Goal: Task Accomplishment & Management: Manage account settings

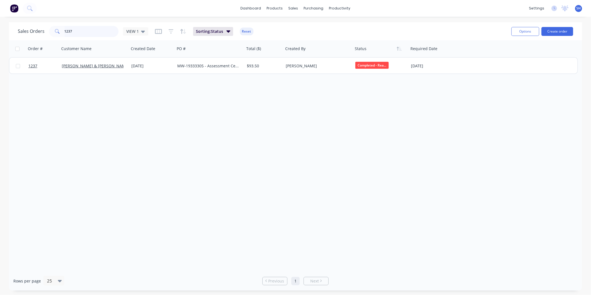
click at [105, 33] on input "1237" at bounding box center [92, 31] width 54 height 11
drag, startPoint x: 81, startPoint y: 34, endPoint x: 51, endPoint y: 33, distance: 29.2
click at [51, 33] on div "1237" at bounding box center [84, 31] width 70 height 11
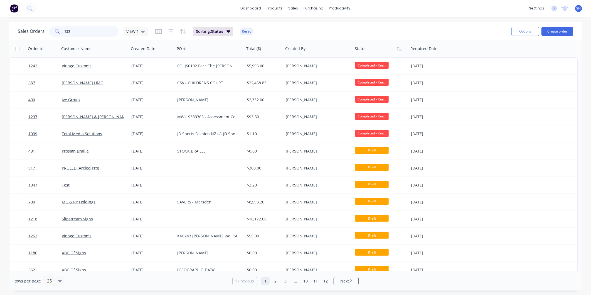
type input "1237"
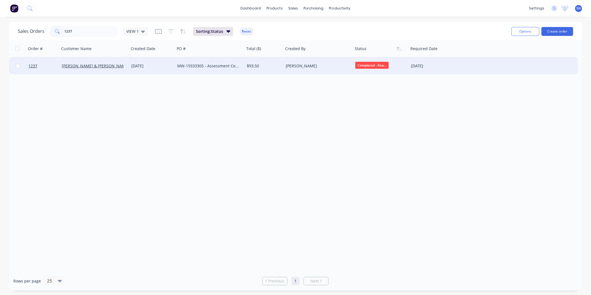
click at [217, 68] on div "MW-19333305 - Assessment Centre LG and L3 signage PO: 5062op44788904" at bounding box center [208, 66] width 62 height 6
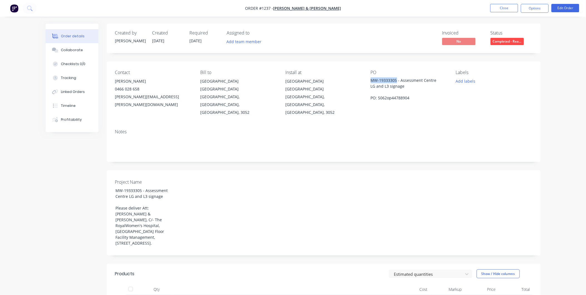
drag, startPoint x: 396, startPoint y: 79, endPoint x: 371, endPoint y: 77, distance: 25.1
click at [371, 77] on div "PO MW-19333305 - Assessment Centre LG and L3 signage PO: 5062op44788904" at bounding box center [409, 93] width 76 height 46
copy div "MW-19333305"
click at [405, 85] on div "MW-19333305 - Assessment Centre LG and L3 signage PO: 5062op44788904" at bounding box center [406, 88] width 70 height 23
drag, startPoint x: 410, startPoint y: 98, endPoint x: 371, endPoint y: 103, distance: 38.7
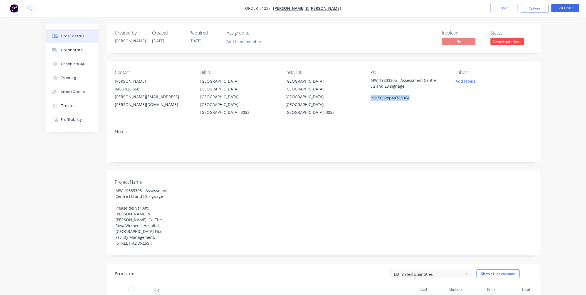
click at [371, 103] on div "Contact [PERSON_NAME] [PHONE_NUMBER] [PERSON_NAME][EMAIL_ADDRESS][PERSON_NAME][…" at bounding box center [324, 92] width 434 height 63
copy div "PO: 5062op44788904"
drag, startPoint x: 280, startPoint y: 7, endPoint x: 271, endPoint y: 8, distance: 9.8
click at [271, 8] on span "Order #1237 -" at bounding box center [259, 8] width 28 height 5
copy span "#1237"
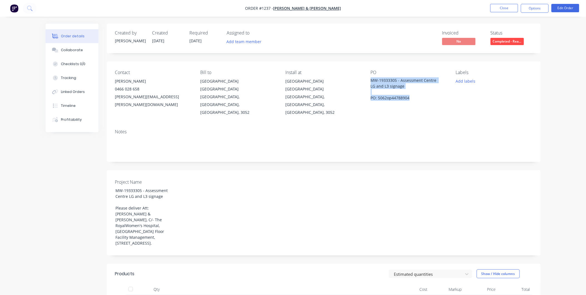
drag, startPoint x: 371, startPoint y: 79, endPoint x: 414, endPoint y: 97, distance: 46.8
click at [414, 97] on div "MW-19333305 - Assessment Centre LG and L3 signage PO: 5062op44788904" at bounding box center [406, 88] width 70 height 23
copy div "MW-19333305 - Assessment Centre LG and L3 signage PO: 5062op44788904"
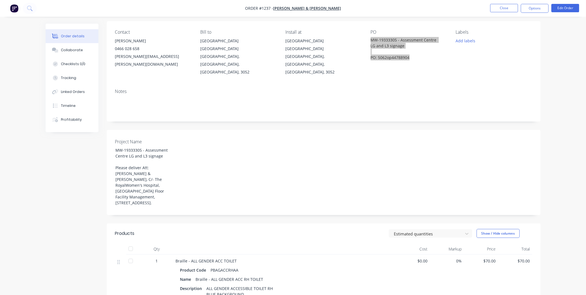
scroll to position [123, 0]
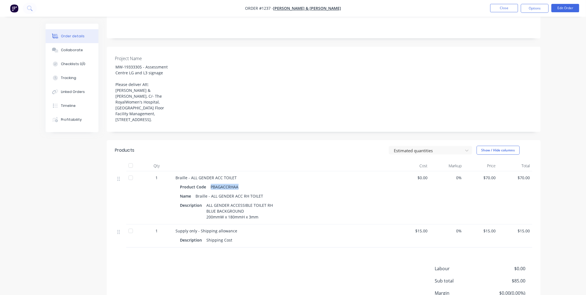
drag, startPoint x: 237, startPoint y: 166, endPoint x: 210, endPoint y: 168, distance: 26.5
click at [210, 183] on div "PBAGACCRHAA" at bounding box center [225, 187] width 32 height 8
copy div "PBAGACCRHAA"
drag, startPoint x: 244, startPoint y: 190, endPoint x: 205, endPoint y: 192, distance: 39.3
click at [205, 201] on div "ALL GENDER ACCESSIBLE TOILET RH BLUE BACKGROUND 200mmW x 180mmH x 3mm" at bounding box center [240, 211] width 72 height 20
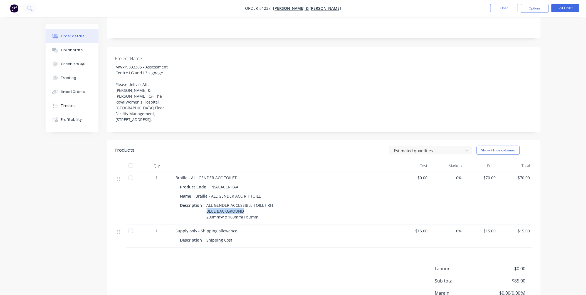
copy div "BLUE BACKGROUND"
drag, startPoint x: 175, startPoint y: 208, endPoint x: 276, endPoint y: 205, distance: 101.0
click at [241, 224] on div "Supply only - Shipping allowance Description Shipping Cost" at bounding box center [285, 235] width 222 height 23
copy span "Supply only - Shipping allowance"
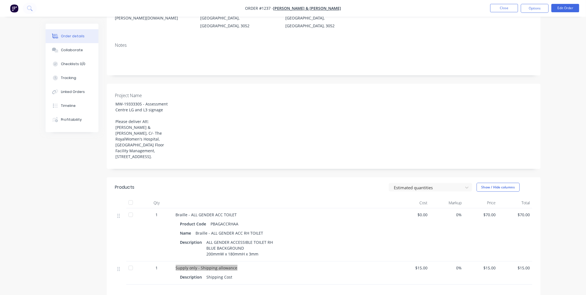
scroll to position [0, 0]
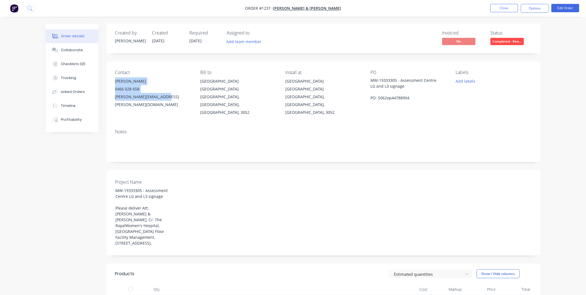
drag, startPoint x: 116, startPoint y: 82, endPoint x: 167, endPoint y: 98, distance: 53.5
click at [167, 98] on div "[PERSON_NAME] 0466 028 658 [PERSON_NAME][EMAIL_ADDRESS][PERSON_NAME][DOMAIN_NAM…" at bounding box center [153, 92] width 76 height 31
copy div "[PERSON_NAME] 0466 028 658 [PERSON_NAME][EMAIL_ADDRESS][PERSON_NAME][DOMAIN_NAM…"
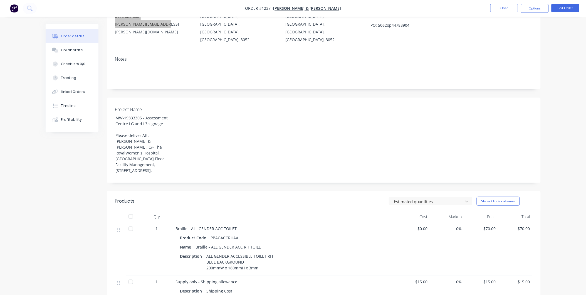
scroll to position [154, 0]
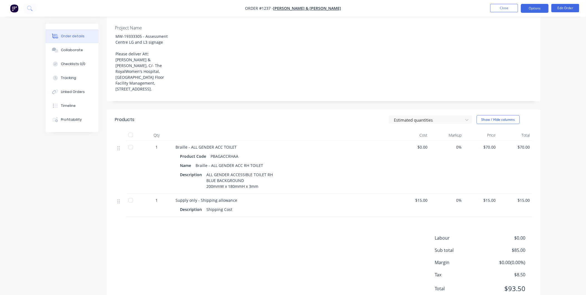
click at [534, 5] on button "Options" at bounding box center [535, 8] width 28 height 9
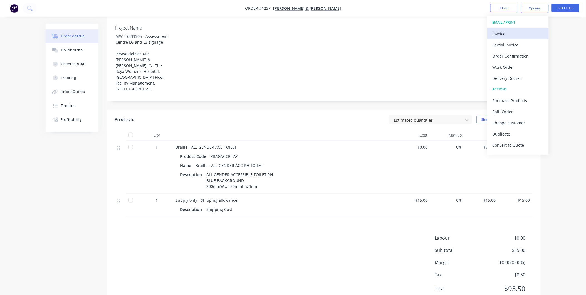
click at [507, 34] on div "Invoice" at bounding box center [518, 34] width 51 height 8
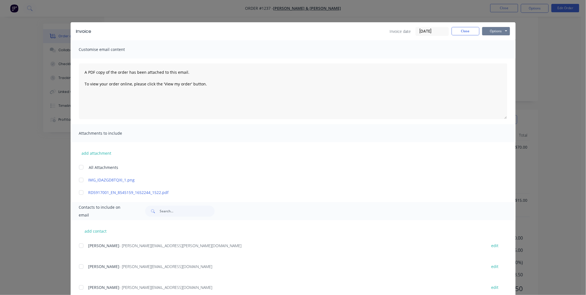
click at [504, 32] on button "Options" at bounding box center [496, 31] width 28 height 8
click at [501, 50] on button "Print" at bounding box center [500, 50] width 36 height 9
click at [456, 28] on button "Close" at bounding box center [466, 31] width 28 height 8
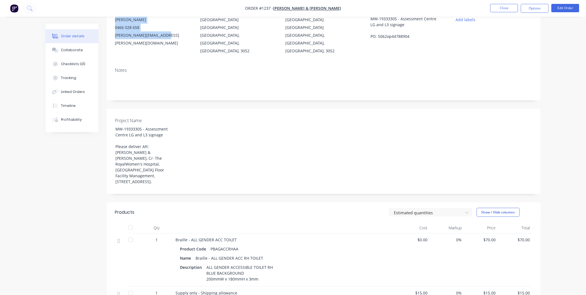
scroll to position [0, 0]
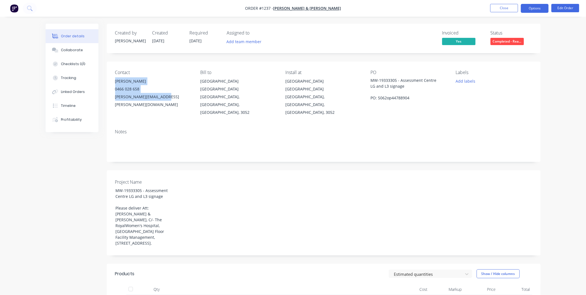
click at [540, 7] on button "Options" at bounding box center [535, 8] width 28 height 9
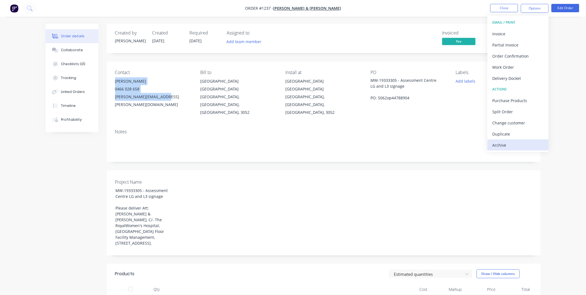
click at [517, 146] on div "Archive" at bounding box center [518, 145] width 51 height 8
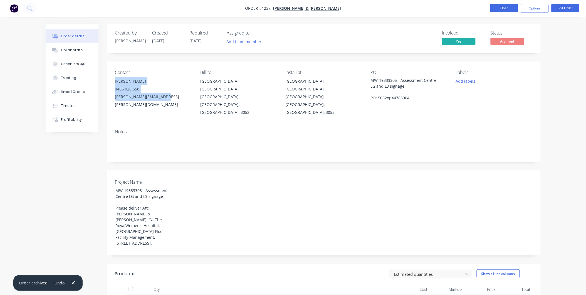
click at [510, 7] on button "Close" at bounding box center [504, 8] width 28 height 8
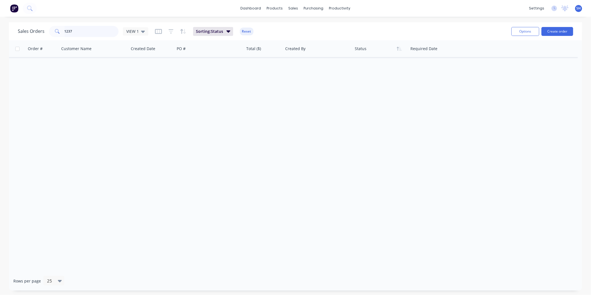
click at [85, 26] on input "1237" at bounding box center [92, 31] width 54 height 11
type input "1260"
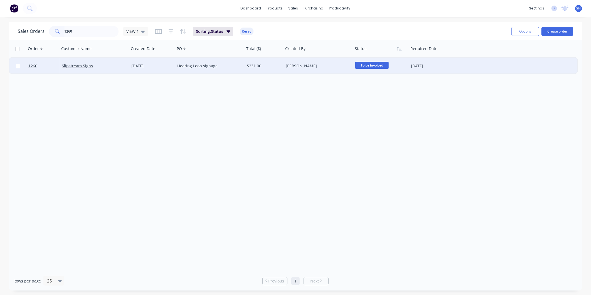
click at [100, 65] on div "Slipstream Signs" at bounding box center [93, 66] width 62 height 6
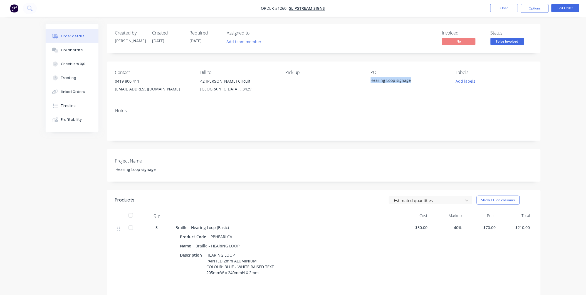
drag, startPoint x: 404, startPoint y: 86, endPoint x: 372, endPoint y: 84, distance: 32.6
click at [372, 84] on div "Hearing Loop signage" at bounding box center [406, 81] width 70 height 8
copy div "Hearing Loop signage"
drag, startPoint x: 286, startPoint y: 7, endPoint x: 276, endPoint y: 9, distance: 11.2
click at [276, 9] on span "Order #1260 -" at bounding box center [275, 8] width 28 height 5
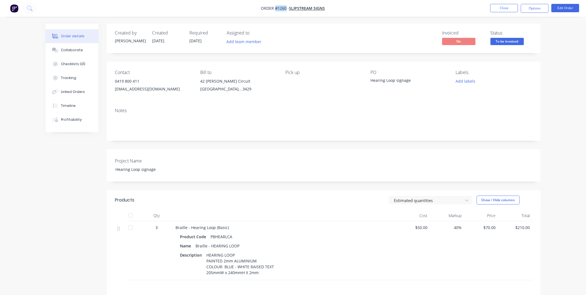
copy span "#1260"
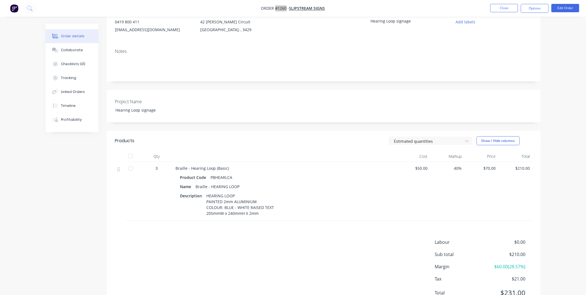
scroll to position [62, 0]
drag, startPoint x: 232, startPoint y: 175, endPoint x: 211, endPoint y: 174, distance: 21.2
click at [211, 174] on div "PBHEARLCA" at bounding box center [222, 175] width 26 height 8
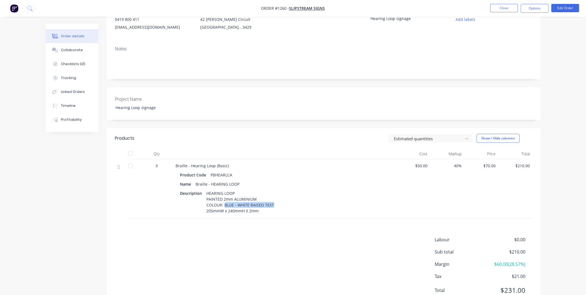
drag, startPoint x: 274, startPoint y: 204, endPoint x: 224, endPoint y: 206, distance: 50.4
click at [224, 206] on div "Description HEARING LOOP PAINTED 2mm ALUMINIUM COLOUR: BLUE - WHITE RAISED TEXT…" at bounding box center [284, 202] width 209 height 26
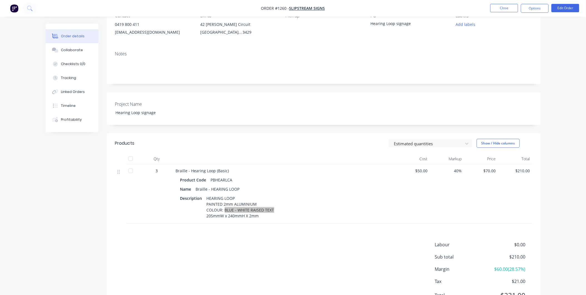
scroll to position [0, 0]
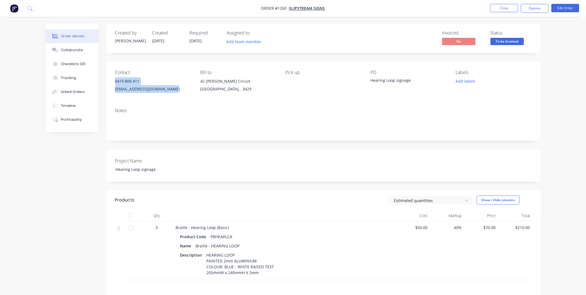
drag, startPoint x: 115, startPoint y: 81, endPoint x: 170, endPoint y: 92, distance: 56.0
click at [170, 92] on div "0419 800 411 [EMAIL_ADDRESS][DOMAIN_NAME]" at bounding box center [153, 86] width 76 height 18
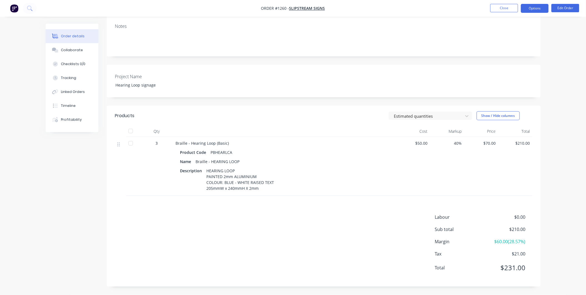
click at [530, 8] on button "Options" at bounding box center [535, 8] width 28 height 9
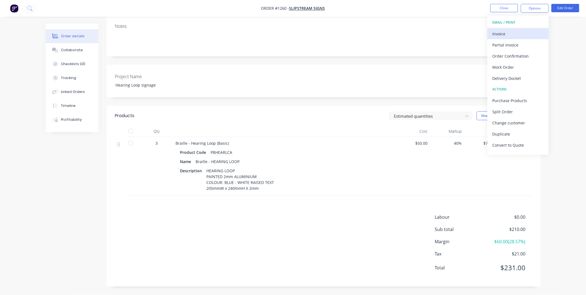
click at [508, 34] on div "Invoice" at bounding box center [518, 34] width 51 height 8
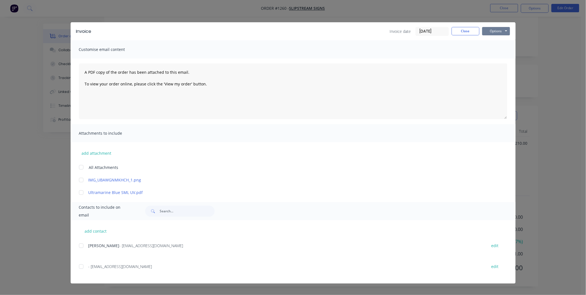
click at [501, 35] on button "Options" at bounding box center [496, 31] width 28 height 8
click at [506, 54] on button "Print" at bounding box center [500, 50] width 36 height 9
drag, startPoint x: 466, startPoint y: 29, endPoint x: 469, endPoint y: 28, distance: 3.8
click at [465, 29] on button "Close" at bounding box center [466, 31] width 28 height 8
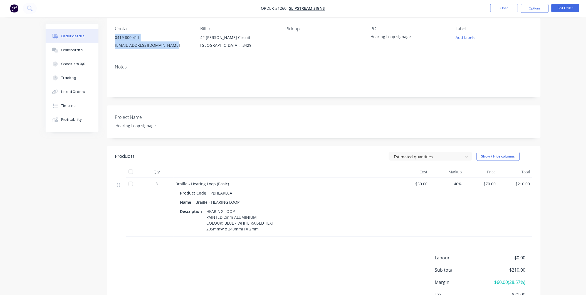
scroll to position [0, 0]
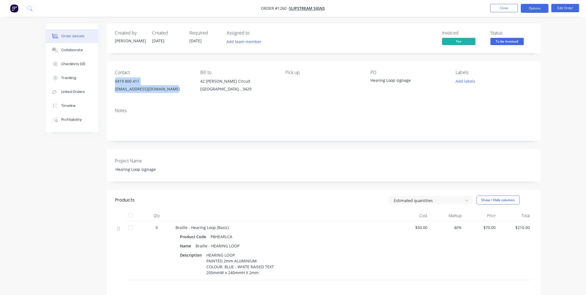
click at [538, 9] on button "Options" at bounding box center [535, 8] width 28 height 9
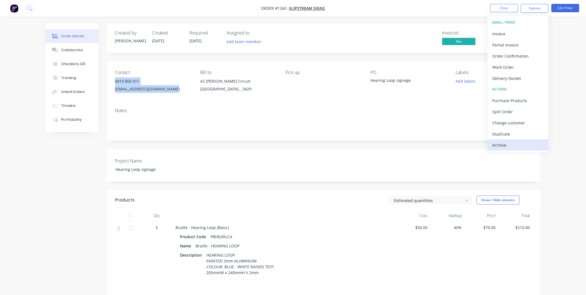
click at [516, 147] on div "Archive" at bounding box center [518, 145] width 51 height 8
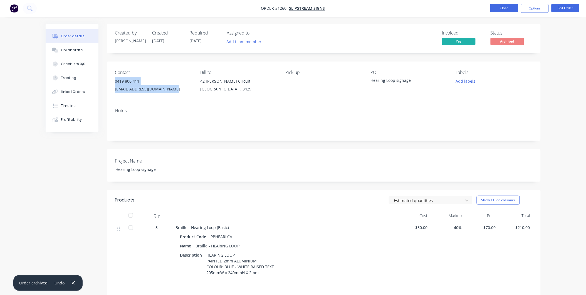
click at [503, 7] on button "Close" at bounding box center [504, 8] width 28 height 8
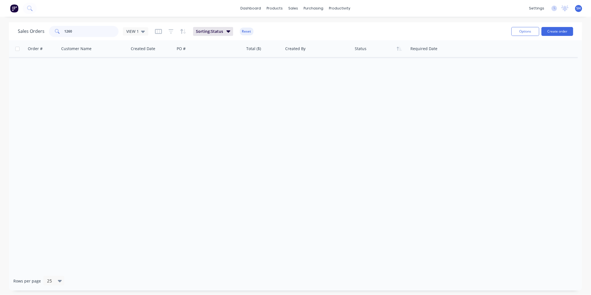
click at [87, 33] on input "1260" at bounding box center [92, 31] width 54 height 11
click at [89, 32] on input "1260" at bounding box center [92, 31] width 54 height 11
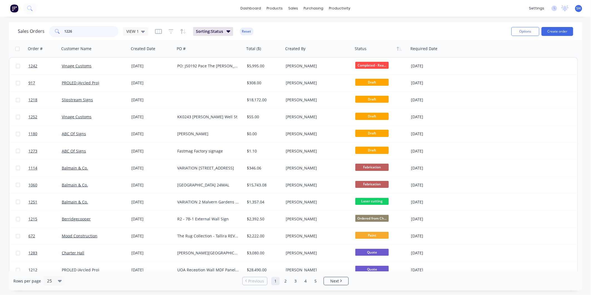
type input "1226"
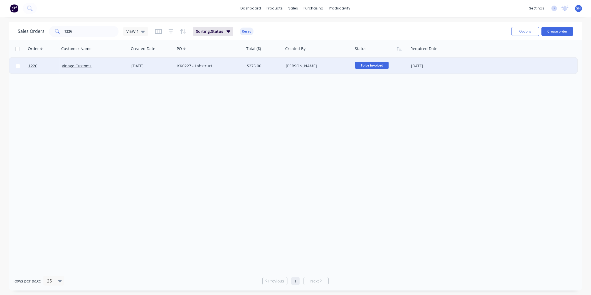
click at [112, 66] on div "Vinage Customs" at bounding box center [93, 66] width 62 height 6
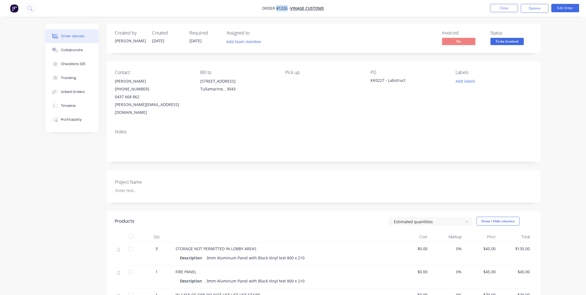
drag, startPoint x: 287, startPoint y: 7, endPoint x: 276, endPoint y: 8, distance: 10.9
click at [276, 8] on span "Order #1226 -" at bounding box center [276, 8] width 28 height 5
drag, startPoint x: 408, startPoint y: 80, endPoint x: 369, endPoint y: 81, distance: 39.2
click at [369, 81] on div "Contact [PERSON_NAME] [PHONE_NUMBER] [PERSON_NAME][EMAIL_ADDRESS][DOMAIN_NAME] …" at bounding box center [324, 92] width 434 height 63
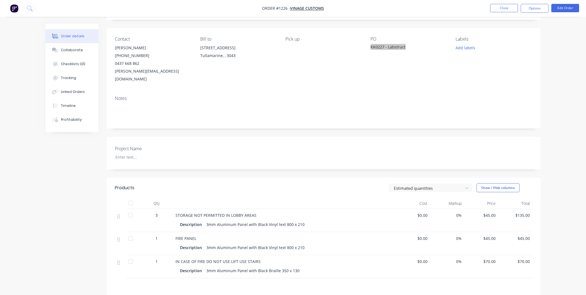
scroll to position [93, 0]
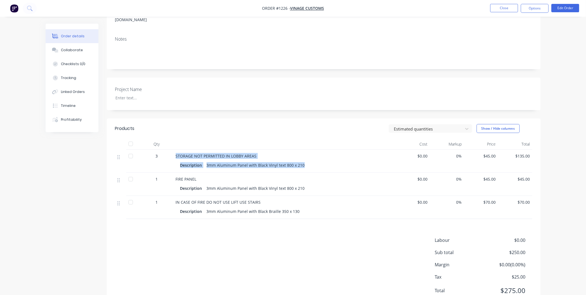
drag, startPoint x: 176, startPoint y: 147, endPoint x: 304, endPoint y: 158, distance: 128.7
click at [304, 158] on div "STORAGE NOT PERMITTED IN LOBBY AREAS Description 3mm Aluminum Panel with Black …" at bounding box center [285, 161] width 222 height 23
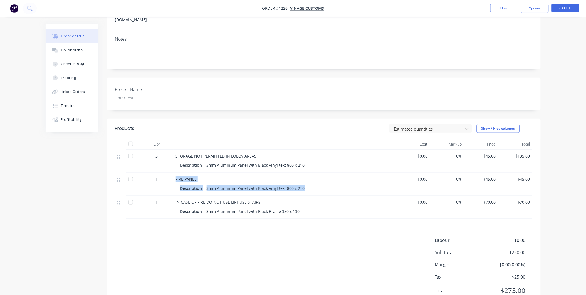
drag, startPoint x: 175, startPoint y: 170, endPoint x: 306, endPoint y: 181, distance: 131.7
click at [306, 181] on div "FIRE PANEL Description 3mm Aluminum Panel with Black Vinyl text 800 x 210" at bounding box center [285, 184] width 222 height 23
drag, startPoint x: 174, startPoint y: 192, endPoint x: 300, endPoint y: 202, distance: 126.1
click at [300, 202] on div "IN CASE OF FIRE DO NOT USE LIFT USE STAIRS Description 3mm Aluminum Panel with …" at bounding box center [285, 207] width 222 height 23
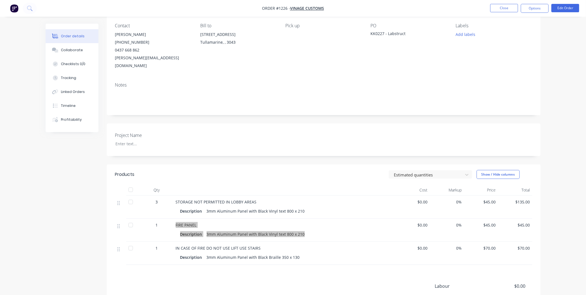
scroll to position [31, 0]
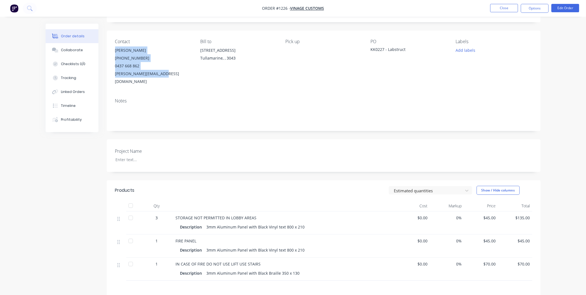
drag, startPoint x: 115, startPoint y: 50, endPoint x: 166, endPoint y: 77, distance: 57.8
click at [166, 77] on div "Contact [PERSON_NAME] [PHONE_NUMBER] [PERSON_NAME][EMAIL_ADDRESS][DOMAIN_NAME] …" at bounding box center [324, 62] width 434 height 63
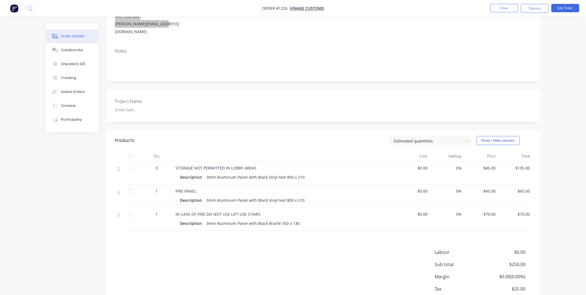
scroll to position [108, 0]
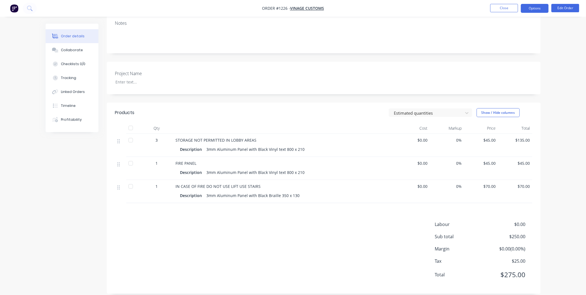
click at [532, 9] on button "Options" at bounding box center [535, 8] width 28 height 9
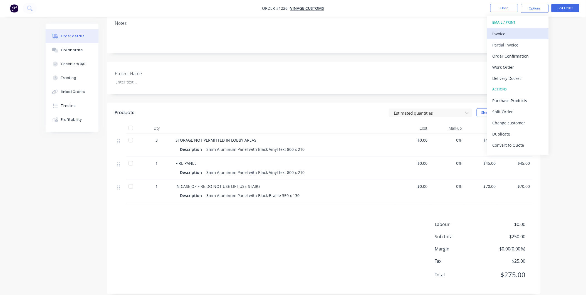
click at [521, 28] on button "Invoice" at bounding box center [517, 33] width 61 height 11
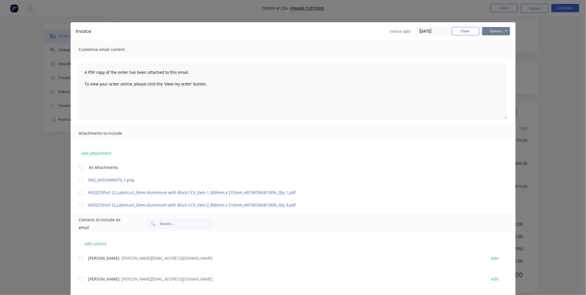
click at [502, 30] on button "Options" at bounding box center [496, 31] width 28 height 8
click at [502, 46] on button "Print" at bounding box center [500, 50] width 36 height 9
click at [455, 32] on button "Close" at bounding box center [466, 31] width 28 height 8
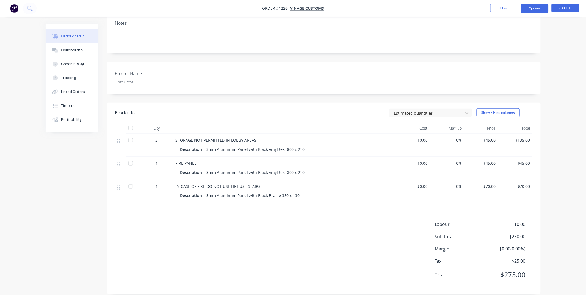
click at [528, 9] on button "Options" at bounding box center [535, 8] width 28 height 9
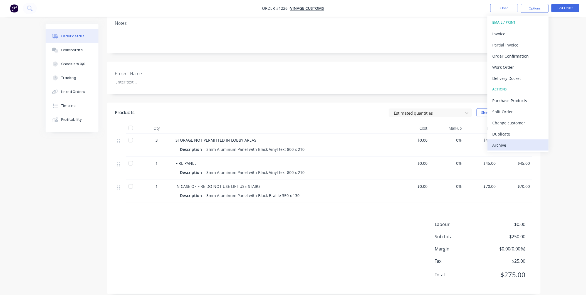
click at [518, 140] on button "Archive" at bounding box center [517, 144] width 61 height 11
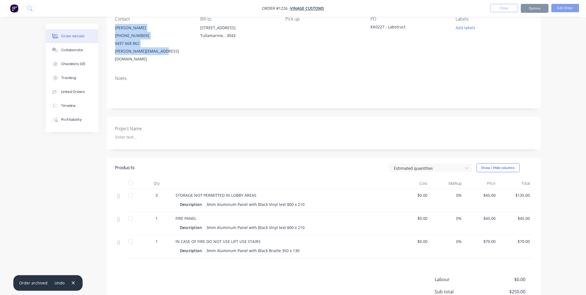
scroll to position [0, 0]
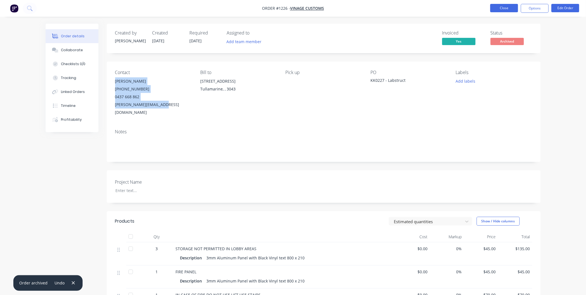
click at [508, 11] on button "Close" at bounding box center [504, 8] width 28 height 8
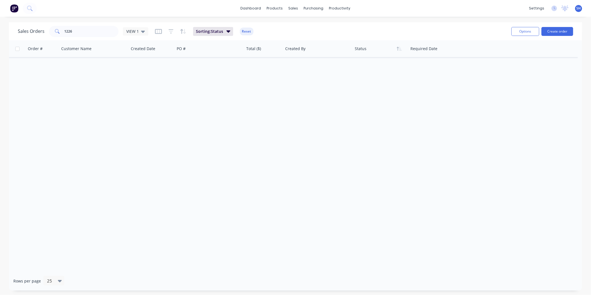
drag, startPoint x: 443, startPoint y: 112, endPoint x: 320, endPoint y: 107, distance: 123.0
click at [443, 112] on div "Order # Customer Name Created Date PO # Total ($) Created By Status Required Da…" at bounding box center [295, 155] width 573 height 231
click at [142, 31] on icon at bounding box center [143, 32] width 4 height 2
drag, startPoint x: 152, startPoint y: 110, endPoint x: 113, endPoint y: 68, distance: 58.2
click at [152, 110] on button "To be Invoiced" at bounding box center [156, 112] width 63 height 6
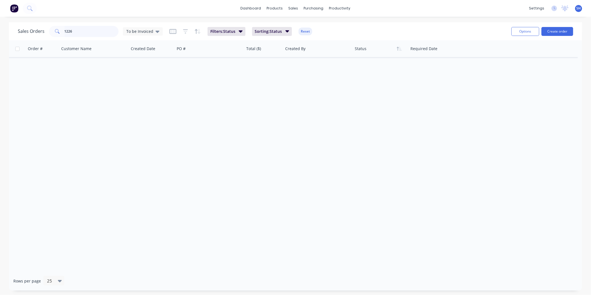
click at [102, 37] on input "1226" at bounding box center [92, 31] width 54 height 11
drag, startPoint x: 99, startPoint y: 33, endPoint x: 21, endPoint y: 31, distance: 77.9
click at [21, 31] on div "Sales Orders 1226 To be Invoiced" at bounding box center [90, 31] width 145 height 11
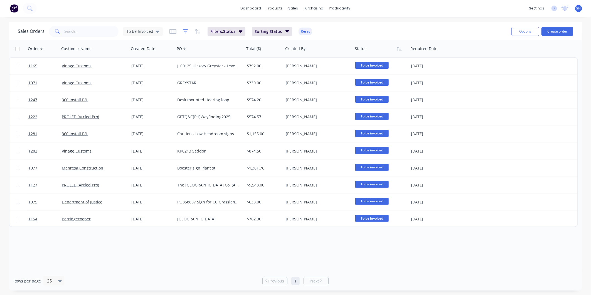
click at [184, 31] on icon "button" at bounding box center [186, 31] width 4 height 1
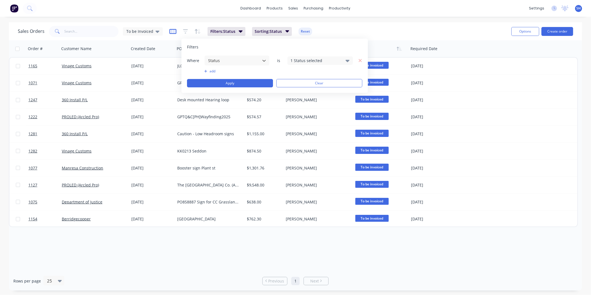
click at [172, 31] on icon "button" at bounding box center [172, 31] width 3 height 4
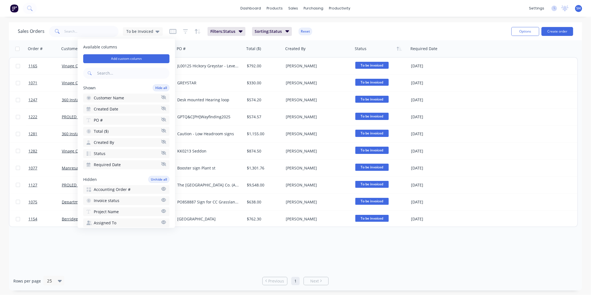
click at [116, 198] on span "Invoice status" at bounding box center [107, 201] width 26 height 6
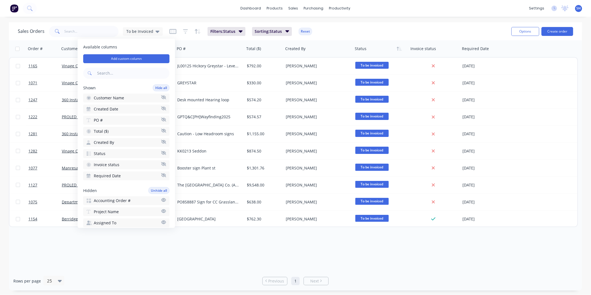
drag, startPoint x: 455, startPoint y: 284, endPoint x: 454, endPoint y: 280, distance: 4.2
click at [456, 284] on div "Rows per page 25 Previous 1 Next" at bounding box center [295, 280] width 573 height 19
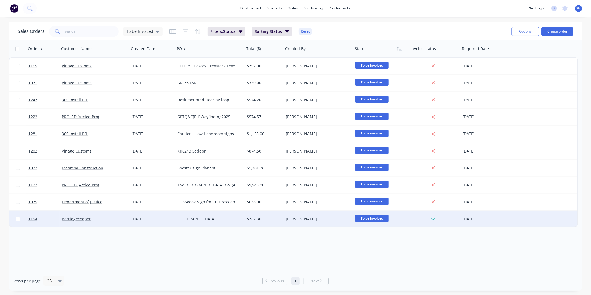
click at [107, 218] on div "Berridgecooper" at bounding box center [93, 219] width 62 height 6
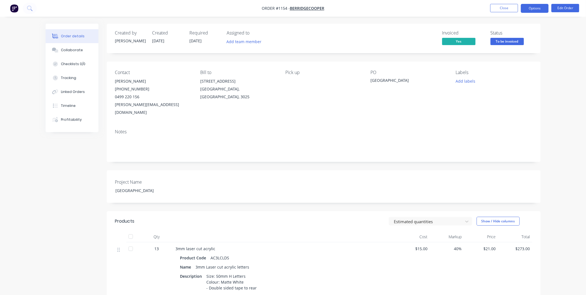
click at [540, 5] on button "Options" at bounding box center [535, 8] width 28 height 9
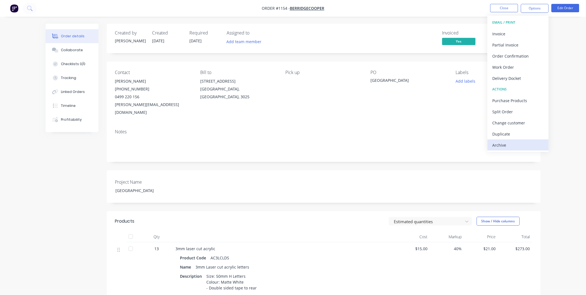
click at [513, 147] on div "Archive" at bounding box center [518, 145] width 51 height 8
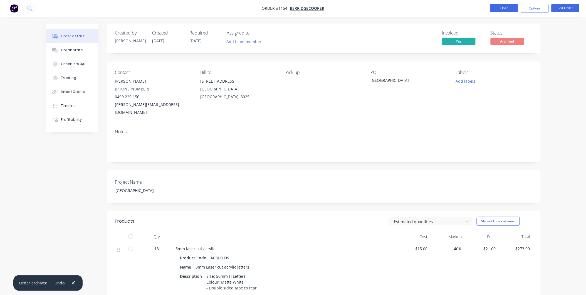
click at [493, 6] on button "Close" at bounding box center [504, 8] width 28 height 8
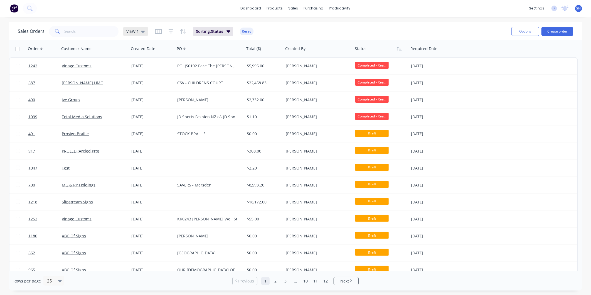
click at [135, 32] on span "VIEW 1" at bounding box center [132, 31] width 13 height 6
click at [102, 29] on input "text" at bounding box center [92, 31] width 54 height 11
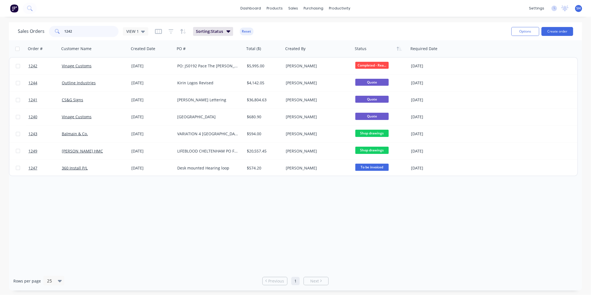
type input "1242"
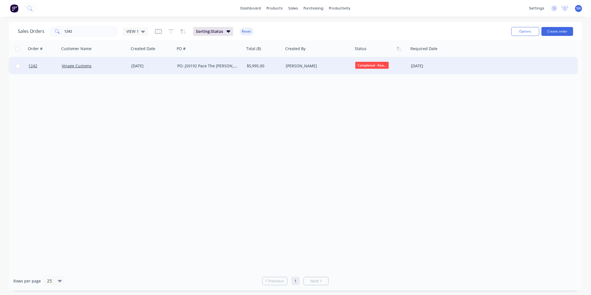
click at [201, 65] on div "PO: JS0192 Pace The [PERSON_NAME] Brailles" at bounding box center [208, 66] width 62 height 6
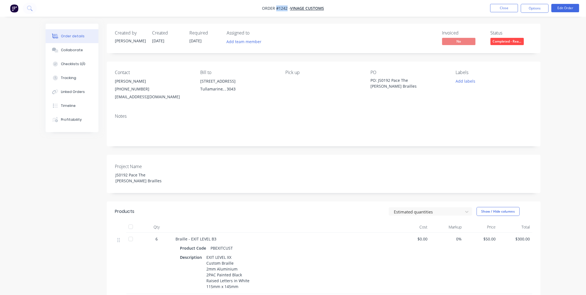
drag, startPoint x: 287, startPoint y: 7, endPoint x: 277, endPoint y: 6, distance: 10.0
click at [277, 6] on span "Order #1242 -" at bounding box center [276, 8] width 28 height 5
drag, startPoint x: 435, startPoint y: 80, endPoint x: 372, endPoint y: 79, distance: 63.1
click at [372, 79] on div "PO: JS0192 Pace The [PERSON_NAME] Brailles" at bounding box center [406, 83] width 70 height 12
click at [387, 120] on div "Notes" at bounding box center [324, 127] width 434 height 37
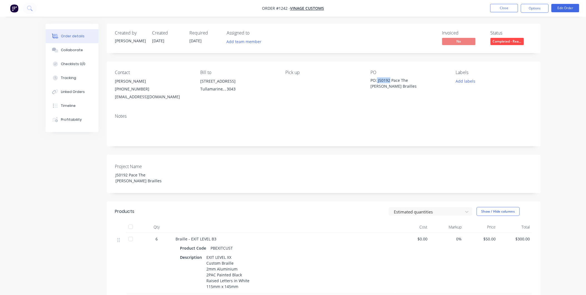
drag, startPoint x: 390, startPoint y: 79, endPoint x: 377, endPoint y: 80, distance: 13.1
click at [377, 80] on div "PO: JS0192 Pace The [PERSON_NAME] Brailles" at bounding box center [406, 83] width 70 height 12
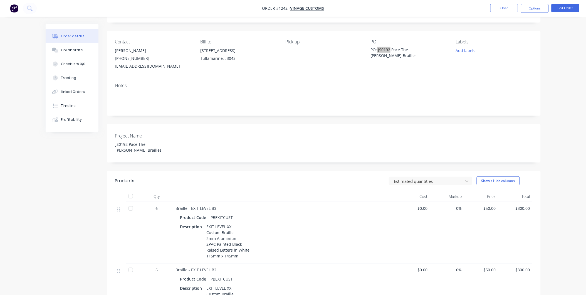
scroll to position [93, 0]
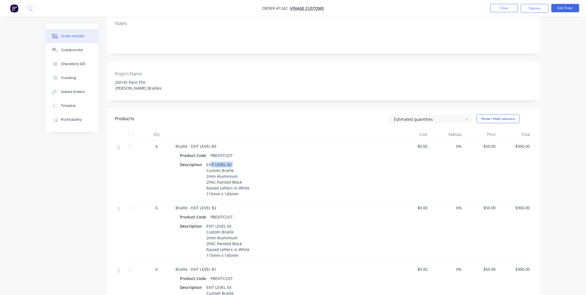
drag, startPoint x: 232, startPoint y: 157, endPoint x: 211, endPoint y: 156, distance: 21.4
click at [211, 160] on div "EXIT LEVEL XX Custom Braille 2mm Aluminium 2PAC Painted Black Raised Letters in…" at bounding box center [228, 178] width 48 height 37
drag, startPoint x: 211, startPoint y: 156, endPoint x: 245, endPoint y: 151, distance: 34.8
click at [246, 152] on div "Product Code PBEXITCUST" at bounding box center [284, 155] width 209 height 8
drag, startPoint x: 231, startPoint y: 149, endPoint x: 209, endPoint y: 148, distance: 22.3
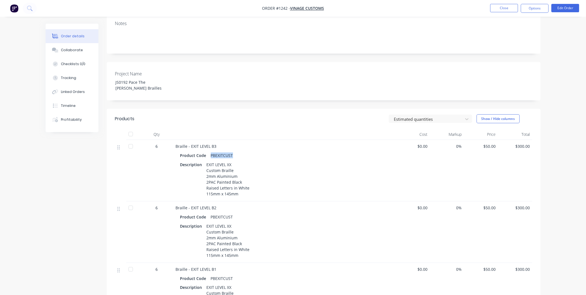
click at [209, 151] on div "PBEXITCUST" at bounding box center [222, 155] width 27 height 8
drag, startPoint x: 206, startPoint y: 170, endPoint x: 242, endPoint y: 190, distance: 40.9
click at [242, 190] on div "EXIT LEVEL XX Custom Braille 2mm Aluminium 2PAC Painted Black Raised Letters in…" at bounding box center [228, 178] width 48 height 37
drag, startPoint x: 216, startPoint y: 142, endPoint x: 190, endPoint y: 137, distance: 26.3
click at [190, 143] on div "Braille - EXIT LEVEL B3" at bounding box center [285, 146] width 218 height 6
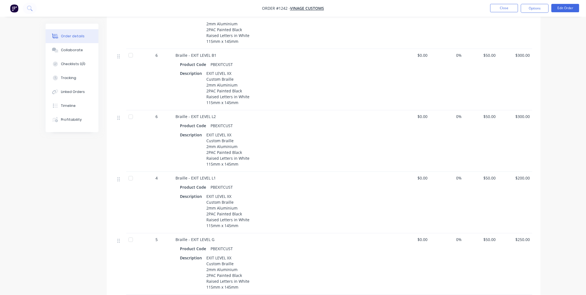
scroll to position [309, 0]
drag, startPoint x: 216, startPoint y: 108, endPoint x: 191, endPoint y: 107, distance: 24.8
click at [191, 111] on div "Braille - EXIT LEVEL L2" at bounding box center [285, 114] width 218 height 6
drag, startPoint x: 215, startPoint y: 168, endPoint x: 190, endPoint y: 167, distance: 25.0
click at [190, 173] on div "Braille - EXIT LEVEL L1" at bounding box center [285, 176] width 218 height 6
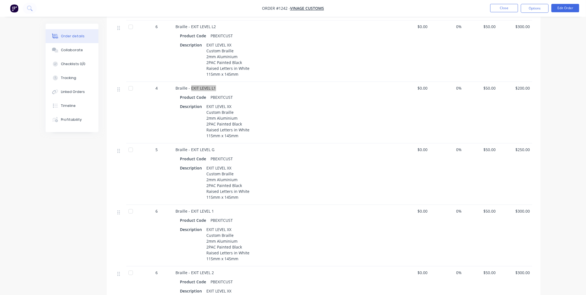
scroll to position [402, 0]
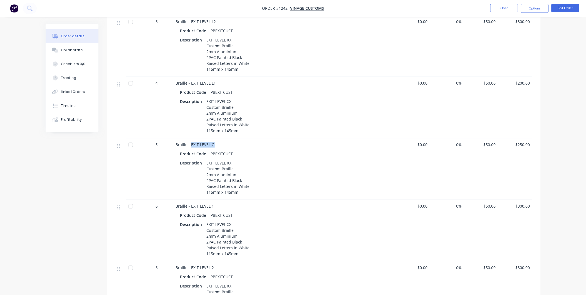
drag, startPoint x: 210, startPoint y: 138, endPoint x: 190, endPoint y: 137, distance: 19.8
click at [190, 142] on div "Braille - EXIT LEVEL G" at bounding box center [285, 145] width 218 height 6
drag, startPoint x: 214, startPoint y: 201, endPoint x: 190, endPoint y: 196, distance: 24.5
click at [190, 200] on div "Braille - EXIT LEVEL 1 Product Code PBEXITCUST Description EXIT LEVEL XX Custom…" at bounding box center [285, 230] width 222 height 61
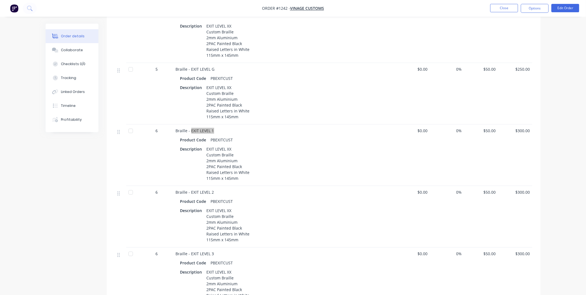
scroll to position [494, 0]
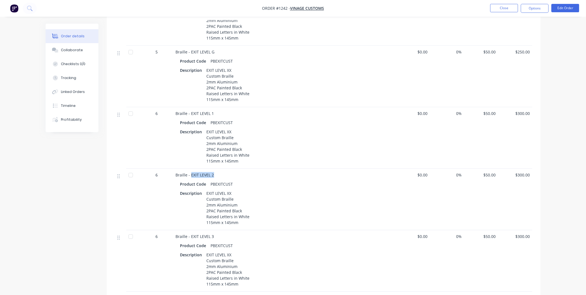
drag, startPoint x: 215, startPoint y: 168, endPoint x: 191, endPoint y: 168, distance: 23.6
click at [191, 172] on div "Braille - EXIT LEVEL 2" at bounding box center [285, 175] width 218 height 6
drag, startPoint x: 214, startPoint y: 229, endPoint x: 191, endPoint y: 226, distance: 23.5
click at [191, 230] on div "Braille - EXIT LEVEL 3 Product Code PBEXITCUST Description EXIT LEVEL XX Custom…" at bounding box center [285, 260] width 222 height 61
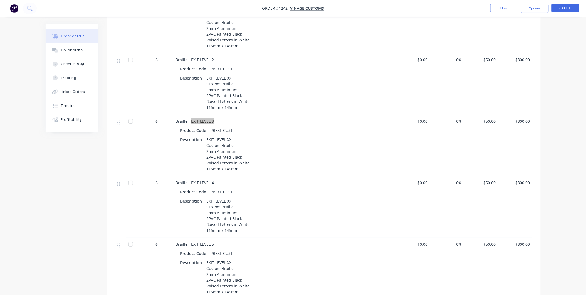
scroll to position [618, 0]
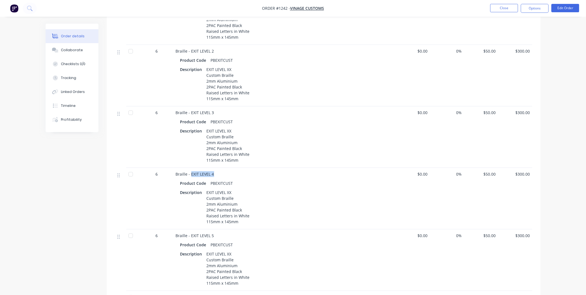
drag, startPoint x: 215, startPoint y: 167, endPoint x: 190, endPoint y: 167, distance: 25.0
click at [190, 171] on div "Braille - EXIT LEVEL 4" at bounding box center [285, 174] width 218 height 6
drag, startPoint x: 214, startPoint y: 166, endPoint x: 190, endPoint y: 168, distance: 24.0
click at [190, 171] on div "Braille - EXIT LEVEL 5" at bounding box center [285, 174] width 218 height 6
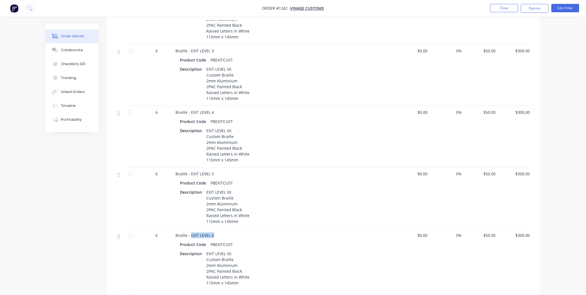
drag, startPoint x: 213, startPoint y: 230, endPoint x: 191, endPoint y: 229, distance: 22.0
click at [191, 232] on span "Braille - EXIT LEVEL 6" at bounding box center [195, 234] width 38 height 5
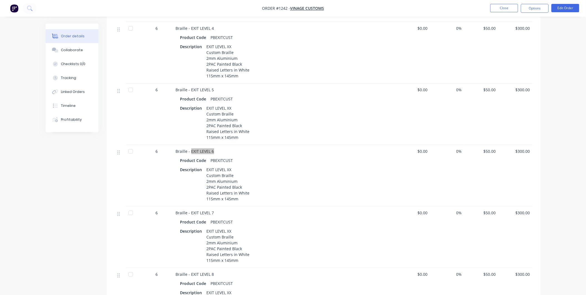
scroll to position [772, 0]
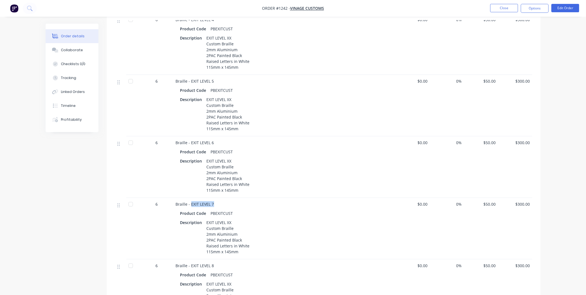
drag, startPoint x: 212, startPoint y: 196, endPoint x: 190, endPoint y: 194, distance: 22.4
click at [190, 198] on div "Braille - EXIT LEVEL 7 Product Code PBEXITCUST Description EXIT LEVEL XX Custom…" at bounding box center [285, 228] width 222 height 61
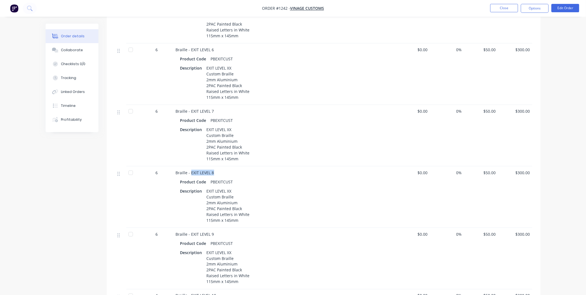
drag, startPoint x: 210, startPoint y: 166, endPoint x: 190, endPoint y: 166, distance: 20.0
click at [190, 170] on div "Braille - EXIT LEVEL 8" at bounding box center [285, 173] width 218 height 6
drag, startPoint x: 215, startPoint y: 166, endPoint x: 191, endPoint y: 163, distance: 23.8
click at [191, 169] on div "Braille - EXIT LEVEL 9" at bounding box center [285, 172] width 218 height 6
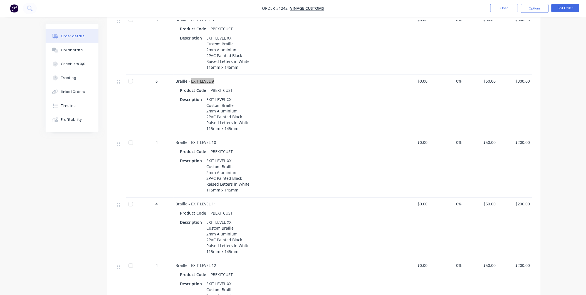
scroll to position [1050, 0]
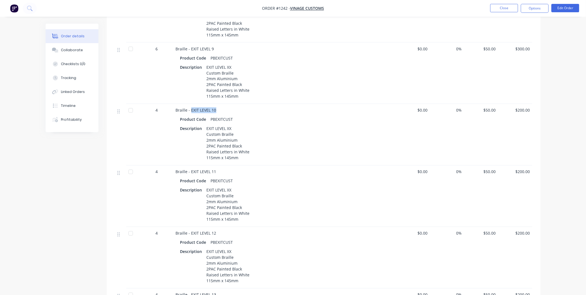
drag, startPoint x: 215, startPoint y: 103, endPoint x: 191, endPoint y: 103, distance: 23.9
click at [191, 107] on div "Braille - EXIT LEVEL 10" at bounding box center [285, 110] width 218 height 6
drag, startPoint x: 215, startPoint y: 165, endPoint x: 191, endPoint y: 164, distance: 23.9
click at [191, 169] on span "Braille - EXIT LEVEL 11" at bounding box center [196, 171] width 41 height 5
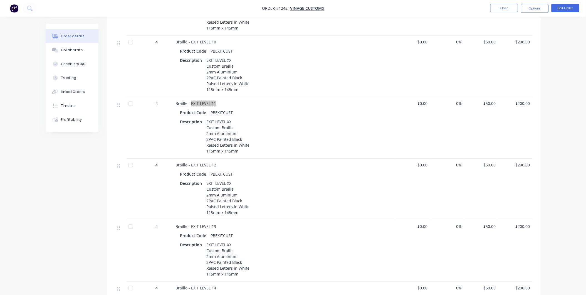
scroll to position [1174, 0]
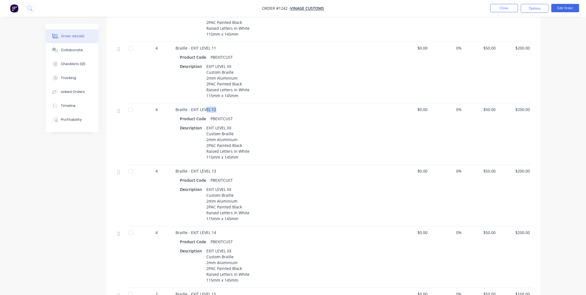
drag, startPoint x: 216, startPoint y: 102, endPoint x: 205, endPoint y: 103, distance: 11.7
click at [205, 107] on div "Braille - EXIT LEVEL 12" at bounding box center [285, 110] width 218 height 6
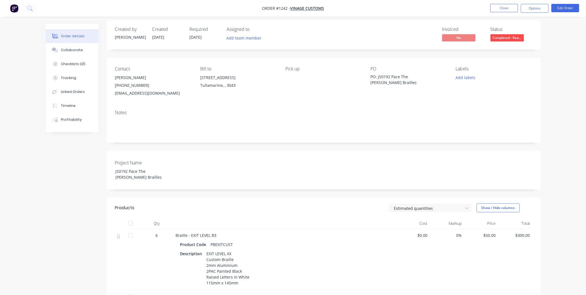
scroll to position [0, 0]
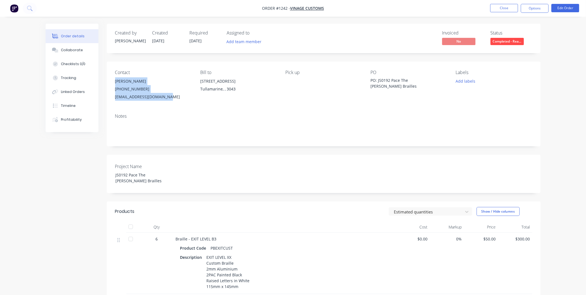
drag, startPoint x: 113, startPoint y: 81, endPoint x: 172, endPoint y: 99, distance: 60.7
click at [172, 99] on div "Contact [PERSON_NAME] [PHONE_NUMBER] [EMAIL_ADDRESS][DOMAIN_NAME] Bill to [STRE…" at bounding box center [324, 85] width 434 height 48
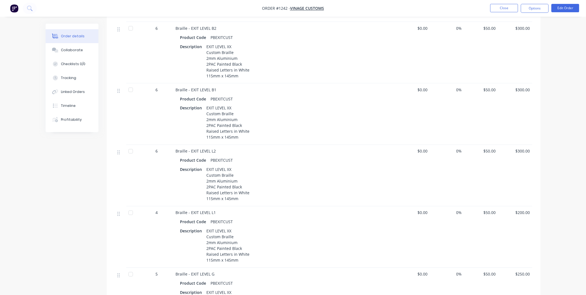
scroll to position [240, 0]
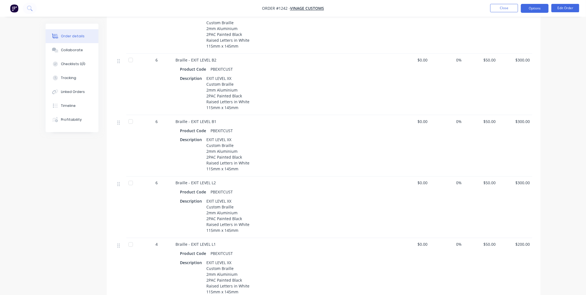
click at [529, 7] on button "Options" at bounding box center [535, 8] width 28 height 9
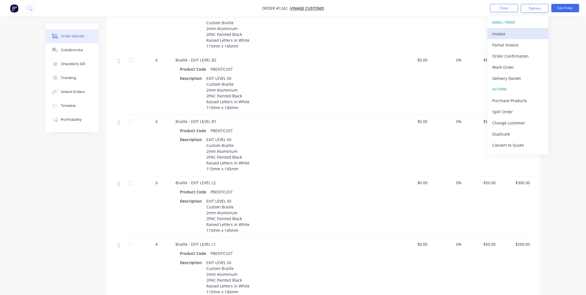
click at [519, 33] on div "Invoice" at bounding box center [518, 34] width 51 height 8
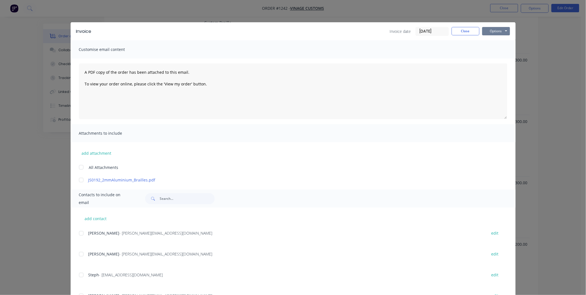
click at [504, 31] on button "Options" at bounding box center [496, 31] width 28 height 8
click at [501, 50] on button "Print" at bounding box center [500, 50] width 36 height 9
click at [460, 34] on button "Close" at bounding box center [466, 31] width 28 height 8
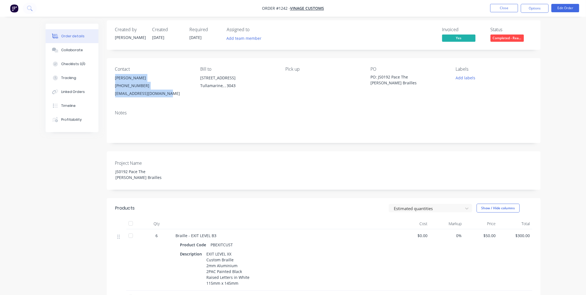
scroll to position [0, 0]
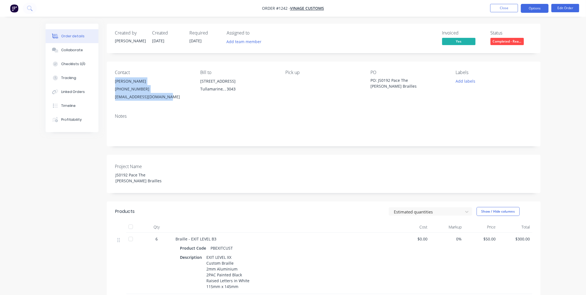
click at [534, 6] on button "Options" at bounding box center [535, 8] width 28 height 9
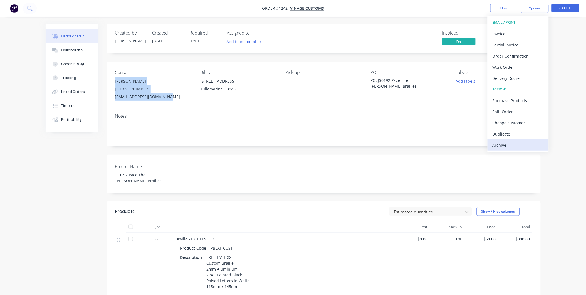
click at [523, 142] on div "Archive" at bounding box center [518, 145] width 51 height 8
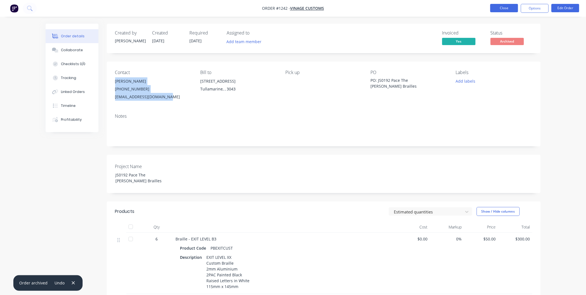
click at [499, 9] on button "Close" at bounding box center [504, 8] width 28 height 8
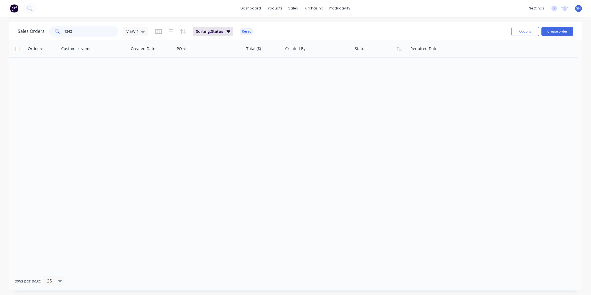
click at [85, 34] on input "1242" at bounding box center [92, 31] width 54 height 11
drag, startPoint x: 86, startPoint y: 33, endPoint x: 73, endPoint y: 31, distance: 13.4
click at [73, 31] on input "1242" at bounding box center [92, 31] width 54 height 11
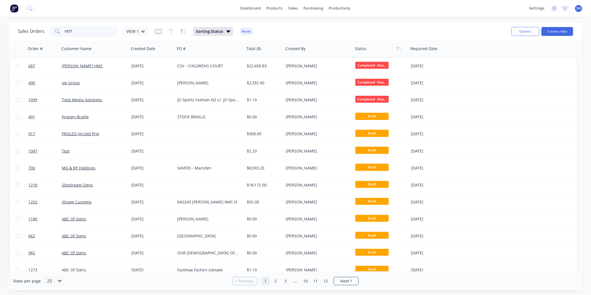
type input "1077"
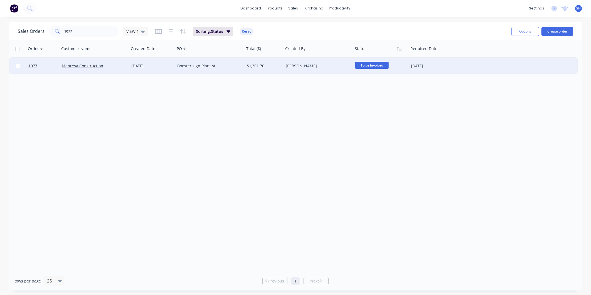
click at [232, 65] on div "Booster sign Plant st" at bounding box center [208, 66] width 62 height 6
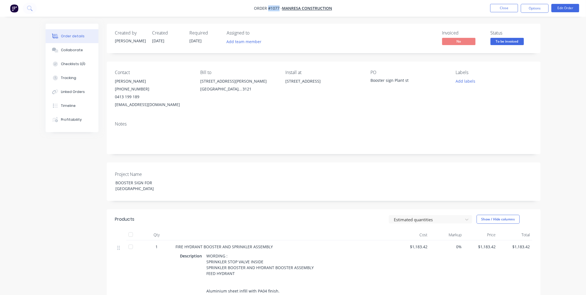
drag, startPoint x: 278, startPoint y: 9, endPoint x: 268, endPoint y: 9, distance: 10.0
click at [268, 9] on span "Order #1077 -" at bounding box center [268, 8] width 28 height 5
drag, startPoint x: 408, startPoint y: 79, endPoint x: 372, endPoint y: 79, distance: 35.9
click at [372, 79] on div "Booster sign Plant st" at bounding box center [406, 81] width 70 height 8
drag, startPoint x: 370, startPoint y: 80, endPoint x: 412, endPoint y: 81, distance: 42.3
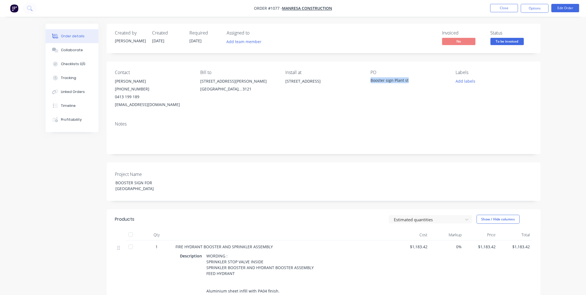
click at [412, 81] on div "Contact [PERSON_NAME] [PHONE_NUMBER] [EMAIL_ADDRESS][DOMAIN_NAME] Bill to [STRE…" at bounding box center [324, 88] width 434 height 55
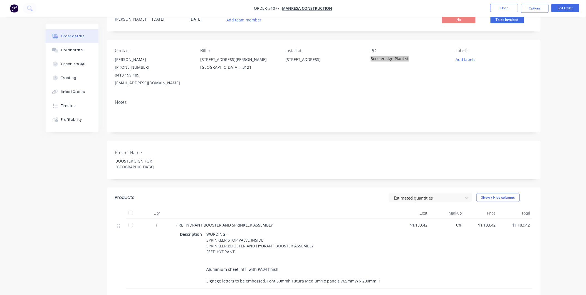
scroll to position [93, 0]
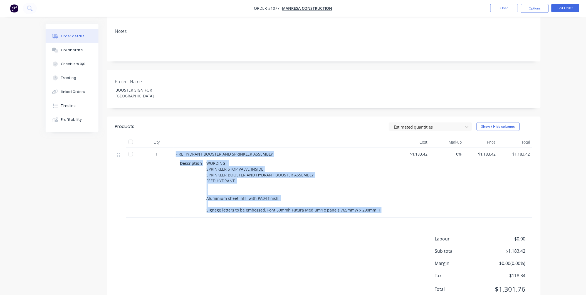
drag, startPoint x: 175, startPoint y: 152, endPoint x: 402, endPoint y: 211, distance: 233.9
click at [402, 211] on div "1 FIRE HYDRANT BOOSTER AND SPRINKLER ASSEMBLY Description WORDING : SPRINKLER S…" at bounding box center [323, 183] width 417 height 70
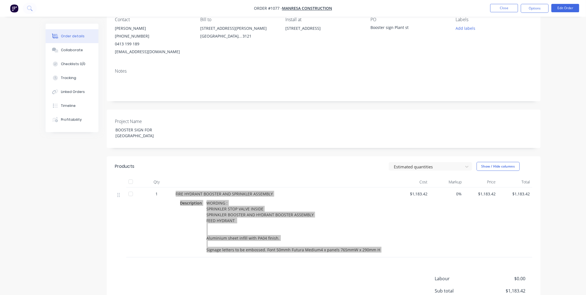
scroll to position [0, 0]
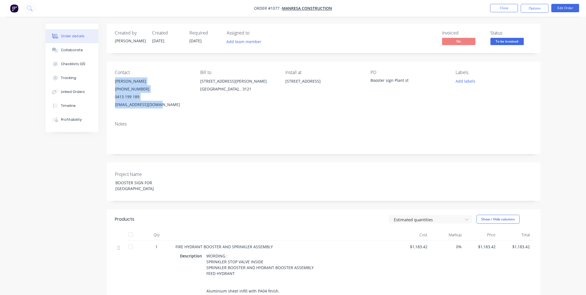
drag, startPoint x: 114, startPoint y: 80, endPoint x: 166, endPoint y: 107, distance: 59.0
click at [166, 107] on div "Contact [PERSON_NAME] [PHONE_NUMBER] [EMAIL_ADDRESS][DOMAIN_NAME] Bill to [STRE…" at bounding box center [324, 88] width 434 height 55
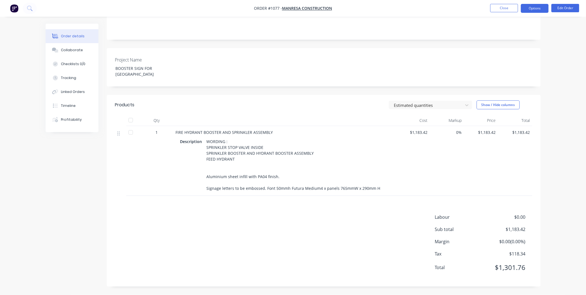
click at [540, 9] on button "Options" at bounding box center [535, 8] width 28 height 9
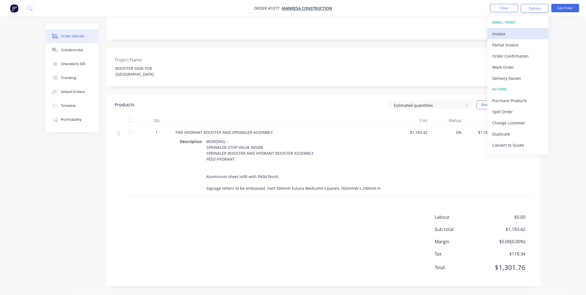
click at [510, 32] on div "Invoice" at bounding box center [518, 34] width 51 height 8
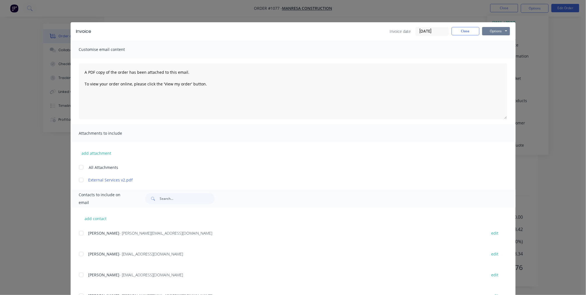
click at [493, 31] on button "Options" at bounding box center [496, 31] width 28 height 8
click at [500, 62] on button "Email" at bounding box center [500, 59] width 36 height 9
click at [489, 31] on button "Options" at bounding box center [496, 31] width 28 height 8
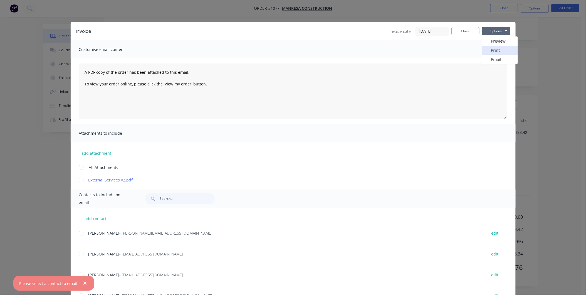
click at [491, 53] on button "Print" at bounding box center [500, 50] width 36 height 9
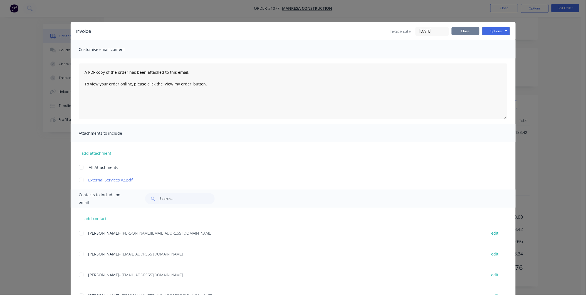
click at [471, 31] on button "Close" at bounding box center [466, 31] width 28 height 8
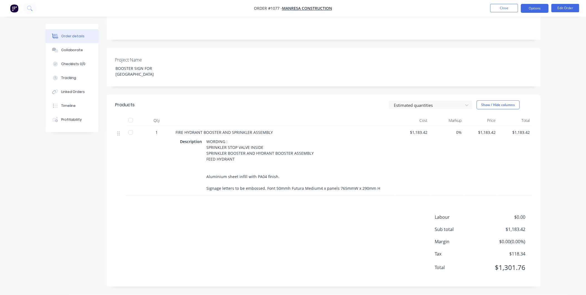
click at [533, 9] on button "Options" at bounding box center [535, 8] width 28 height 9
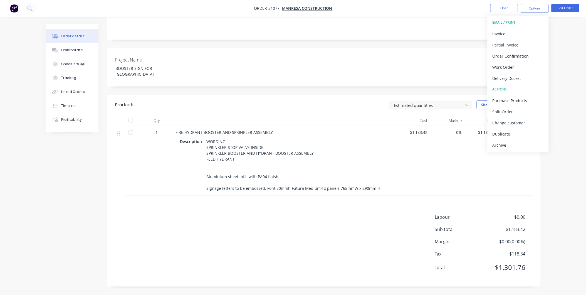
click at [518, 143] on div "Archive" at bounding box center [518, 145] width 51 height 8
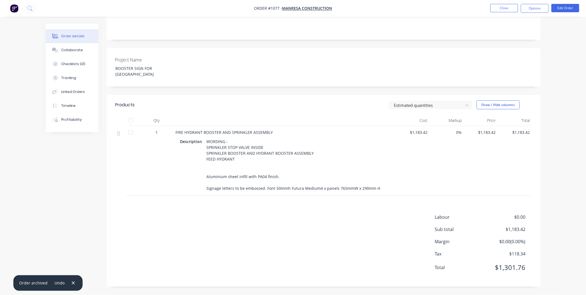
scroll to position [0, 0]
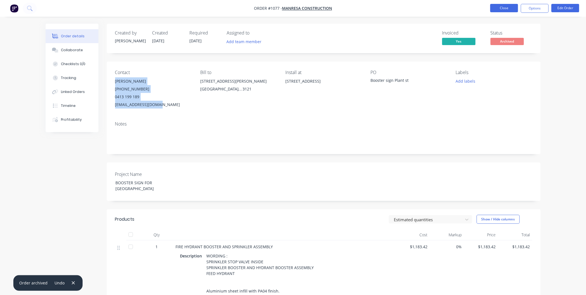
click at [501, 10] on button "Close" at bounding box center [504, 8] width 28 height 8
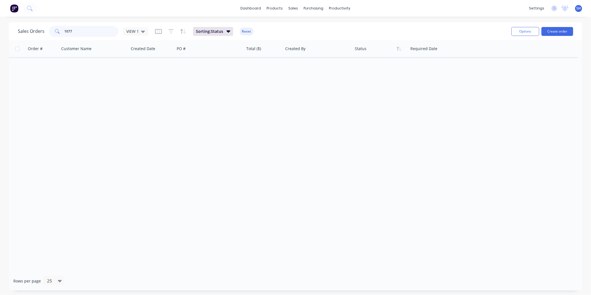
click at [82, 26] on input "1077" at bounding box center [92, 31] width 54 height 11
drag, startPoint x: 83, startPoint y: 31, endPoint x: 14, endPoint y: 41, distance: 69.7
click at [0, 29] on html "dashboard products sales purchasing productivity dashboard products Product Cat…" at bounding box center [295, 147] width 591 height 295
type input "1075"
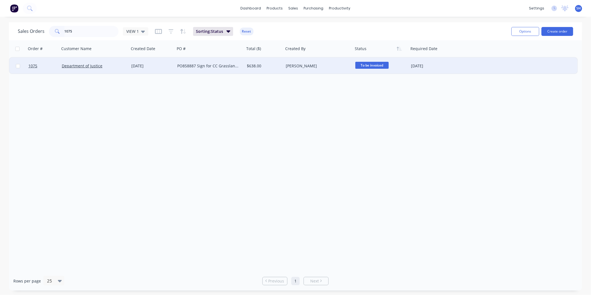
click at [113, 64] on div "Department of Justice" at bounding box center [93, 66] width 62 height 6
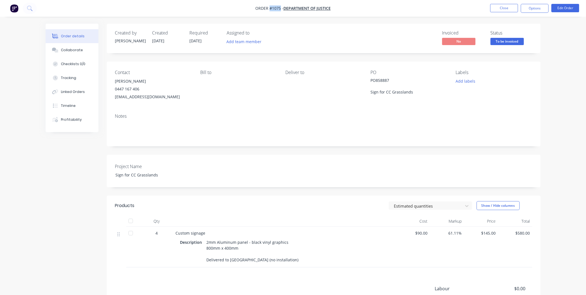
drag, startPoint x: 280, startPoint y: 7, endPoint x: 270, endPoint y: 7, distance: 9.7
click at [270, 7] on span "Order #1075 -" at bounding box center [269, 8] width 28 height 5
drag, startPoint x: 394, startPoint y: 81, endPoint x: 370, endPoint y: 81, distance: 23.4
click at [371, 81] on div "PO858887 Sign for CC Grasslands" at bounding box center [406, 86] width 70 height 18
drag, startPoint x: 157, startPoint y: 174, endPoint x: 104, endPoint y: 174, distance: 52.8
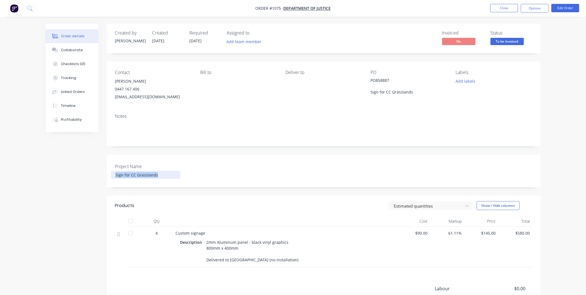
click at [104, 174] on div "Created by [PERSON_NAME] Created [DATE] Required [DATE] Assigned to Add team me…" at bounding box center [293, 195] width 495 height 343
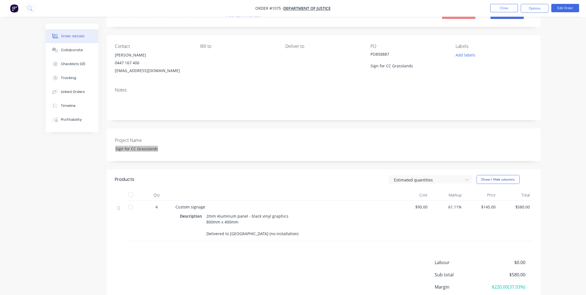
scroll to position [62, 0]
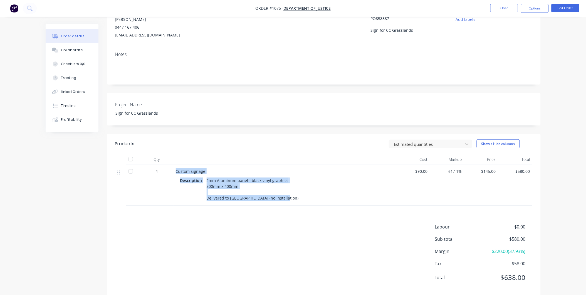
drag, startPoint x: 175, startPoint y: 170, endPoint x: 284, endPoint y: 197, distance: 111.4
click at [284, 197] on div "Custom signage Description 2mm Aluminum panel - black vinyl graphics 800mm x 40…" at bounding box center [285, 185] width 222 height 41
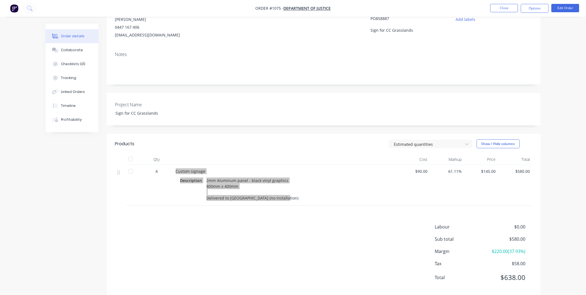
scroll to position [0, 0]
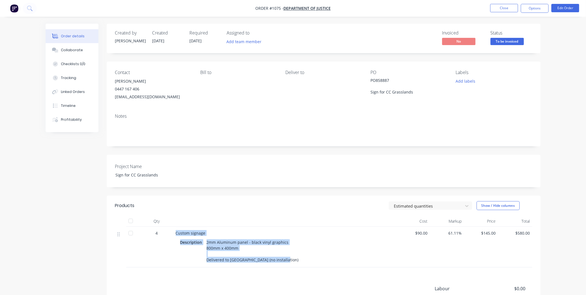
drag, startPoint x: 114, startPoint y: 80, endPoint x: 177, endPoint y: 101, distance: 66.4
click at [177, 101] on div "Contact [PERSON_NAME] 0447 167 406 [EMAIL_ADDRESS][DOMAIN_NAME] Bill to Deliver…" at bounding box center [324, 85] width 434 height 48
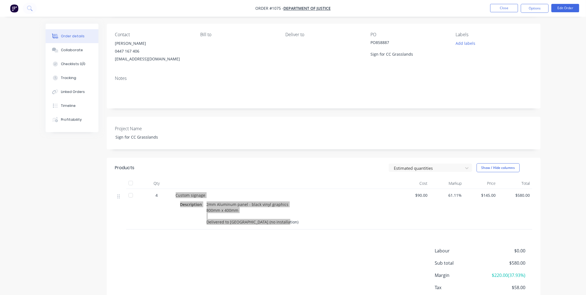
scroll to position [72, 0]
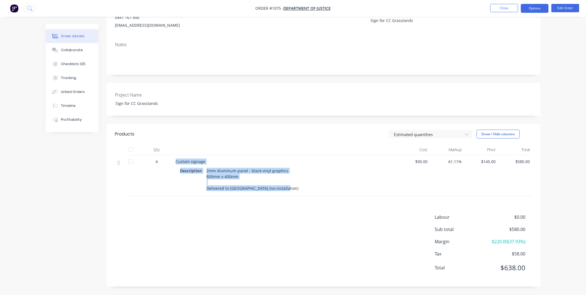
click at [529, 6] on button "Options" at bounding box center [535, 8] width 28 height 9
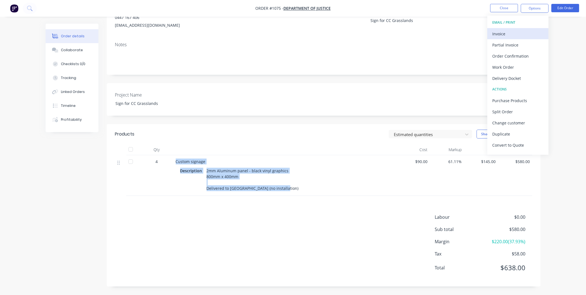
click at [519, 31] on div "Invoice" at bounding box center [518, 34] width 51 height 8
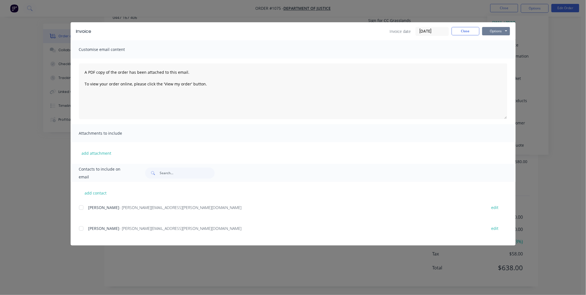
drag, startPoint x: 505, startPoint y: 28, endPoint x: 505, endPoint y: 31, distance: 3.3
click at [505, 28] on button "Options" at bounding box center [496, 31] width 28 height 8
click at [495, 50] on button "Print" at bounding box center [500, 50] width 36 height 9
click at [466, 29] on button "Close" at bounding box center [466, 31] width 28 height 8
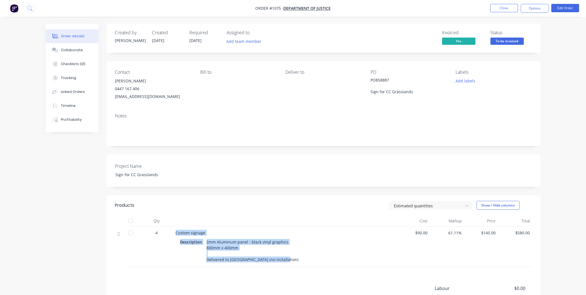
scroll to position [0, 0]
click at [535, 7] on button "Options" at bounding box center [535, 8] width 28 height 9
click at [536, 148] on div "Archive" at bounding box center [518, 145] width 51 height 8
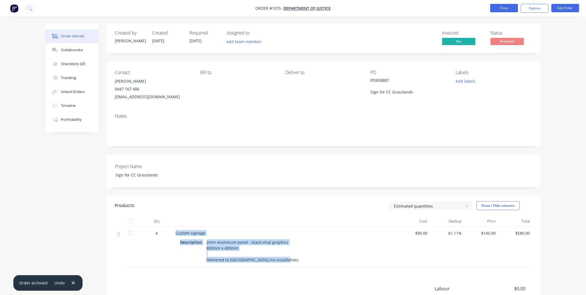
click at [499, 8] on button "Close" at bounding box center [504, 8] width 28 height 8
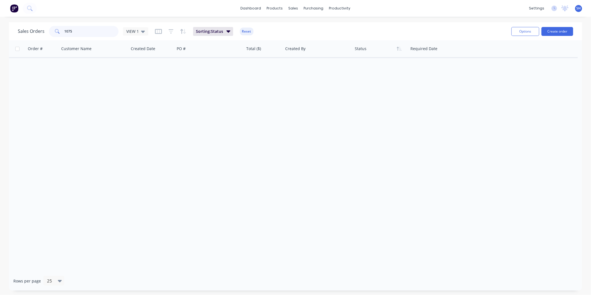
drag, startPoint x: 79, startPoint y: 29, endPoint x: 56, endPoint y: 27, distance: 23.5
click at [56, 27] on div "1075" at bounding box center [84, 31] width 70 height 11
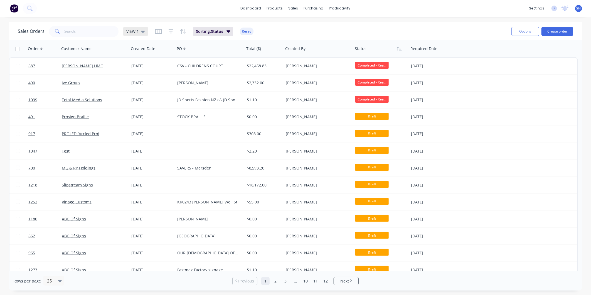
click at [132, 29] on span "VIEW 1" at bounding box center [132, 31] width 13 height 6
click at [145, 110] on button "To be Invoiced" at bounding box center [156, 112] width 63 height 6
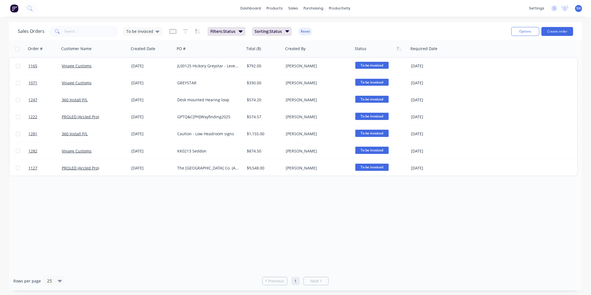
click at [171, 28] on button "button" at bounding box center [172, 31] width 7 height 9
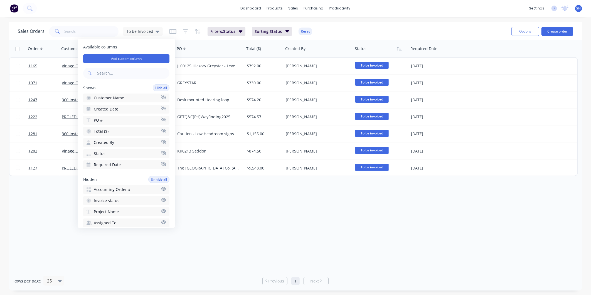
click at [123, 196] on button "Invoice status" at bounding box center [126, 200] width 86 height 9
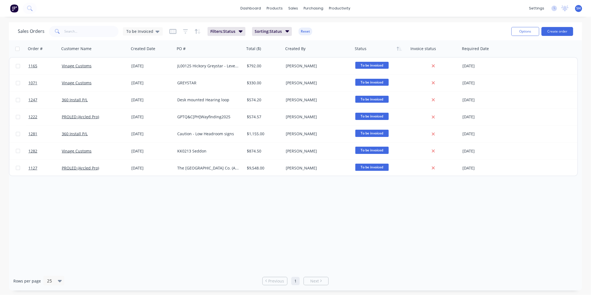
click at [235, 247] on div "Order # Customer Name Created Date PO # Total ($) Created By Status Invoice sta…" at bounding box center [295, 155] width 573 height 231
click at [145, 34] on div "To be Invoiced" at bounding box center [143, 31] width 40 height 8
drag, startPoint x: 144, startPoint y: 34, endPoint x: 140, endPoint y: 90, distance: 56.6
click at [140, 90] on button "VIEW 1 (Default)" at bounding box center [156, 89] width 63 height 6
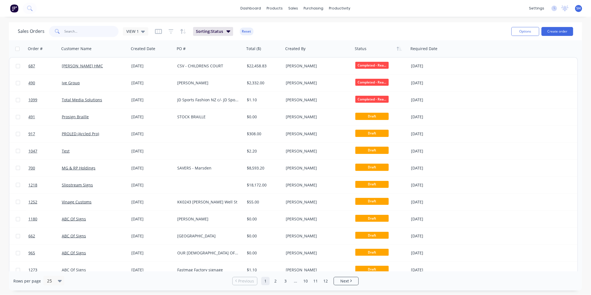
click at [81, 34] on input "text" at bounding box center [92, 31] width 54 height 11
type input "1264"
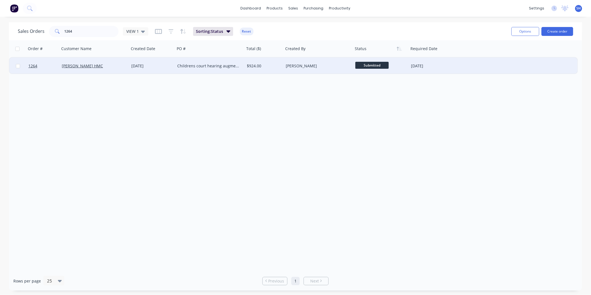
click at [207, 66] on div "Childrens court hearing augmentation signage" at bounding box center [208, 66] width 62 height 6
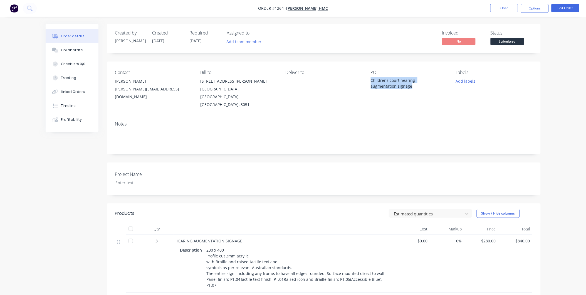
drag, startPoint x: 389, startPoint y: 89, endPoint x: 369, endPoint y: 78, distance: 22.3
click at [369, 78] on div "Contact [PERSON_NAME] [EMAIL_ADDRESS][DOMAIN_NAME] Bill to [STREET_ADDRESS][PER…" at bounding box center [324, 88] width 434 height 55
drag, startPoint x: 293, startPoint y: 8, endPoint x: 281, endPoint y: 11, distance: 11.9
click at [281, 11] on span "Order #1264 - [PERSON_NAME] HMC" at bounding box center [293, 9] width 70 height 6
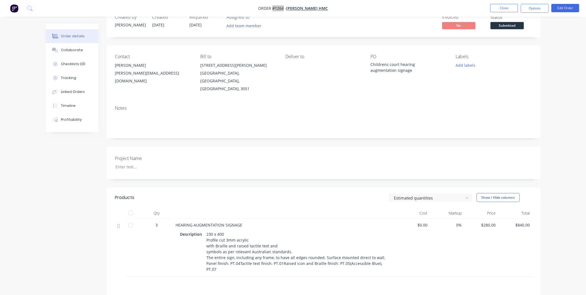
scroll to position [62, 0]
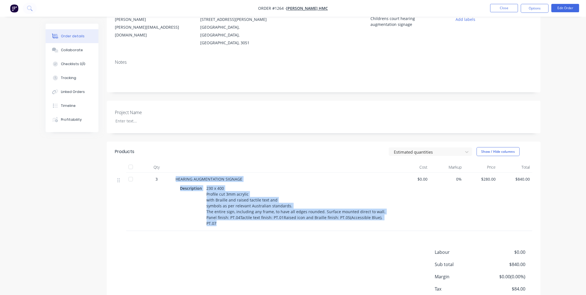
drag, startPoint x: 175, startPoint y: 164, endPoint x: 389, endPoint y: 207, distance: 218.5
click at [389, 207] on div "HEARING AUGMENTATION SIGNAGE Description 230 x 400 Profile cut 3mm acrylic with…" at bounding box center [285, 202] width 222 height 58
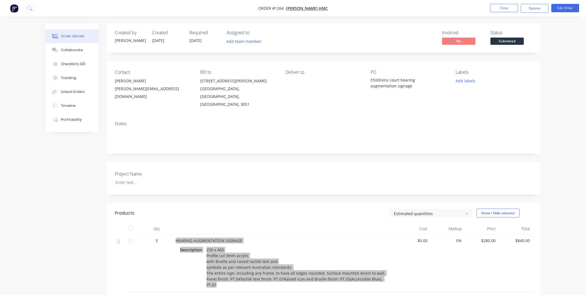
scroll to position [0, 0]
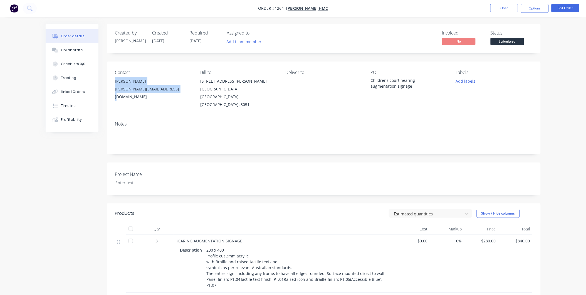
drag, startPoint x: 115, startPoint y: 82, endPoint x: 194, endPoint y: 91, distance: 79.5
click at [194, 91] on div "Contact [PERSON_NAME] [EMAIL_ADDRESS][DOMAIN_NAME] Bill to [STREET_ADDRESS][PER…" at bounding box center [324, 88] width 434 height 55
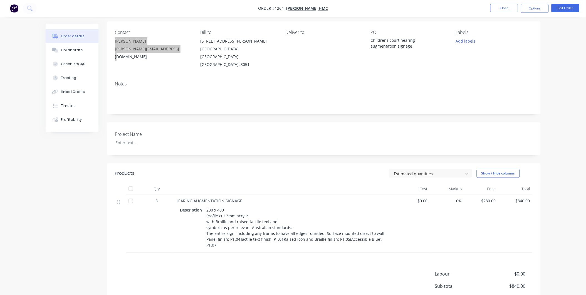
scroll to position [78, 0]
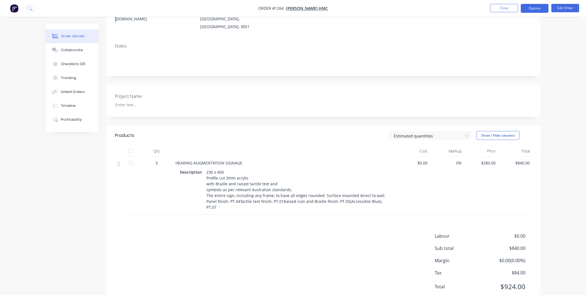
click at [535, 8] on button "Options" at bounding box center [535, 8] width 28 height 9
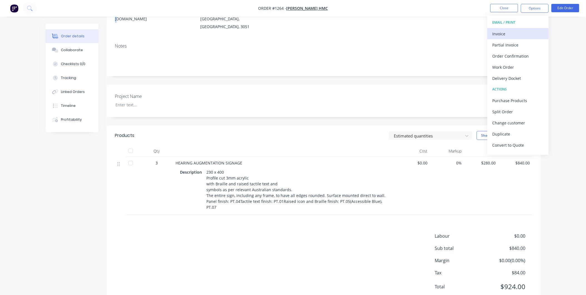
click at [516, 33] on div "Invoice" at bounding box center [518, 34] width 51 height 8
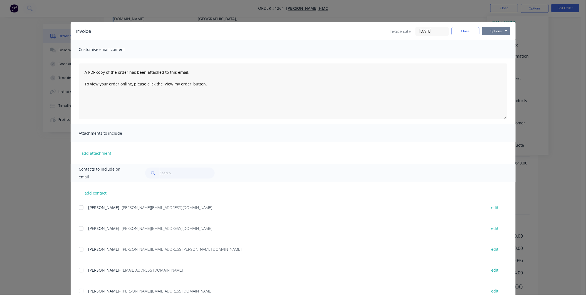
click at [503, 30] on button "Options" at bounding box center [496, 31] width 28 height 8
click at [500, 49] on button "Print" at bounding box center [500, 50] width 36 height 9
click at [466, 32] on button "Close" at bounding box center [466, 31] width 28 height 8
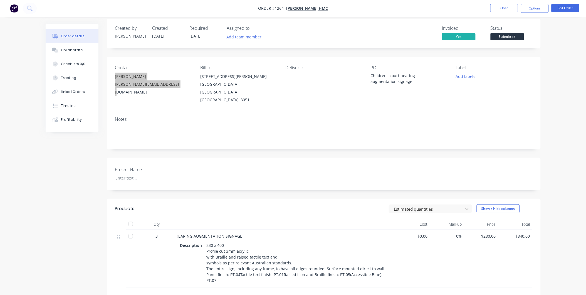
scroll to position [0, 0]
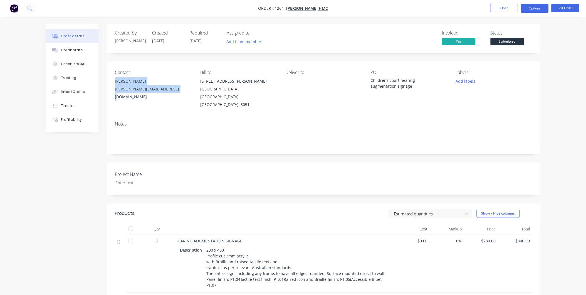
click at [540, 7] on button "Options" at bounding box center [535, 8] width 28 height 9
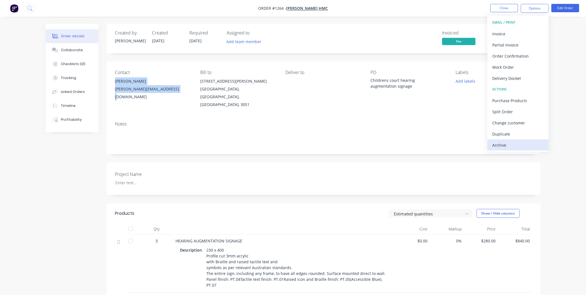
click at [511, 143] on div "Archive" at bounding box center [518, 145] width 51 height 8
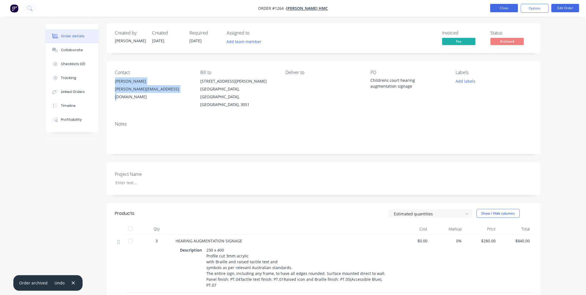
click at [501, 6] on button "Close" at bounding box center [504, 8] width 28 height 8
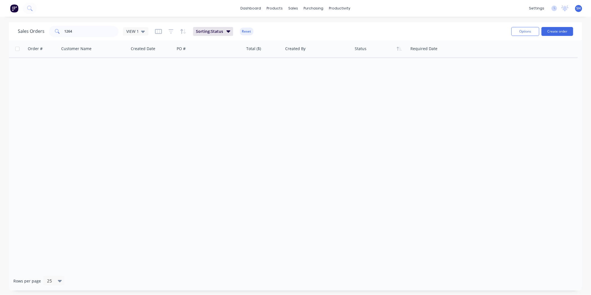
drag, startPoint x: 503, startPoint y: 83, endPoint x: 547, endPoint y: 68, distance: 47.2
click at [508, 82] on div "Order # Customer Name Created Date PO # Total ($) Created By Status Required Da…" at bounding box center [295, 155] width 573 height 231
click at [83, 32] on input "1264" at bounding box center [92, 31] width 54 height 11
drag, startPoint x: 86, startPoint y: 31, endPoint x: 55, endPoint y: 29, distance: 31.4
click at [55, 29] on div "1264" at bounding box center [84, 31] width 70 height 11
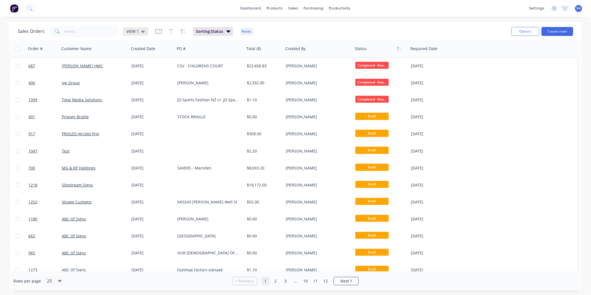
click at [128, 27] on div "VIEW 1" at bounding box center [135, 31] width 25 height 8
click at [144, 110] on button "To be Invoiced" at bounding box center [156, 112] width 63 height 6
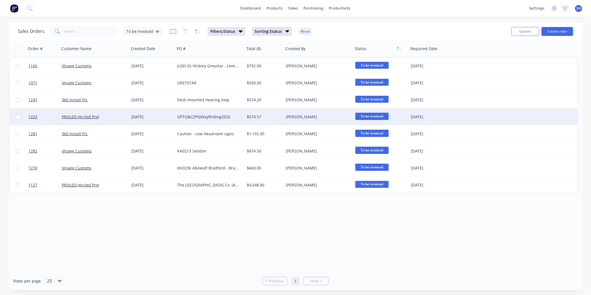
click at [109, 116] on div "PROLED (Arcled Pro)" at bounding box center [93, 117] width 62 height 6
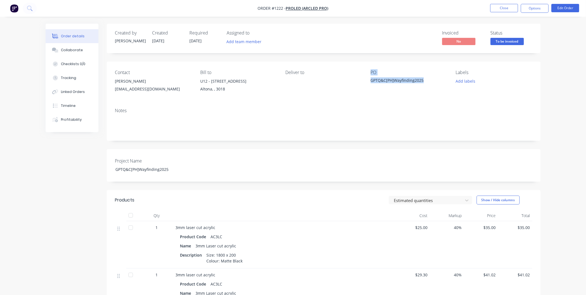
drag, startPoint x: 426, startPoint y: 81, endPoint x: 360, endPoint y: 74, distance: 66.3
click at [360, 74] on div "Contact [PERSON_NAME] [PERSON_NAME][EMAIL_ADDRESS][DOMAIN_NAME] Bill to U12 - […" at bounding box center [324, 82] width 434 height 42
drag, startPoint x: 360, startPoint y: 74, endPoint x: 370, endPoint y: 86, distance: 16.0
click at [370, 86] on div "Contact [PERSON_NAME] [PERSON_NAME][EMAIL_ADDRESS][DOMAIN_NAME] Bill to U12 - […" at bounding box center [324, 82] width 434 height 42
click at [308, 97] on div "Contact [PERSON_NAME] [PERSON_NAME][EMAIL_ADDRESS][DOMAIN_NAME] Bill to U12 - […" at bounding box center [324, 82] width 434 height 42
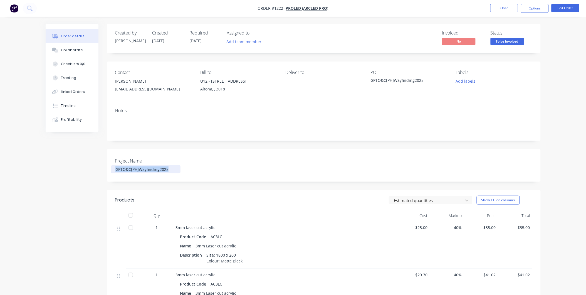
drag, startPoint x: 174, startPoint y: 169, endPoint x: 107, endPoint y: 165, distance: 67.1
drag, startPoint x: 283, startPoint y: 9, endPoint x: 272, endPoint y: 9, distance: 11.4
click at [272, 9] on span "Order #1222 -" at bounding box center [272, 8] width 28 height 5
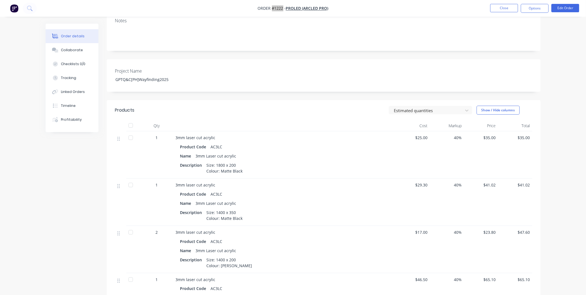
scroll to position [93, 0]
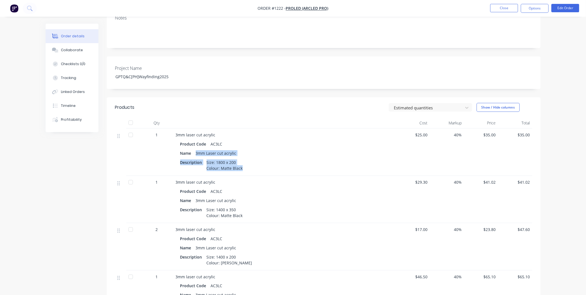
drag, startPoint x: 196, startPoint y: 152, endPoint x: 241, endPoint y: 171, distance: 48.7
click at [241, 171] on div "Product Code AC3LC Name 3mm Laser cut acrylic Description Size: 1800 x 200 Colo…" at bounding box center [285, 155] width 218 height 33
drag, startPoint x: 195, startPoint y: 200, endPoint x: 243, endPoint y: 215, distance: 50.3
click at [243, 215] on div "Product Code AC3LC Name 3mm Laser cut acrylic Description Size: 1400 x 350 Colo…" at bounding box center [285, 202] width 218 height 33
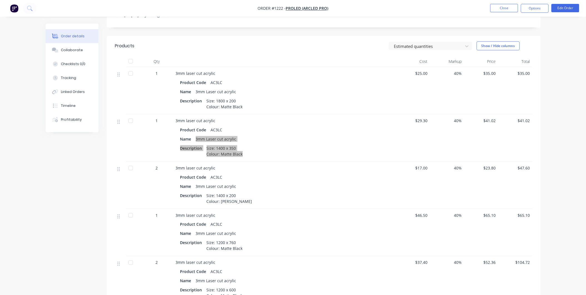
scroll to position [154, 0]
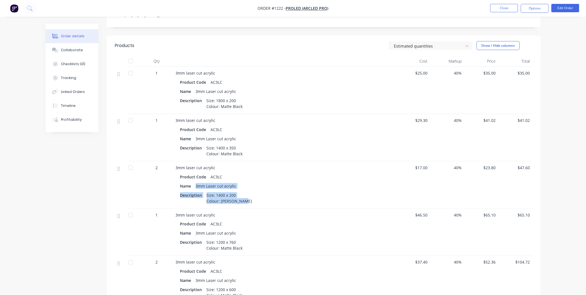
drag, startPoint x: 195, startPoint y: 185, endPoint x: 241, endPoint y: 201, distance: 48.3
click at [241, 201] on div "Product Code AC3LC Name 3mm Laser cut acrylic Description Size: 1400 x 200 Colo…" at bounding box center [285, 188] width 218 height 33
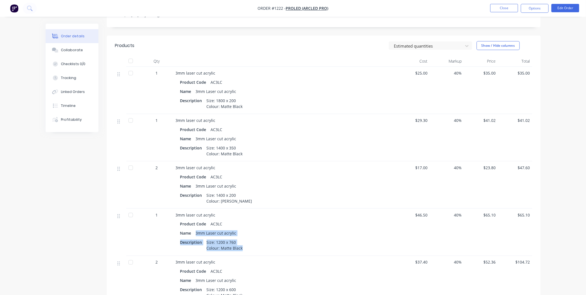
drag, startPoint x: 196, startPoint y: 232, endPoint x: 240, endPoint y: 250, distance: 47.7
click at [240, 250] on div "Product Code AC3LC Name 3mm Laser cut acrylic Description Size: 1200 x 760 Colo…" at bounding box center [285, 235] width 218 height 33
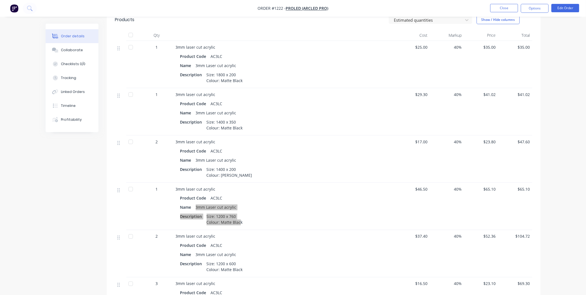
scroll to position [216, 0]
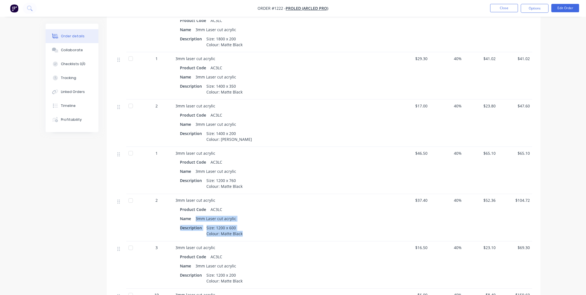
drag, startPoint x: 195, startPoint y: 218, endPoint x: 242, endPoint y: 235, distance: 49.8
click at [242, 235] on div "Product Code AC3LC Name 3mm Laser cut acrylic Description Size: 1200 x 600 Colo…" at bounding box center [285, 220] width 218 height 33
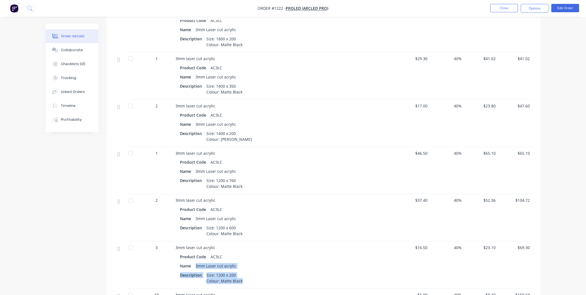
drag, startPoint x: 195, startPoint y: 265, endPoint x: 243, endPoint y: 282, distance: 50.4
click at [243, 282] on div "Product Code AC3LC Name 3mm Laser cut acrylic Description Size: 1200 x 200 Colo…" at bounding box center [285, 268] width 218 height 33
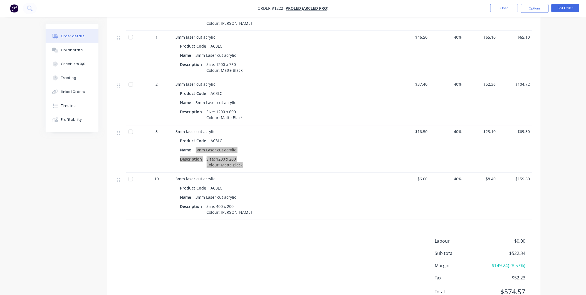
scroll to position [340, 0]
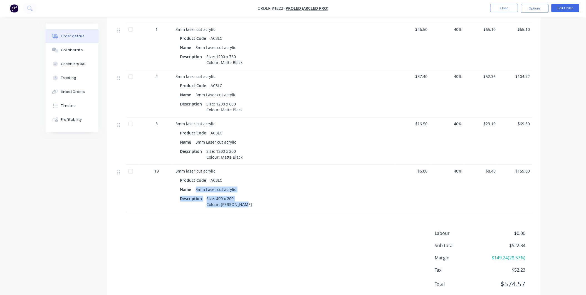
drag, startPoint x: 196, startPoint y: 189, endPoint x: 241, endPoint y: 204, distance: 47.9
click at [241, 204] on div "Product Code AC3LC Name 3mm Laser cut acrylic Description Size: 400 x 200 Colou…" at bounding box center [285, 191] width 218 height 33
click at [366, 254] on div "Labour $0.00 Sub total $522.34 Margin $149.24 ( 28.57 %) Tax $52.23 Total $574.…" at bounding box center [323, 262] width 417 height 65
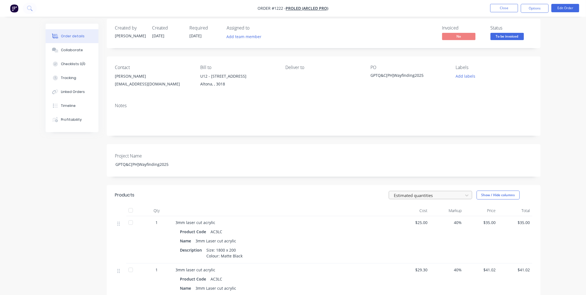
scroll to position [0, 0]
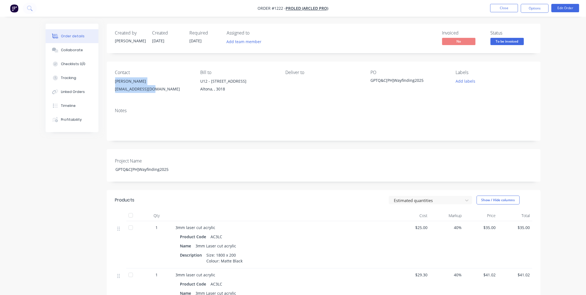
drag, startPoint x: 115, startPoint y: 80, endPoint x: 157, endPoint y: 93, distance: 44.2
click at [157, 93] on div "[PERSON_NAME] [PERSON_NAME][EMAIL_ADDRESS][DOMAIN_NAME]" at bounding box center [153, 86] width 76 height 18
click at [538, 7] on button "Options" at bounding box center [535, 8] width 28 height 9
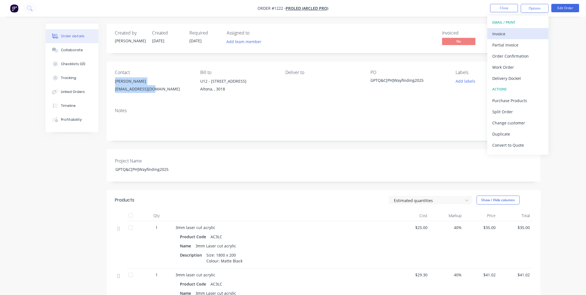
click at [508, 32] on div "Invoice" at bounding box center [518, 34] width 51 height 8
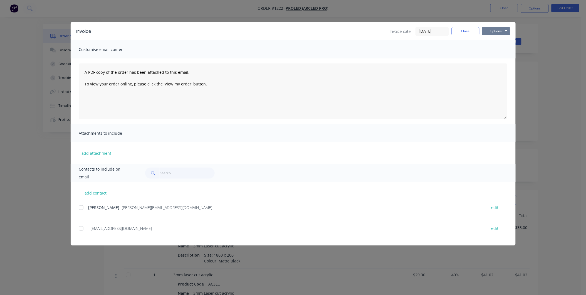
click at [506, 32] on button "Options" at bounding box center [496, 31] width 28 height 8
click at [507, 49] on button "Print" at bounding box center [500, 50] width 36 height 9
click at [464, 31] on button "Close" at bounding box center [466, 31] width 28 height 8
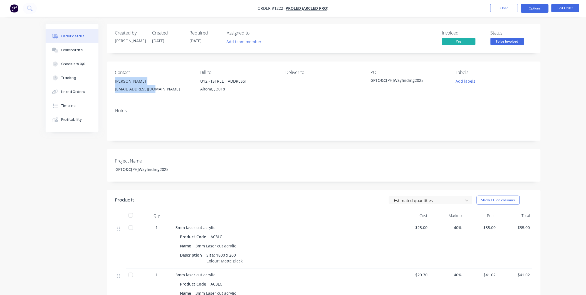
click at [536, 5] on button "Options" at bounding box center [535, 8] width 28 height 9
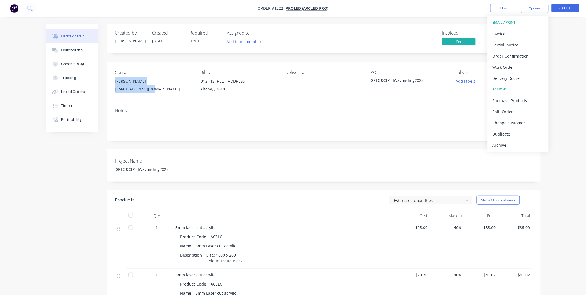
drag, startPoint x: 512, startPoint y: 143, endPoint x: 513, endPoint y: 140, distance: 3.6
click at [513, 143] on div "Archive" at bounding box center [518, 145] width 51 height 8
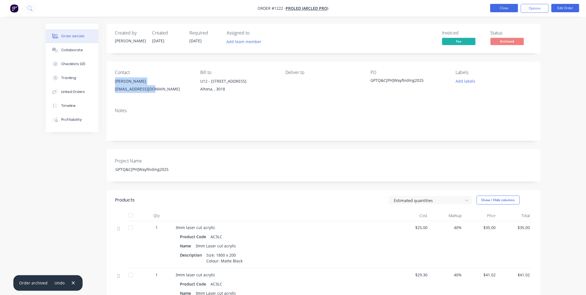
click at [501, 10] on button "Close" at bounding box center [504, 8] width 28 height 8
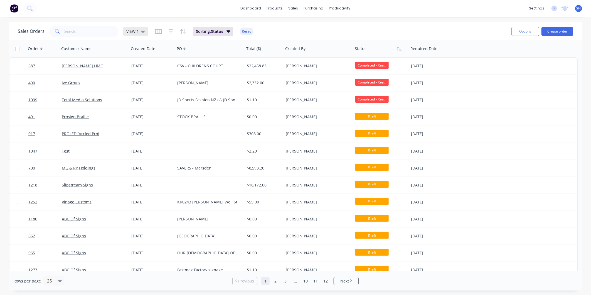
click at [141, 28] on div "VIEW 1" at bounding box center [135, 31] width 25 height 8
click at [152, 109] on button "To be Invoiced" at bounding box center [156, 112] width 63 height 6
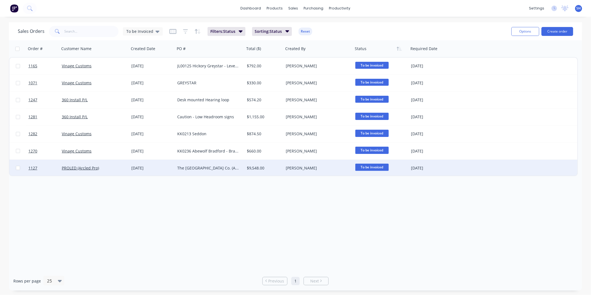
click at [120, 167] on div "PROLED (Arcled Pro)" at bounding box center [93, 168] width 62 height 6
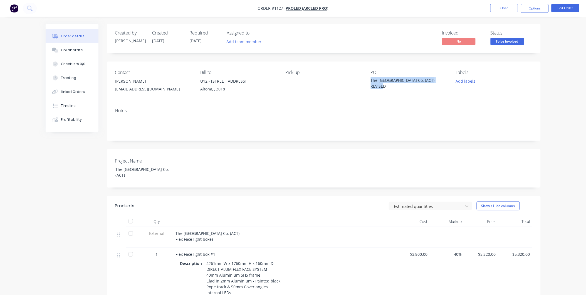
drag, startPoint x: 386, startPoint y: 86, endPoint x: 372, endPoint y: 79, distance: 15.6
click at [372, 79] on div "The [GEOGRAPHIC_DATA] Co. (ACT) REVISED" at bounding box center [406, 83] width 70 height 12
drag, startPoint x: 282, startPoint y: 7, endPoint x: 273, endPoint y: 6, distance: 9.7
click at [273, 6] on span "Order #1127 -" at bounding box center [272, 8] width 28 height 5
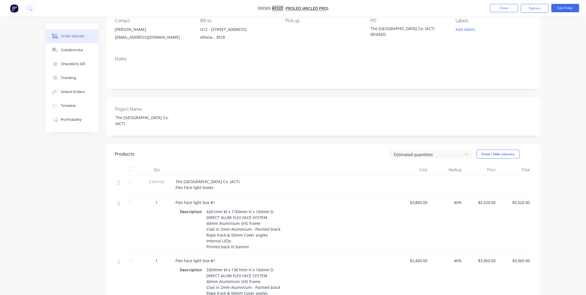
scroll to position [62, 0]
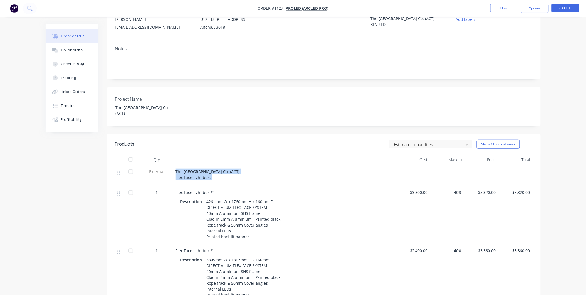
drag, startPoint x: 214, startPoint y: 172, endPoint x: 175, endPoint y: 167, distance: 39.7
click at [175, 167] on div "The [GEOGRAPHIC_DATA] Co. (ACT) Flex Face light boxes" at bounding box center [285, 175] width 222 height 21
click at [168, 221] on div "1" at bounding box center [156, 215] width 33 height 58
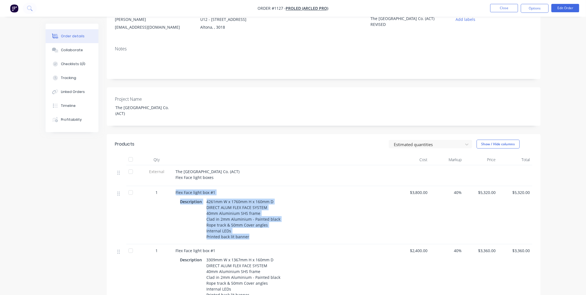
drag, startPoint x: 175, startPoint y: 186, endPoint x: 249, endPoint y: 232, distance: 87.4
click at [249, 232] on div "Flex Face light box #1 Description 4261mm W x 1760mm H x 160mm D DIRECT ALUM FL…" at bounding box center [285, 215] width 222 height 58
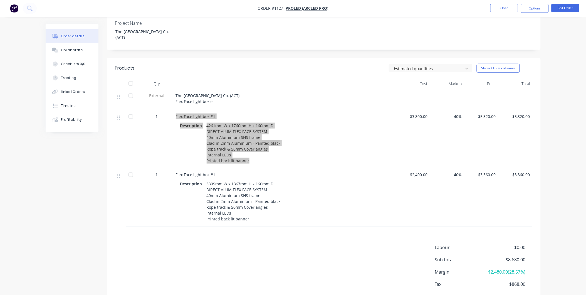
scroll to position [154, 0]
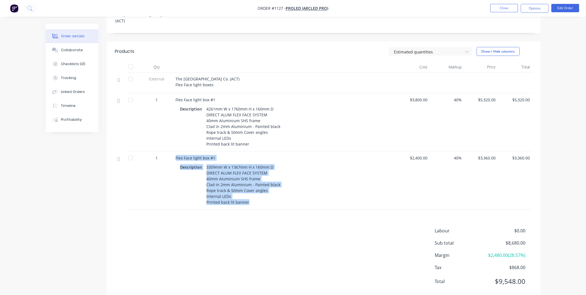
drag, startPoint x: 175, startPoint y: 156, endPoint x: 247, endPoint y: 203, distance: 85.9
click at [247, 203] on div "Flex Face light box #1 Description 3309mm W x 1367mm H x 160mm D DIRECT ALUM FL…" at bounding box center [285, 181] width 222 height 58
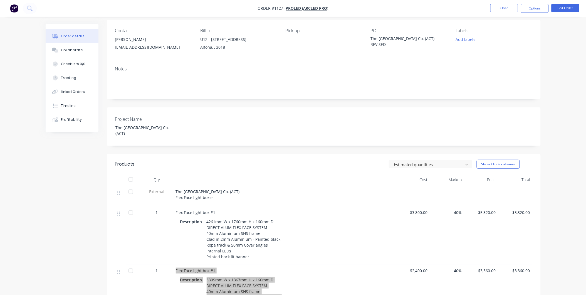
scroll to position [31, 0]
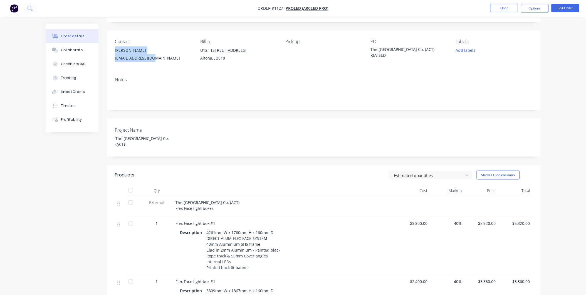
drag, startPoint x: 113, startPoint y: 51, endPoint x: 159, endPoint y: 59, distance: 46.4
click at [159, 59] on div "Contact [PERSON_NAME] [PERSON_NAME][EMAIL_ADDRESS][DOMAIN_NAME] Bill to [STREET…" at bounding box center [324, 52] width 434 height 42
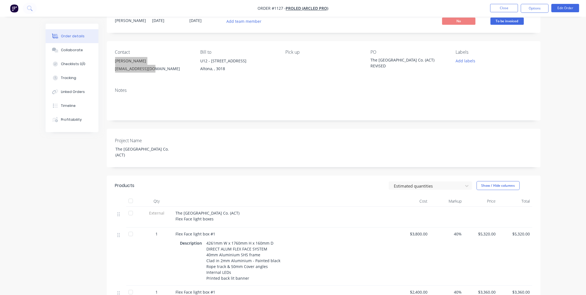
scroll to position [20, 0]
click at [523, 9] on button "Options" at bounding box center [535, 8] width 28 height 9
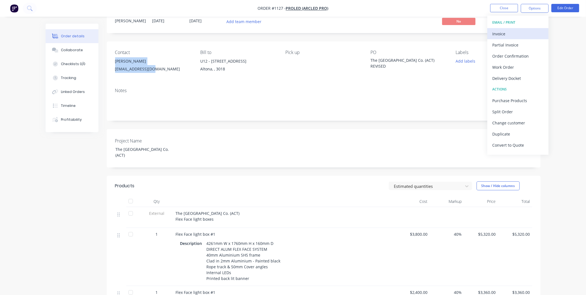
click at [498, 32] on div "Invoice" at bounding box center [518, 34] width 51 height 8
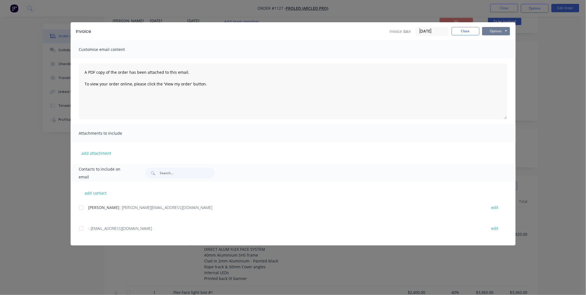
click at [498, 32] on button "Options" at bounding box center [496, 31] width 28 height 8
click at [496, 48] on button "Print" at bounding box center [500, 50] width 36 height 9
click at [469, 32] on button "Close" at bounding box center [466, 31] width 28 height 8
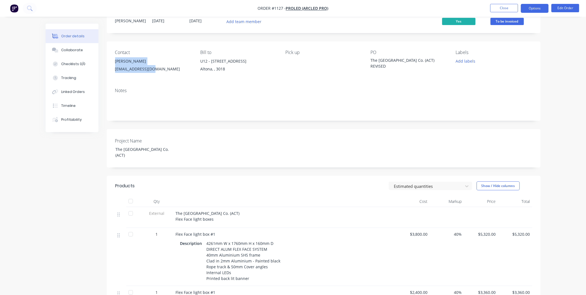
click at [543, 10] on button "Options" at bounding box center [535, 8] width 28 height 9
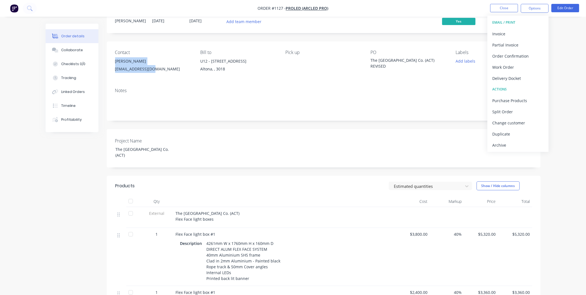
drag, startPoint x: 529, startPoint y: 140, endPoint x: 520, endPoint y: 138, distance: 8.7
click at [529, 140] on button "Archive" at bounding box center [517, 144] width 61 height 11
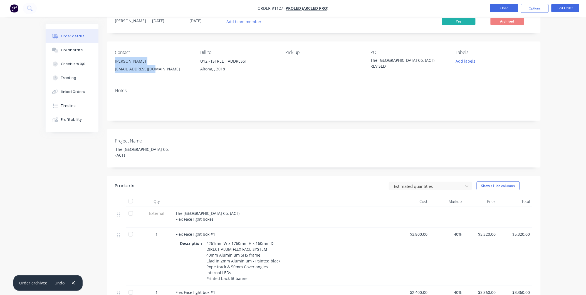
click at [498, 7] on button "Close" at bounding box center [504, 8] width 28 height 8
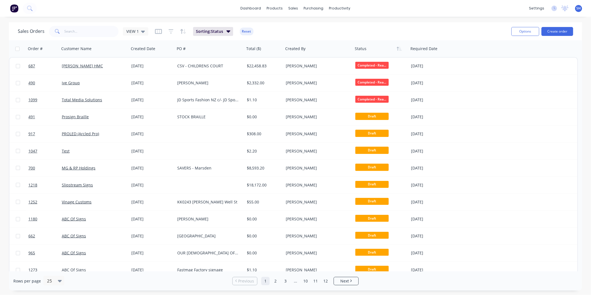
click at [126, 26] on div "Sales Orders VIEW 1" at bounding box center [83, 31] width 130 height 11
click at [128, 29] on span "VIEW 1" at bounding box center [132, 31] width 13 height 6
click at [131, 112] on button "To be Invoiced" at bounding box center [156, 112] width 63 height 6
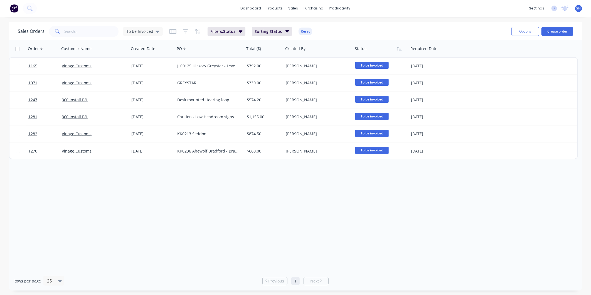
click at [154, 246] on div "Order # Customer Name Created Date PO # Total ($) Created By Status Required Da…" at bounding box center [295, 155] width 573 height 231
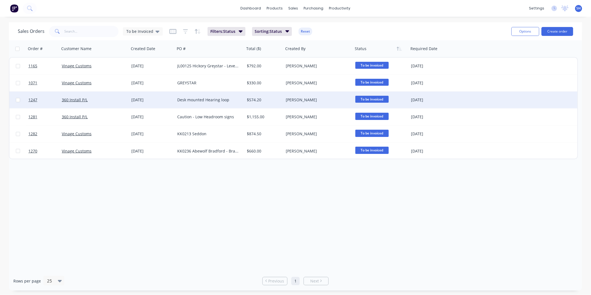
click at [233, 98] on div "Desk mounted Hearing loop" at bounding box center [208, 100] width 62 height 6
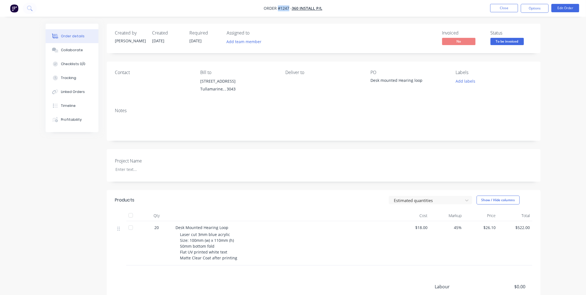
drag, startPoint x: 288, startPoint y: 7, endPoint x: 277, endPoint y: 7, distance: 10.8
click at [277, 7] on span "Order #1247 -" at bounding box center [278, 8] width 28 height 5
drag, startPoint x: 418, startPoint y: 81, endPoint x: 369, endPoint y: 81, distance: 48.7
click at [369, 81] on div "Contact Bill to [STREET_ADDRESS] Deliver to PO Desk mounted Hearing loop Labels…" at bounding box center [324, 82] width 434 height 42
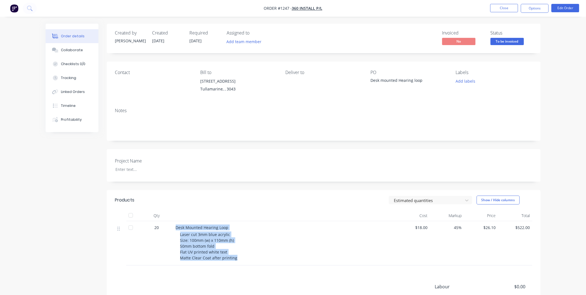
drag, startPoint x: 175, startPoint y: 226, endPoint x: 236, endPoint y: 257, distance: 68.8
click at [236, 257] on div "Desk Mounted Hearing Loop Laser cut 3mm blue acrylic Size: 100mm (w) x 110mm (h…" at bounding box center [285, 243] width 222 height 44
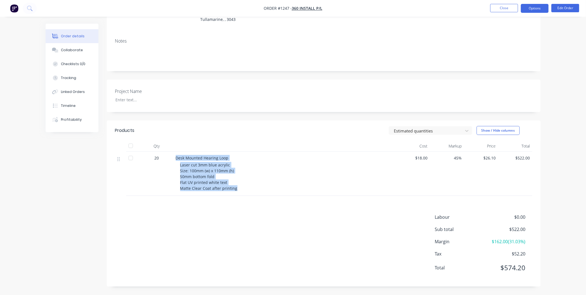
click at [538, 7] on button "Options" at bounding box center [535, 8] width 28 height 9
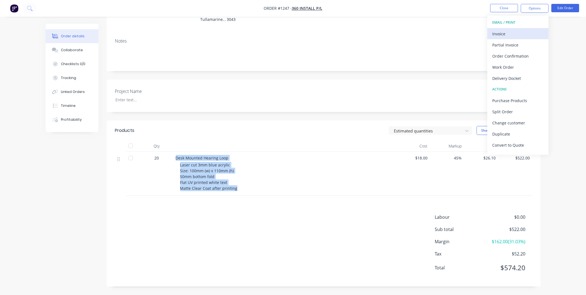
click at [509, 33] on div "Invoice" at bounding box center [518, 34] width 51 height 8
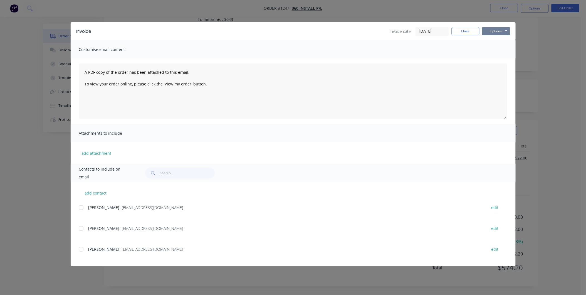
click at [497, 30] on button "Options" at bounding box center [496, 31] width 28 height 8
click at [496, 46] on button "Print" at bounding box center [500, 50] width 36 height 9
click at [460, 30] on button "Close" at bounding box center [466, 31] width 28 height 8
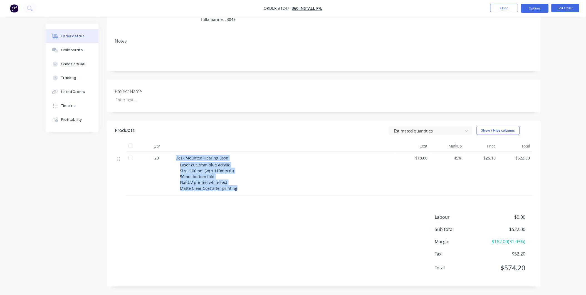
click at [528, 9] on button "Options" at bounding box center [535, 8] width 28 height 9
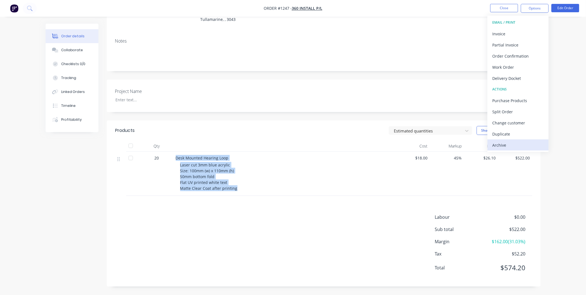
click at [508, 145] on div "Archive" at bounding box center [518, 145] width 51 height 8
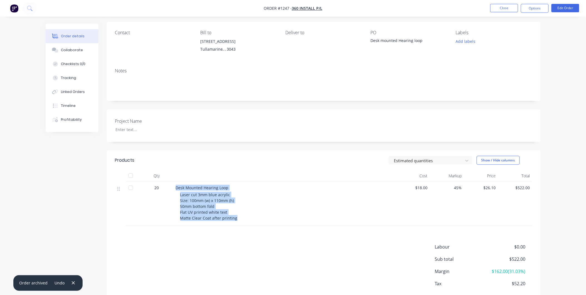
scroll to position [0, 0]
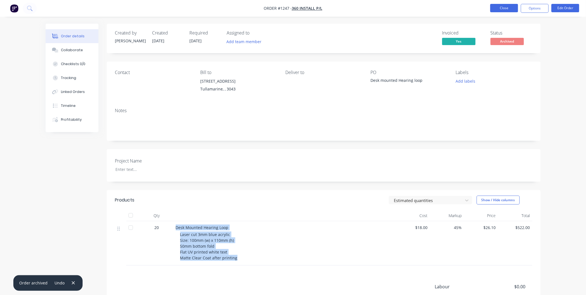
click at [506, 6] on button "Close" at bounding box center [504, 8] width 28 height 8
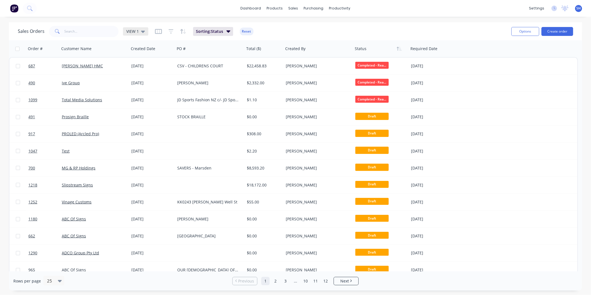
click at [142, 32] on icon at bounding box center [143, 32] width 4 height 2
click at [138, 110] on button "To be Invoiced" at bounding box center [156, 112] width 63 height 6
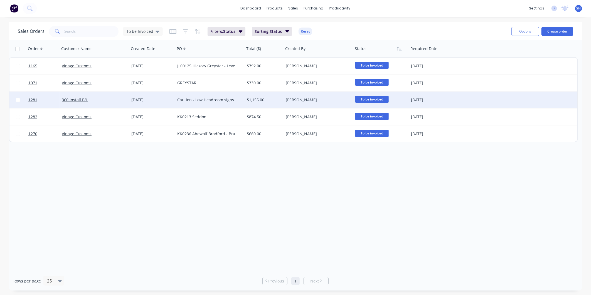
click at [271, 96] on div "$1,155.00" at bounding box center [263, 99] width 39 height 17
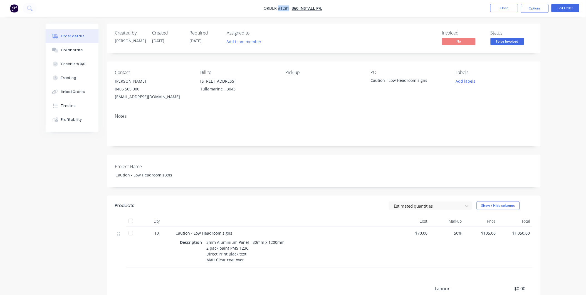
drag, startPoint x: 289, startPoint y: 9, endPoint x: 278, endPoint y: 8, distance: 11.1
click at [278, 8] on span "Order #1281 -" at bounding box center [278, 8] width 28 height 5
drag, startPoint x: 427, startPoint y: 82, endPoint x: 372, endPoint y: 81, distance: 55.9
click at [372, 81] on div "Caution - Low Headroom signs" at bounding box center [406, 81] width 70 height 8
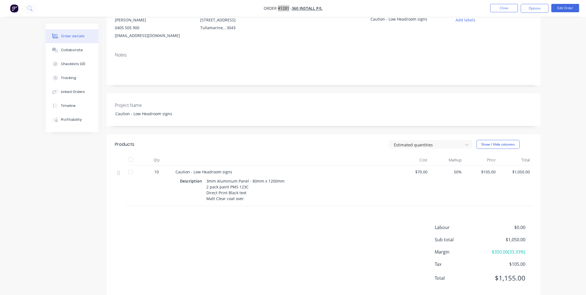
scroll to position [62, 0]
click at [208, 180] on div "3mm Aluminium Panel - 80mm x 1200mm 2 pack paint PMS 123C Direct Print Black te…" at bounding box center [245, 189] width 83 height 26
drag, startPoint x: 206, startPoint y: 180, endPoint x: 246, endPoint y: 198, distance: 44.4
click at [246, 198] on div "3mm Aluminium Panel - 80mm x 1200mm 2 pack paint PMS 123C Direct Print Black te…" at bounding box center [245, 189] width 83 height 26
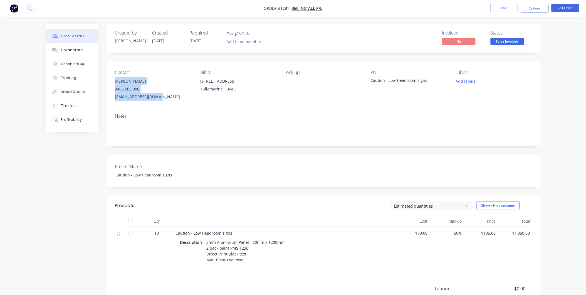
drag, startPoint x: 113, startPoint y: 80, endPoint x: 158, endPoint y: 95, distance: 46.8
click at [158, 95] on div "Contact [PERSON_NAME] [PHONE_NUMBER] [EMAIL_ADDRESS][DOMAIN_NAME] Bill to [STRE…" at bounding box center [324, 85] width 434 height 48
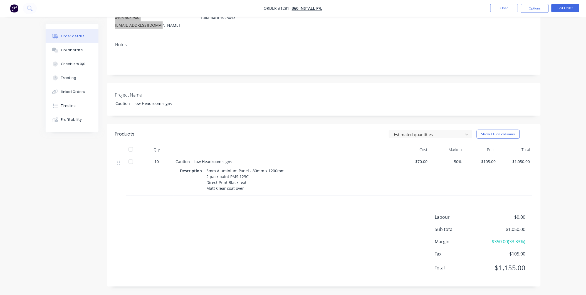
scroll to position [77, 0]
click at [528, 8] on button "Options" at bounding box center [535, 8] width 28 height 9
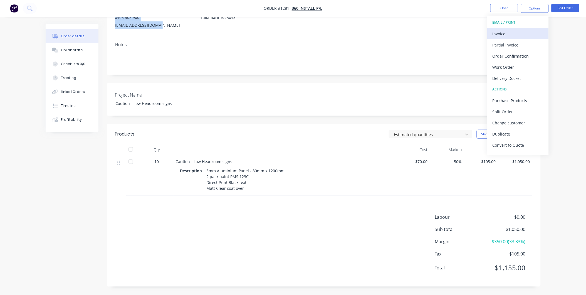
click at [513, 31] on div "Invoice" at bounding box center [518, 34] width 51 height 8
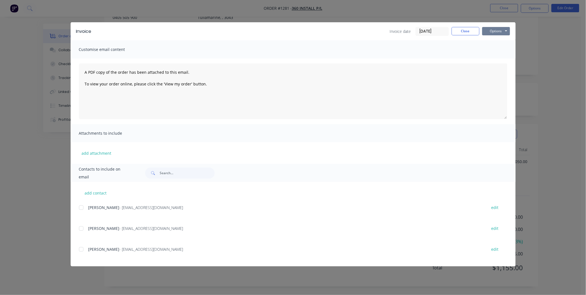
click at [499, 26] on div "Invoice Invoice date [DATE] Close Options Preview Print Email" at bounding box center [293, 31] width 445 height 18
click at [499, 30] on button "Options" at bounding box center [496, 31] width 28 height 8
click at [494, 47] on button "Print" at bounding box center [500, 50] width 36 height 9
click at [456, 31] on button "Close" at bounding box center [466, 31] width 28 height 8
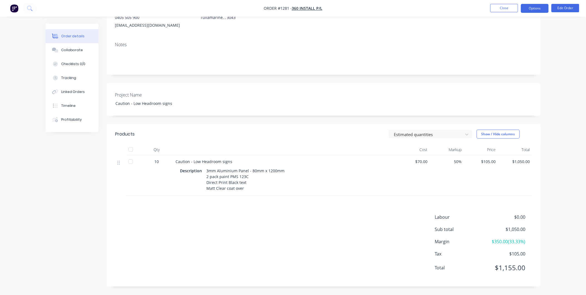
click at [533, 11] on button "Options" at bounding box center [535, 8] width 28 height 9
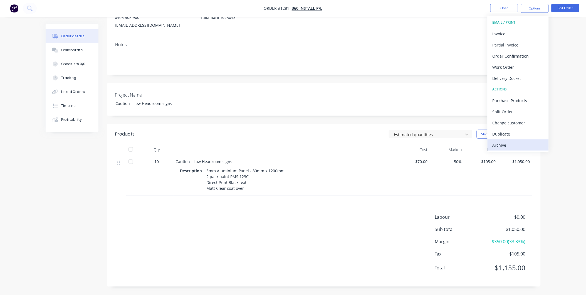
click at [502, 145] on div "Archive" at bounding box center [518, 145] width 51 height 8
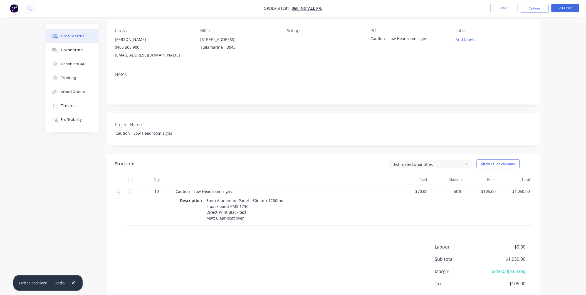
scroll to position [0, 0]
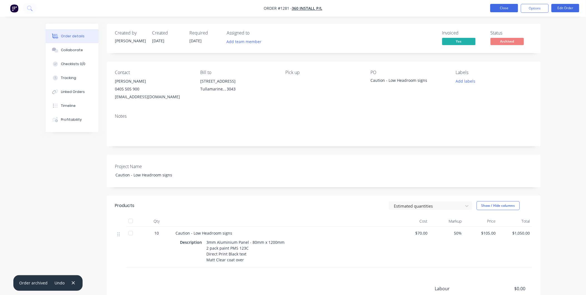
click at [503, 6] on button "Close" at bounding box center [504, 8] width 28 height 8
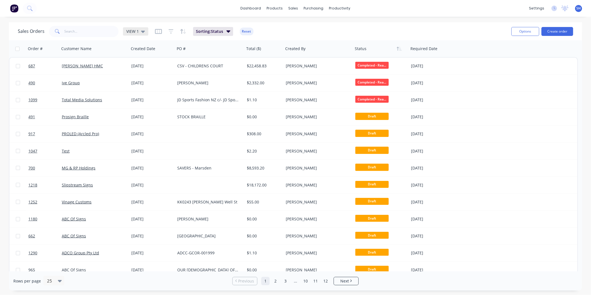
click at [143, 28] on div "VIEW 1" at bounding box center [135, 31] width 25 height 8
click at [150, 109] on button "To be Invoiced" at bounding box center [156, 112] width 63 height 6
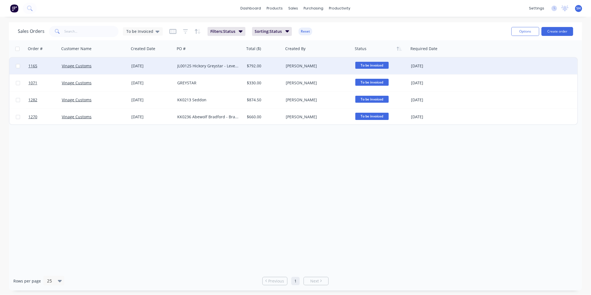
click at [107, 68] on div "Vinage Customs" at bounding box center [93, 66] width 62 height 6
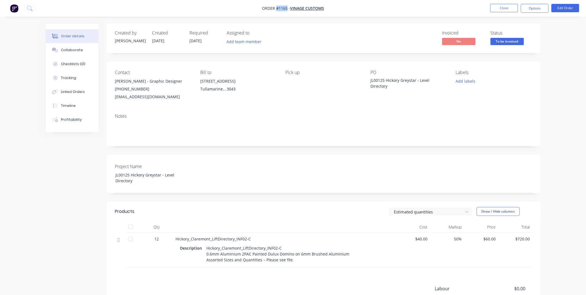
drag, startPoint x: 287, startPoint y: 8, endPoint x: 277, endPoint y: 7, distance: 10.3
click at [277, 7] on span "Order #1165 -" at bounding box center [276, 8] width 28 height 5
drag, startPoint x: 388, startPoint y: 85, endPoint x: 369, endPoint y: 79, distance: 19.3
click at [369, 79] on div "Contact [PERSON_NAME] - Graphic Designer [PHONE_NUMBER] [EMAIL_ADDRESS][DOMAIN_…" at bounding box center [324, 85] width 434 height 48
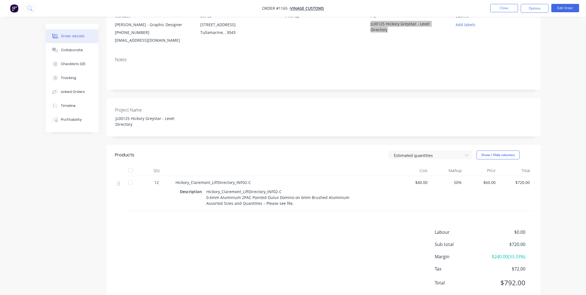
scroll to position [62, 0]
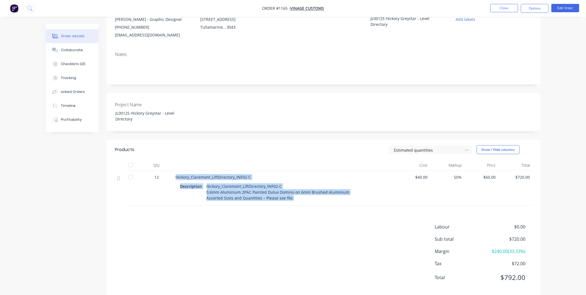
drag, startPoint x: 175, startPoint y: 176, endPoint x: 294, endPoint y: 199, distance: 120.4
click at [294, 199] on div "Hickory_Claremont_LiftDirectory_INF02-C Description Hickory_Claremont_LiftDirec…" at bounding box center [285, 188] width 222 height 35
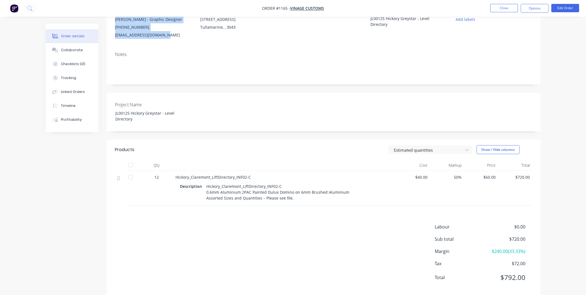
drag, startPoint x: 115, startPoint y: 19, endPoint x: 169, endPoint y: 38, distance: 56.4
click at [169, 38] on div "[PERSON_NAME] - Graphic Designer [PHONE_NUMBER] [EMAIL_ADDRESS][DOMAIN_NAME]" at bounding box center [153, 27] width 76 height 23
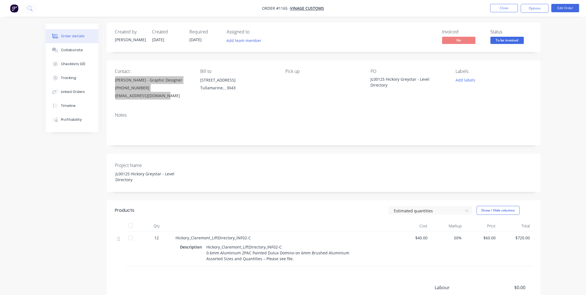
scroll to position [0, 0]
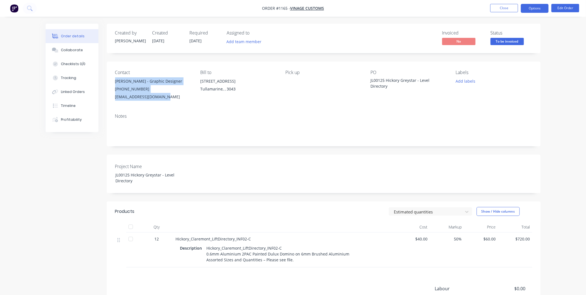
click at [532, 10] on button "Options" at bounding box center [535, 8] width 28 height 9
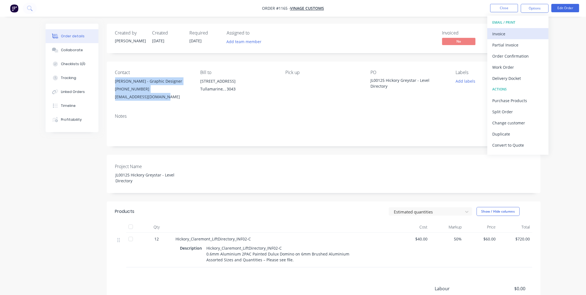
click at [519, 31] on div "Invoice" at bounding box center [518, 34] width 51 height 8
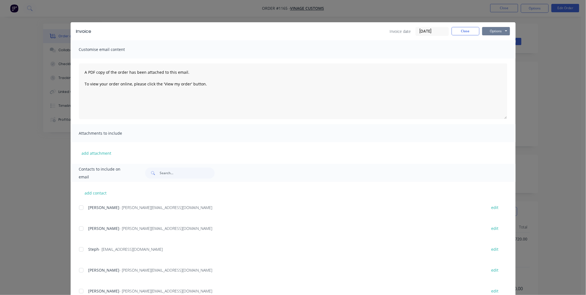
click at [497, 31] on button "Options" at bounding box center [496, 31] width 28 height 8
click at [496, 47] on button "Print" at bounding box center [500, 50] width 36 height 9
drag, startPoint x: 463, startPoint y: 28, endPoint x: 509, endPoint y: 16, distance: 48.1
click at [465, 27] on button "Close" at bounding box center [466, 31] width 28 height 8
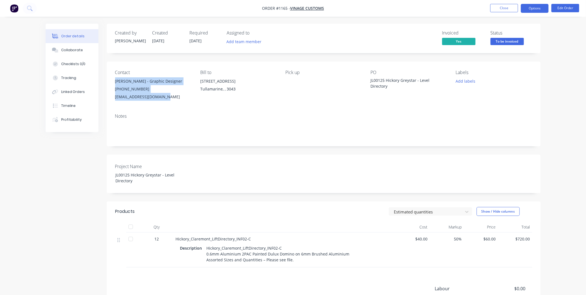
click at [526, 8] on button "Options" at bounding box center [535, 8] width 28 height 9
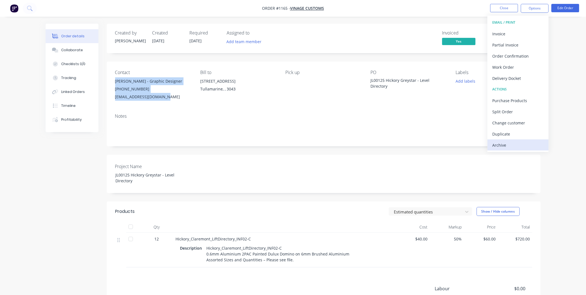
click at [525, 140] on button "Archive" at bounding box center [517, 144] width 61 height 11
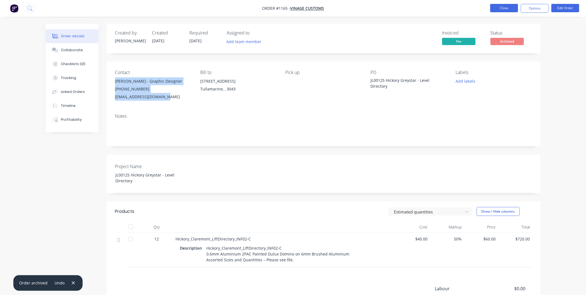
click at [507, 9] on button "Close" at bounding box center [504, 8] width 28 height 8
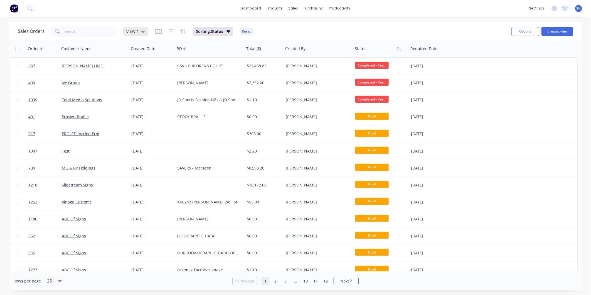
drag, startPoint x: 139, startPoint y: 30, endPoint x: 139, endPoint y: 33, distance: 3.1
click at [139, 30] on div "VIEW 1" at bounding box center [135, 31] width 19 height 5
click at [147, 112] on button "To be Invoiced" at bounding box center [156, 112] width 63 height 6
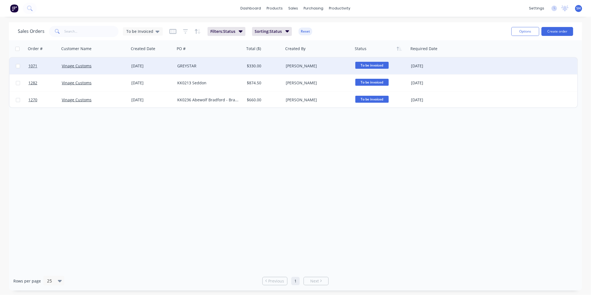
click at [106, 63] on div "Vinage Customs" at bounding box center [93, 66] width 62 height 6
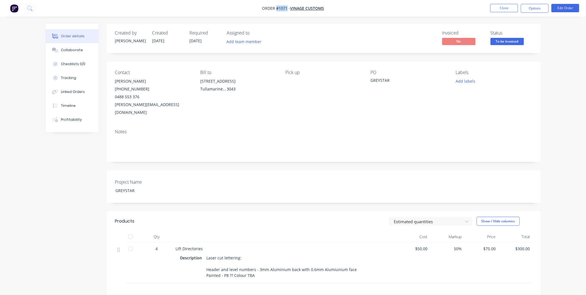
drag, startPoint x: 287, startPoint y: 8, endPoint x: 277, endPoint y: 8, distance: 10.0
click at [277, 8] on span "Order #1071 -" at bounding box center [276, 8] width 28 height 5
drag, startPoint x: 136, startPoint y: 185, endPoint x: 99, endPoint y: 177, distance: 38.2
click at [99, 177] on div "Created by [PERSON_NAME] Created [DATE] Required [DATE] Assigned to Add team me…" at bounding box center [293, 203] width 495 height 358
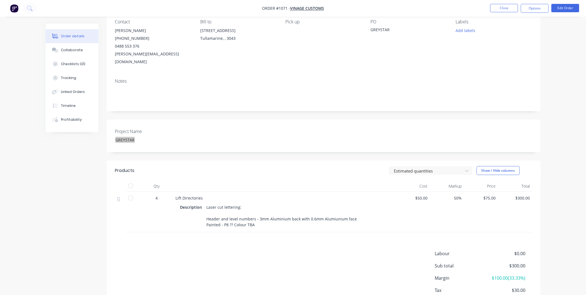
scroll to position [62, 0]
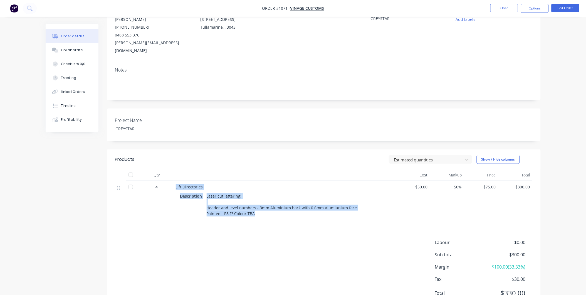
drag, startPoint x: 175, startPoint y: 178, endPoint x: 299, endPoint y: 203, distance: 126.6
click at [299, 203] on div "Lift Directories Description Laser cut lettering: Header and level numbers - 3m…" at bounding box center [285, 200] width 222 height 41
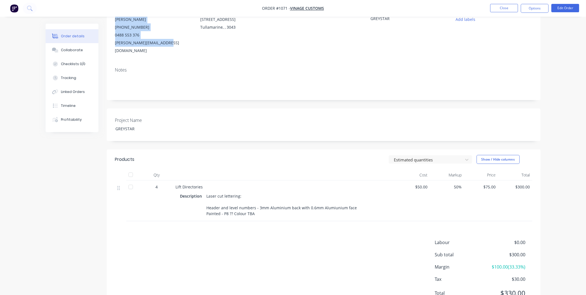
drag, startPoint x: 114, startPoint y: 19, endPoint x: 169, endPoint y: 46, distance: 61.3
click at [169, 46] on div "Contact [PERSON_NAME] [PHONE_NUMBER] [EMAIL_ADDRESS][DOMAIN_NAME] Bill to [STRE…" at bounding box center [324, 31] width 434 height 63
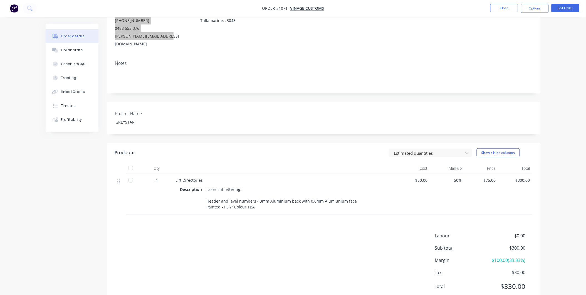
scroll to position [80, 0]
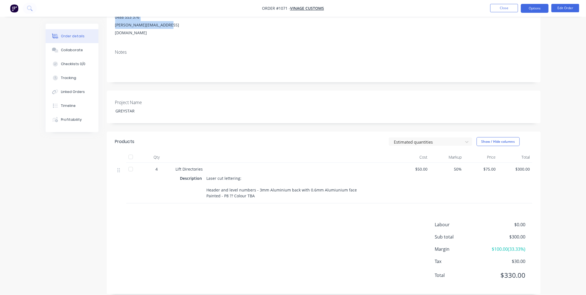
click at [527, 8] on button "Options" at bounding box center [535, 8] width 28 height 9
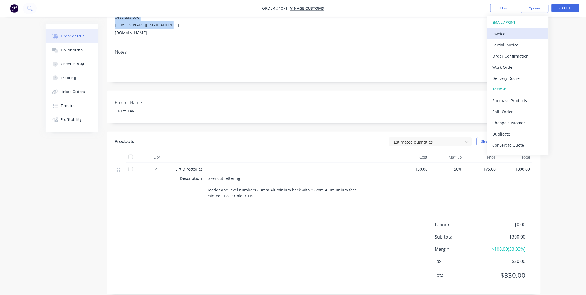
click at [502, 32] on div "Invoice" at bounding box center [518, 34] width 51 height 8
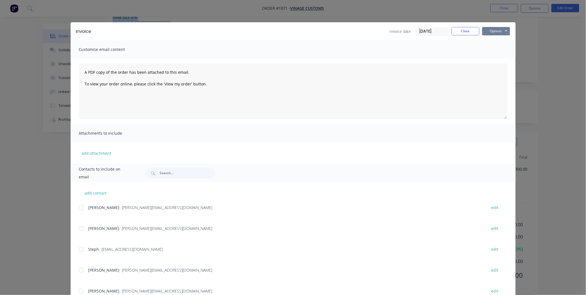
click at [494, 29] on button "Options" at bounding box center [496, 31] width 28 height 8
click at [496, 46] on button "Print" at bounding box center [500, 50] width 36 height 9
click at [454, 31] on button "Close" at bounding box center [466, 31] width 28 height 8
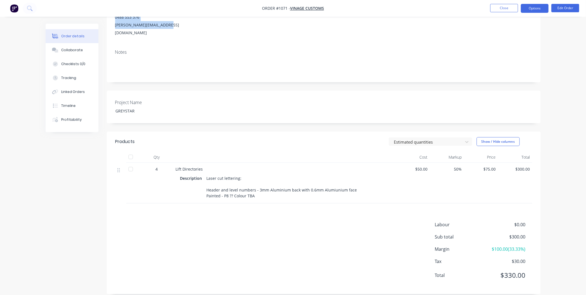
click at [530, 9] on button "Options" at bounding box center [535, 8] width 28 height 9
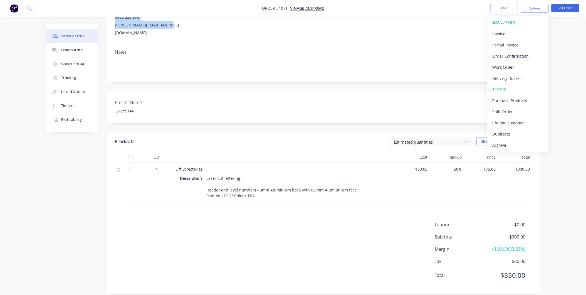
drag, startPoint x: 511, startPoint y: 142, endPoint x: 506, endPoint y: 142, distance: 4.2
click at [508, 140] on button "Archive" at bounding box center [517, 144] width 61 height 11
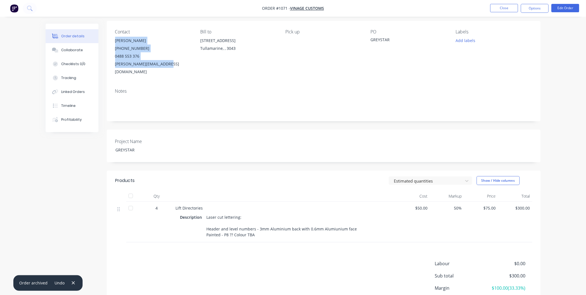
scroll to position [0, 0]
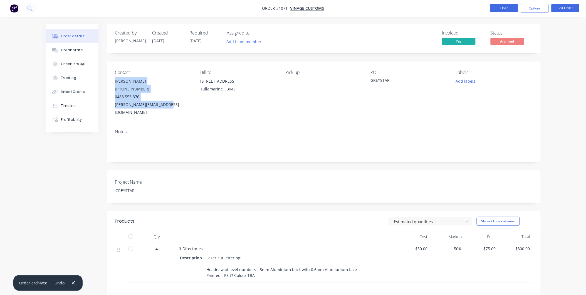
click at [499, 10] on button "Close" at bounding box center [504, 8] width 28 height 8
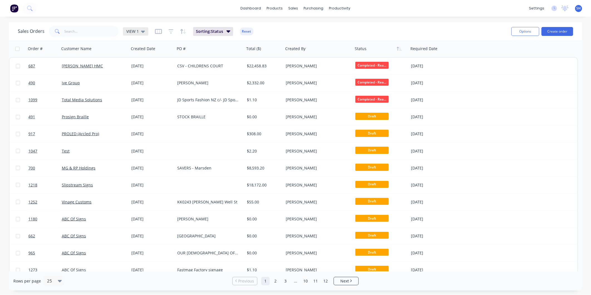
click at [140, 29] on div "VIEW 1" at bounding box center [135, 31] width 19 height 5
click at [142, 109] on button "To be Invoiced" at bounding box center [156, 112] width 63 height 6
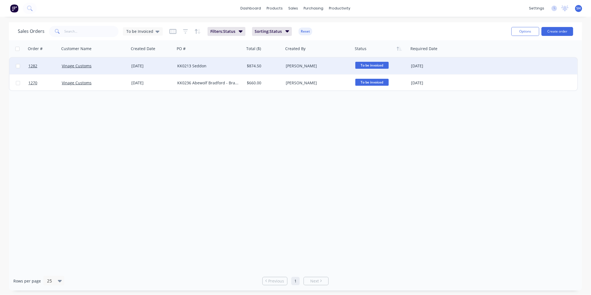
click at [226, 64] on div "KK0213 Seddon" at bounding box center [208, 66] width 62 height 6
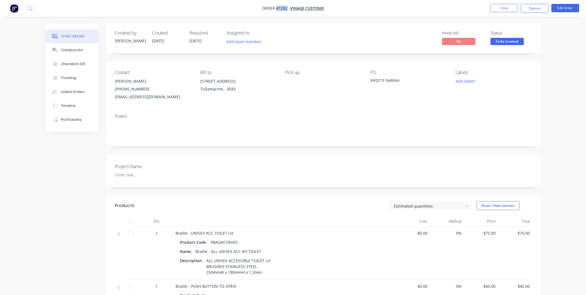
drag, startPoint x: 287, startPoint y: 7, endPoint x: 277, endPoint y: 7, distance: 10.3
click at [277, 7] on span "Order #1282 -" at bounding box center [276, 8] width 28 height 5
drag, startPoint x: 370, startPoint y: 81, endPoint x: 404, endPoint y: 84, distance: 33.5
click at [404, 84] on div "KK0213 Seddon" at bounding box center [406, 81] width 70 height 8
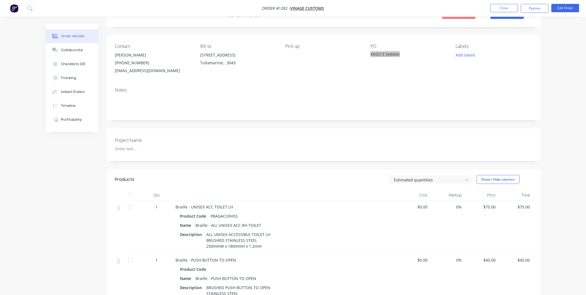
scroll to position [62, 0]
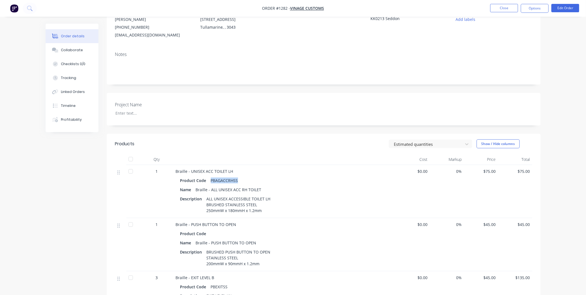
drag, startPoint x: 235, startPoint y: 182, endPoint x: 209, endPoint y: 182, distance: 26.1
click at [209, 182] on div "PBAGACCRHSS" at bounding box center [225, 180] width 32 height 8
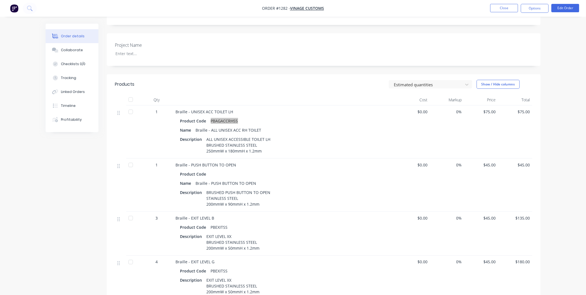
scroll to position [123, 0]
drag, startPoint x: 196, startPoint y: 180, endPoint x: 200, endPoint y: 181, distance: 3.8
click at [196, 179] on div "Braille - PUSH BUTTON TO OPEN" at bounding box center [226, 181] width 65 height 8
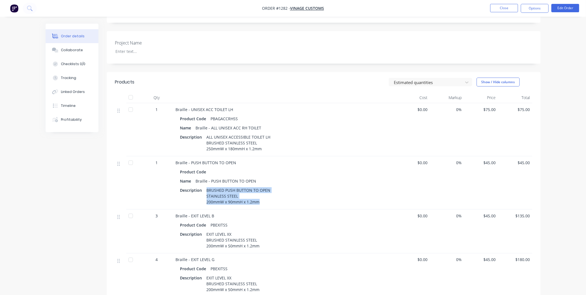
drag, startPoint x: 205, startPoint y: 190, endPoint x: 263, endPoint y: 199, distance: 58.4
click at [263, 199] on div "BRUSHED PUSH BUTTON TO OPEN STAINLESS STEEL 200mmW x 90mmH x 1.2mm" at bounding box center [238, 196] width 68 height 20
drag, startPoint x: 229, startPoint y: 224, endPoint x: 210, endPoint y: 224, distance: 19.5
click at [210, 224] on div "Product Code PBEXITSS" at bounding box center [284, 225] width 209 height 8
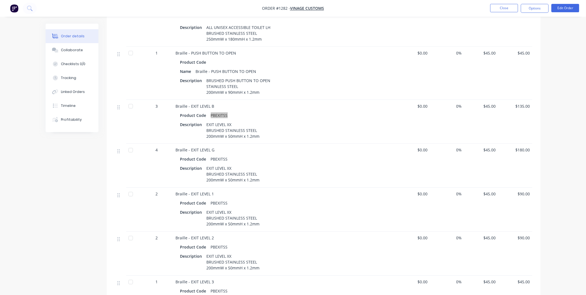
scroll to position [247, 0]
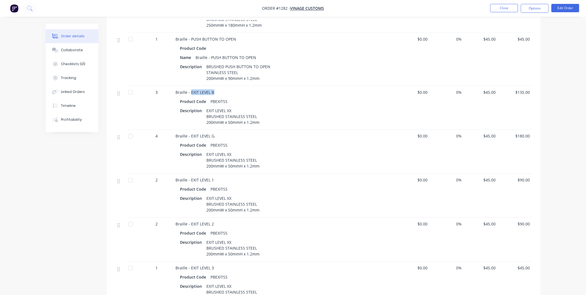
drag, startPoint x: 214, startPoint y: 91, endPoint x: 190, endPoint y: 88, distance: 24.3
click at [190, 88] on div "Braille - EXIT LEVEL B Product Code PBEXITSS Description EXIT LEVEL XX BRUSHED …" at bounding box center [285, 108] width 222 height 44
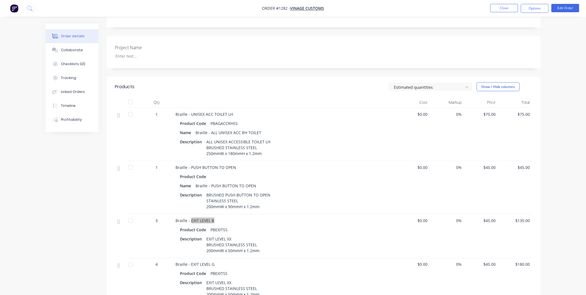
scroll to position [26, 0]
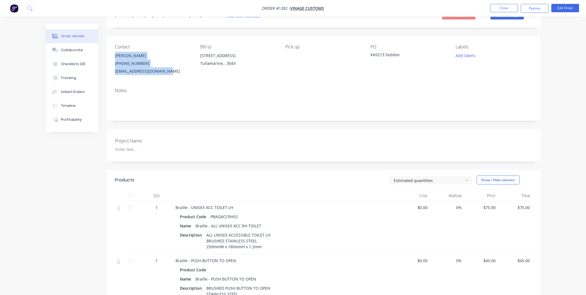
drag, startPoint x: 113, startPoint y: 53, endPoint x: 174, endPoint y: 71, distance: 63.7
click at [174, 71] on div "Contact [PERSON_NAME] [PHONE_NUMBER] [EMAIL_ADDRESS][DOMAIN_NAME] Bill to [STRE…" at bounding box center [324, 60] width 434 height 48
click at [538, 8] on button "Options" at bounding box center [535, 8] width 28 height 9
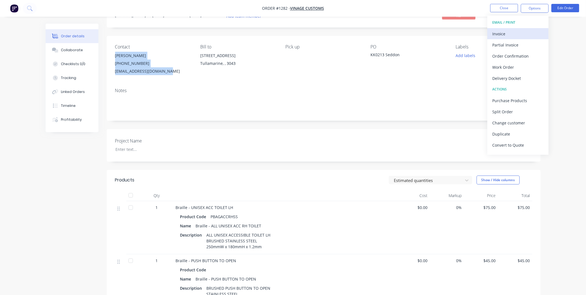
click at [508, 33] on div "Invoice" at bounding box center [518, 34] width 51 height 8
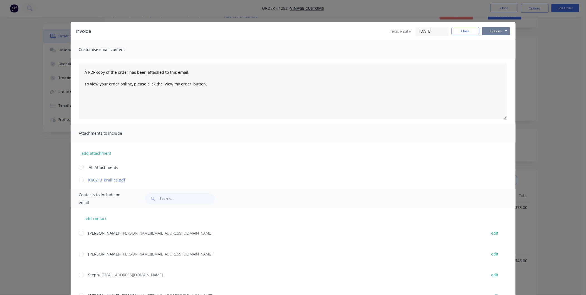
click at [496, 33] on button "Options" at bounding box center [496, 31] width 28 height 8
click at [493, 46] on button "Print" at bounding box center [500, 50] width 36 height 9
drag, startPoint x: 471, startPoint y: 33, endPoint x: 506, endPoint y: 25, distance: 36.6
click at [471, 33] on button "Close" at bounding box center [466, 31] width 28 height 8
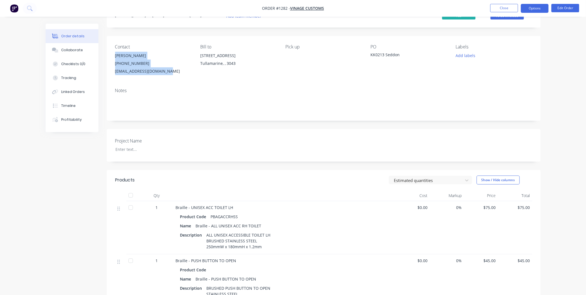
click at [535, 8] on button "Options" at bounding box center [535, 8] width 28 height 9
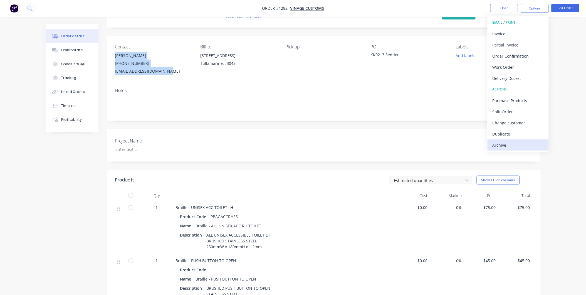
click at [527, 146] on div "Archive" at bounding box center [518, 145] width 51 height 8
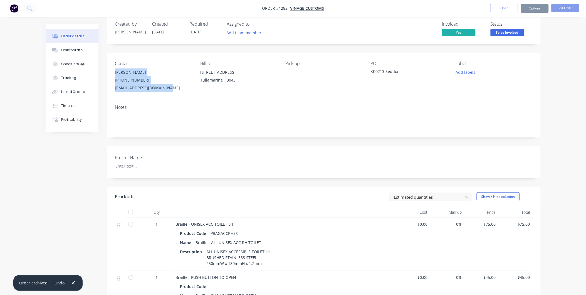
scroll to position [0, 0]
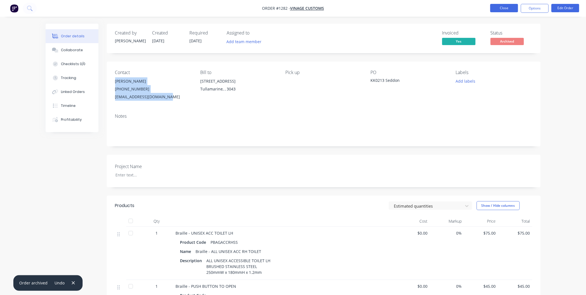
click at [507, 6] on button "Close" at bounding box center [504, 8] width 28 height 8
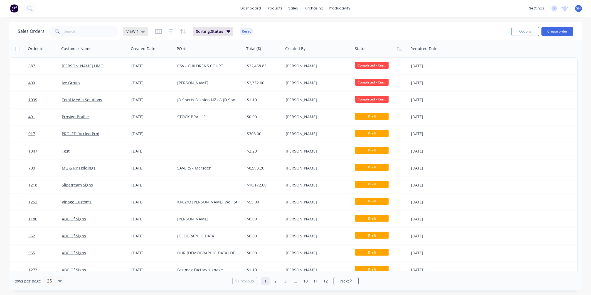
click at [134, 30] on span "VIEW 1" at bounding box center [132, 31] width 13 height 6
click at [150, 113] on button "To be Invoiced" at bounding box center [156, 112] width 63 height 6
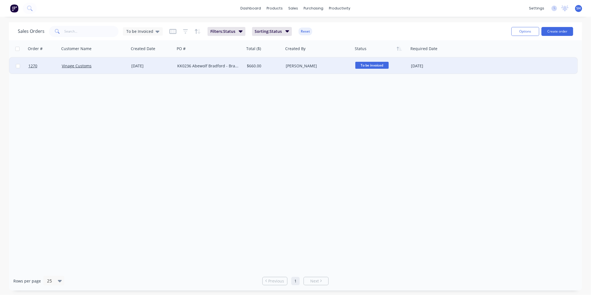
click at [122, 68] on div "Vinage Customs" at bounding box center [93, 66] width 62 height 6
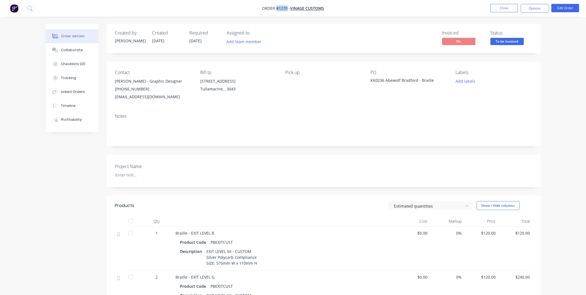
drag, startPoint x: 287, startPoint y: 8, endPoint x: 276, endPoint y: 7, distance: 11.1
click at [276, 7] on span "Order #1270 -" at bounding box center [276, 8] width 28 height 5
drag, startPoint x: 436, startPoint y: 81, endPoint x: 369, endPoint y: 81, distance: 67.0
click at [369, 81] on div "Contact [PERSON_NAME] - Graphic Designer [PHONE_NUMBER] [EMAIL_ADDRESS][DOMAIN_…" at bounding box center [324, 85] width 434 height 48
drag, startPoint x: 369, startPoint y: 81, endPoint x: 376, endPoint y: 79, distance: 7.6
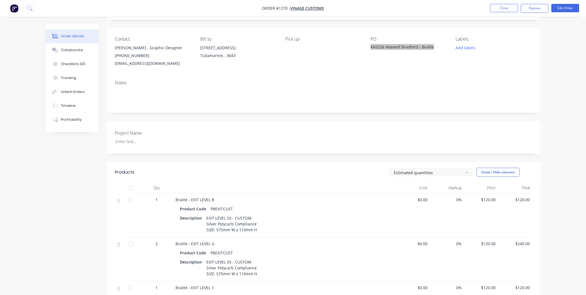
scroll to position [93, 0]
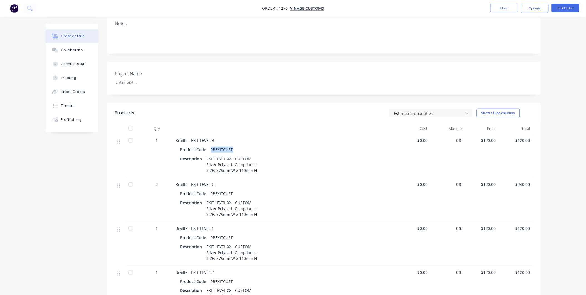
drag, startPoint x: 233, startPoint y: 149, endPoint x: 209, endPoint y: 151, distance: 24.0
click at [209, 151] on div "PBEXITCUST" at bounding box center [222, 149] width 27 height 8
drag, startPoint x: 206, startPoint y: 159, endPoint x: 260, endPoint y: 171, distance: 55.6
click at [260, 171] on div "Description EXIT LEVEL XX - CUSTOM Silver Polycarb Compliance SIZE: 575mm W x 1…" at bounding box center [284, 165] width 209 height 20
drag, startPoint x: 215, startPoint y: 139, endPoint x: 190, endPoint y: 137, distance: 24.5
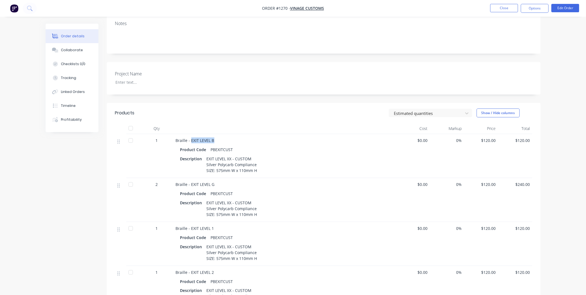
click at [190, 137] on div "Braille - EXIT LEVEL B Product Code PBEXITCUST Description EXIT LEVEL XX - CUST…" at bounding box center [285, 156] width 222 height 44
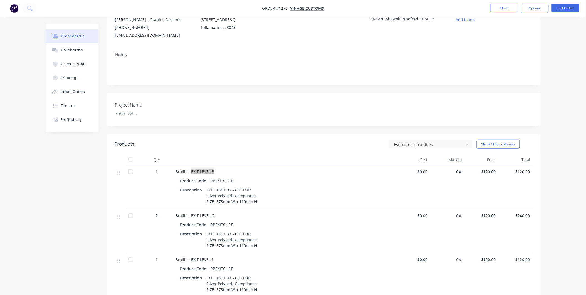
scroll to position [0, 0]
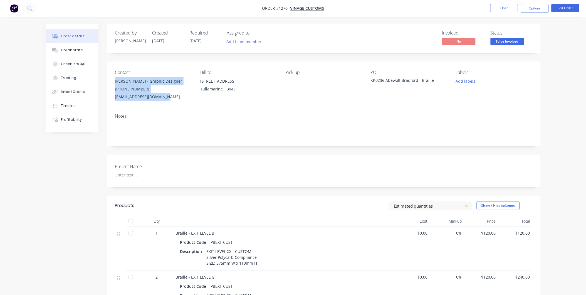
drag, startPoint x: 114, startPoint y: 81, endPoint x: 173, endPoint y: 100, distance: 62.1
click at [173, 100] on div "Contact [PERSON_NAME] - Graphic Designer [PHONE_NUMBER] [EMAIL_ADDRESS][DOMAIN_…" at bounding box center [324, 85] width 434 height 48
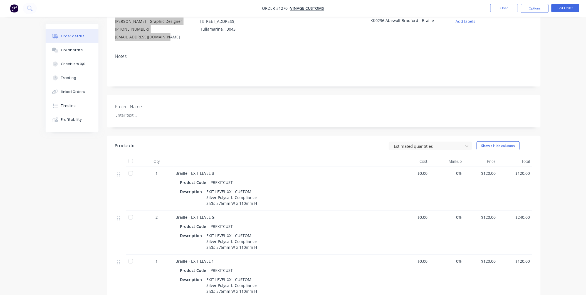
scroll to position [207, 0]
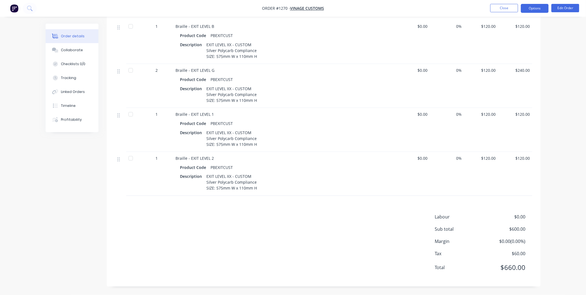
click at [538, 10] on button "Options" at bounding box center [535, 8] width 28 height 9
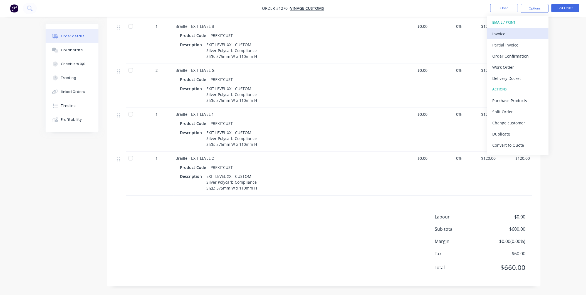
click at [493, 34] on div "Invoice" at bounding box center [518, 34] width 51 height 8
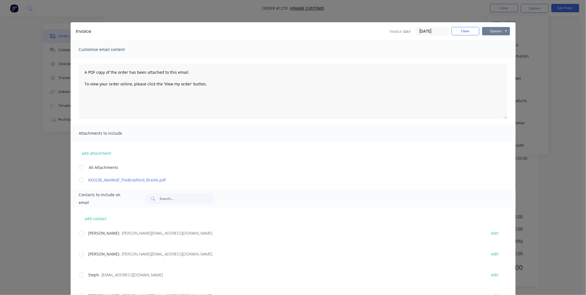
click at [499, 32] on button "Options" at bounding box center [496, 31] width 28 height 8
click at [488, 51] on button "Print" at bounding box center [500, 50] width 36 height 9
drag, startPoint x: 465, startPoint y: 32, endPoint x: 468, endPoint y: 30, distance: 3.6
click at [466, 31] on button "Close" at bounding box center [466, 31] width 28 height 8
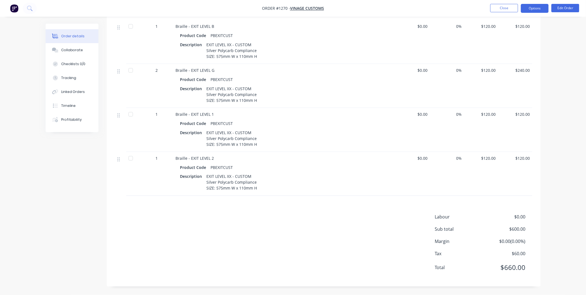
drag, startPoint x: 538, startPoint y: 9, endPoint x: 540, endPoint y: 12, distance: 3.7
click at [539, 9] on button "Options" at bounding box center [535, 8] width 28 height 9
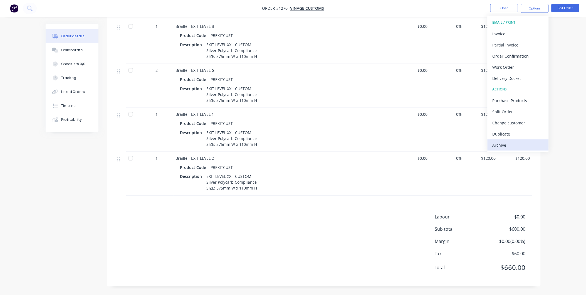
click at [523, 141] on div "Archive" at bounding box center [518, 145] width 51 height 8
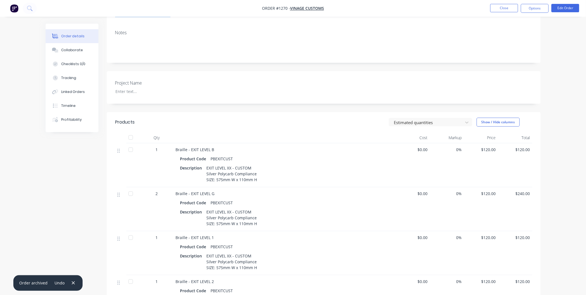
scroll to position [0, 0]
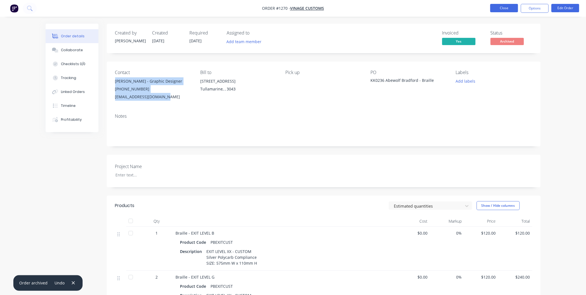
click at [504, 9] on button "Close" at bounding box center [504, 8] width 28 height 8
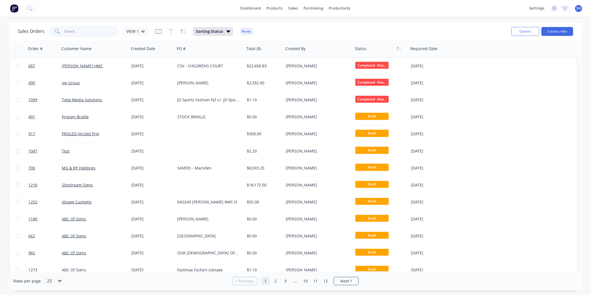
click at [107, 30] on input "text" at bounding box center [92, 31] width 54 height 11
type input "1145"
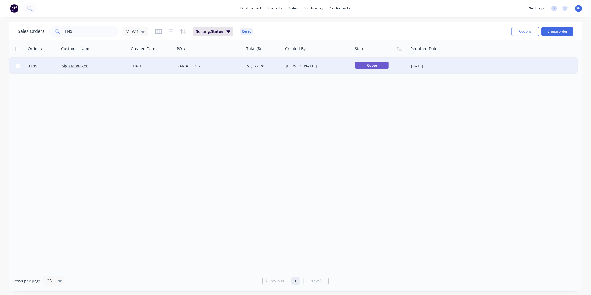
click at [93, 65] on div "Sign Manager" at bounding box center [93, 66] width 62 height 6
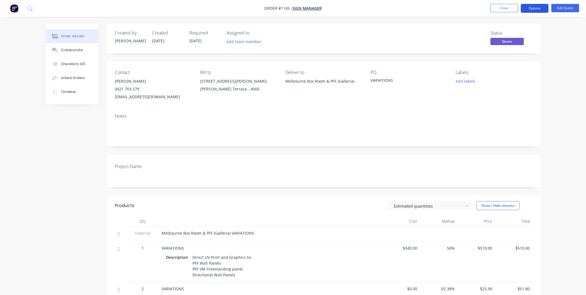
click at [541, 8] on button "Options" at bounding box center [535, 8] width 28 height 9
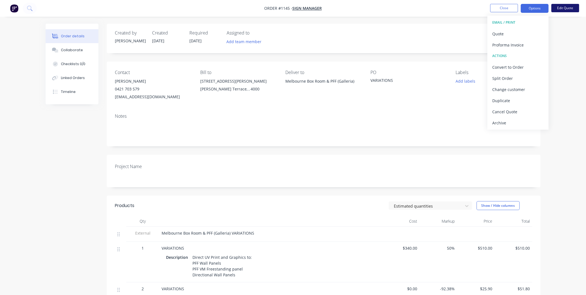
click at [571, 9] on button "Edit Quote" at bounding box center [565, 8] width 28 height 8
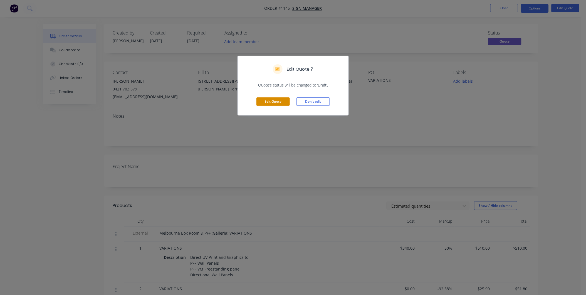
click at [282, 99] on button "Edit Quote" at bounding box center [272, 101] width 33 height 8
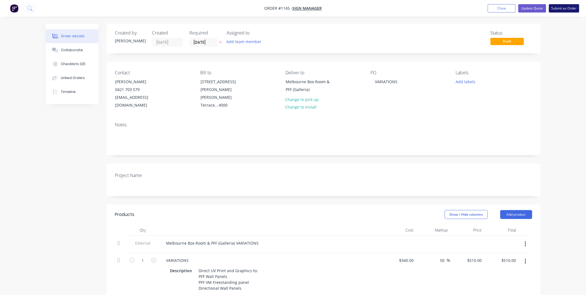
click at [559, 7] on button "Submit as Order" at bounding box center [564, 8] width 30 height 8
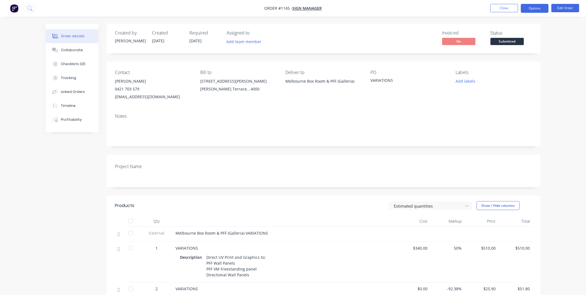
click at [537, 12] on button "Options" at bounding box center [535, 8] width 28 height 9
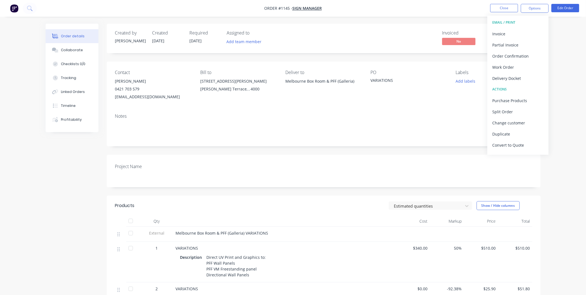
click at [295, 194] on div "Created by [PERSON_NAME] Created [DATE] Required [DATE] Assigned to Add team me…" at bounding box center [324, 239] width 434 height 430
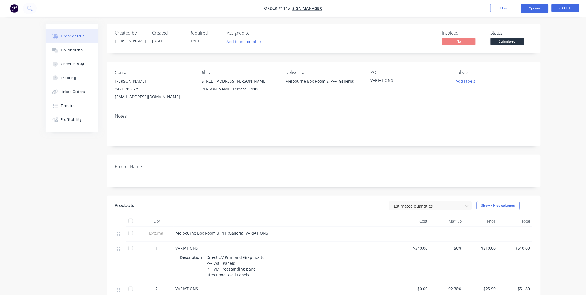
click at [529, 7] on button "Options" at bounding box center [535, 8] width 28 height 9
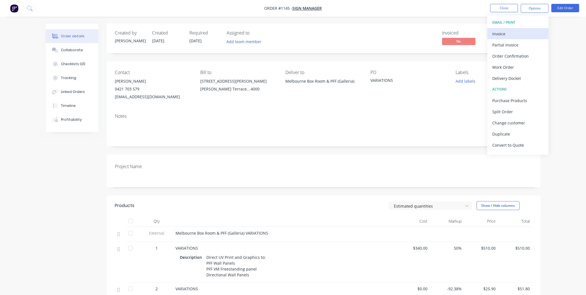
click at [529, 31] on div "Invoice" at bounding box center [518, 34] width 51 height 8
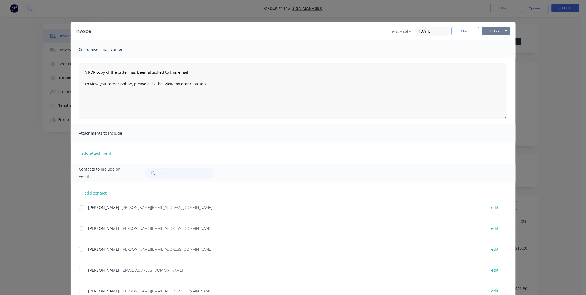
drag, startPoint x: 496, startPoint y: 30, endPoint x: 493, endPoint y: 36, distance: 6.1
click at [496, 30] on button "Options" at bounding box center [496, 31] width 28 height 8
click at [488, 51] on button "Print" at bounding box center [500, 50] width 36 height 9
drag, startPoint x: 468, startPoint y: 30, endPoint x: 502, endPoint y: 18, distance: 36.1
click at [469, 29] on button "Close" at bounding box center [466, 31] width 28 height 8
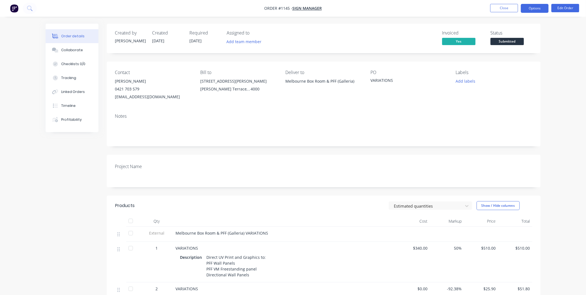
click at [531, 11] on button "Options" at bounding box center [535, 8] width 28 height 9
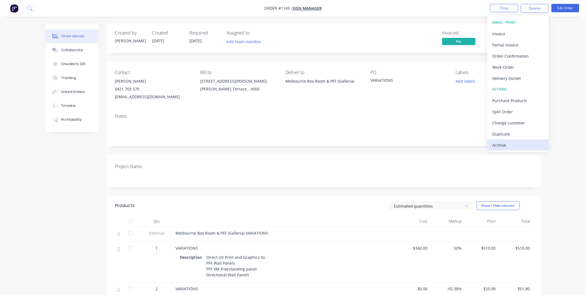
click at [537, 148] on div "Archive" at bounding box center [518, 145] width 51 height 8
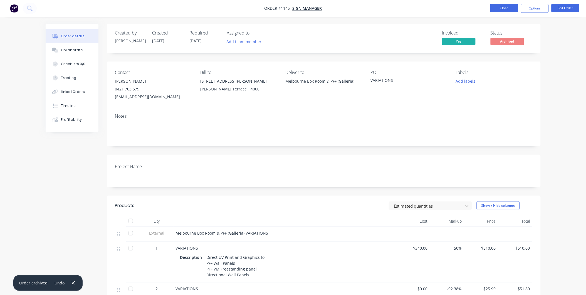
click at [505, 10] on button "Close" at bounding box center [504, 8] width 28 height 8
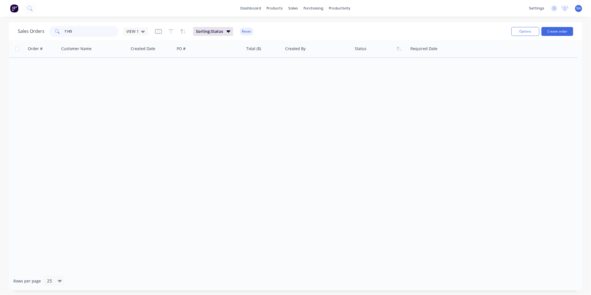
drag, startPoint x: 68, startPoint y: 29, endPoint x: 39, endPoint y: 28, distance: 29.2
click at [39, 28] on div "Sales Orders 1145 VIEW 1" at bounding box center [83, 31] width 130 height 11
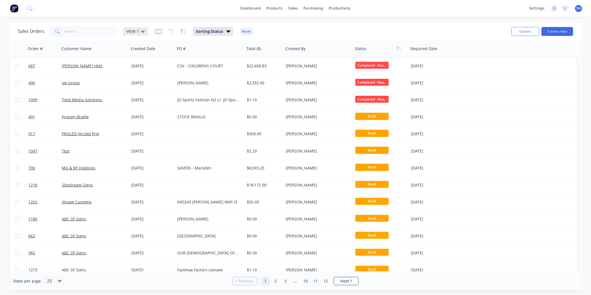
click at [142, 33] on icon at bounding box center [143, 31] width 4 height 6
click at [142, 113] on button "To be Invoiced" at bounding box center [156, 112] width 63 height 6
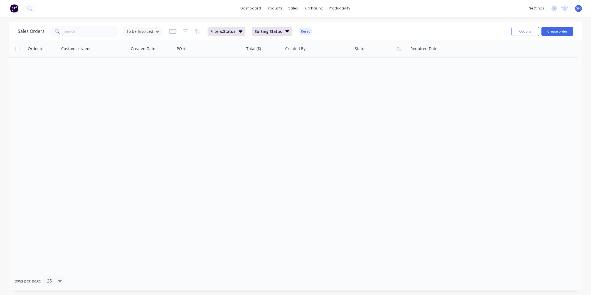
click at [179, 85] on div "Order # Customer Name Created Date PO # Total ($) Created By Status Required Da…" at bounding box center [295, 155] width 573 height 231
click at [106, 33] on input "text" at bounding box center [92, 31] width 54 height 11
type input "1266"
click at [132, 30] on span "To be Invoiced" at bounding box center [139, 31] width 27 height 6
click at [145, 91] on button "VIEW 1 (Default)" at bounding box center [156, 89] width 63 height 6
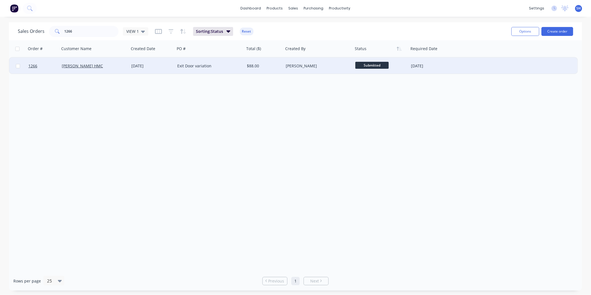
click at [115, 68] on div "[PERSON_NAME] HMC" at bounding box center [95, 66] width 70 height 17
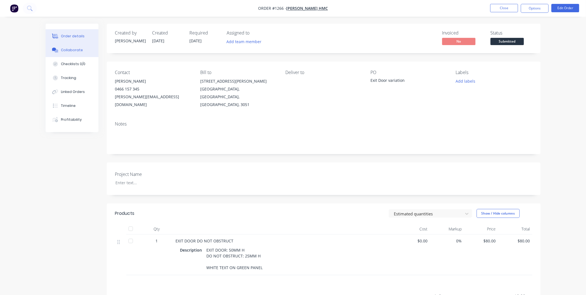
click at [80, 49] on div "Collaborate" at bounding box center [72, 50] width 22 height 5
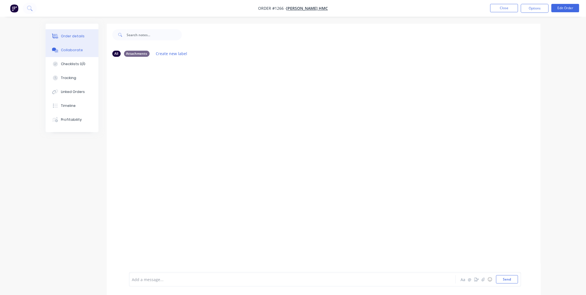
click at [76, 34] on div "Order details" at bounding box center [73, 36] width 24 height 5
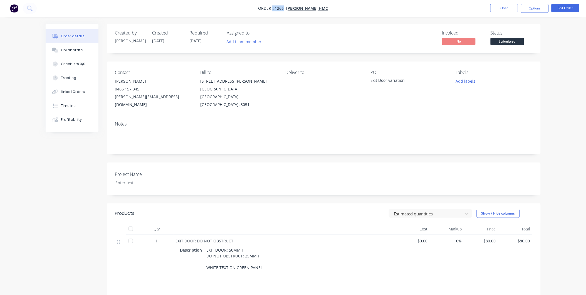
drag, startPoint x: 291, startPoint y: 7, endPoint x: 280, endPoint y: 7, distance: 10.8
click at [280, 7] on span "Order #1266 -" at bounding box center [272, 8] width 28 height 5
drag, startPoint x: 406, startPoint y: 79, endPoint x: 368, endPoint y: 81, distance: 37.6
click at [368, 81] on div "Contact [PERSON_NAME] 0466 157 345 [PERSON_NAME][EMAIL_ADDRESS][DOMAIN_NAME] Bi…" at bounding box center [324, 88] width 434 height 55
drag, startPoint x: 146, startPoint y: 81, endPoint x: 110, endPoint y: 88, distance: 36.4
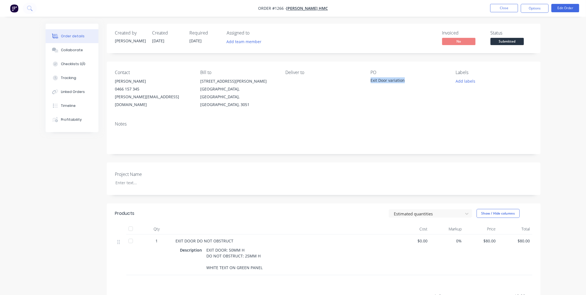
click at [115, 81] on div "[PERSON_NAME]" at bounding box center [153, 81] width 76 height 8
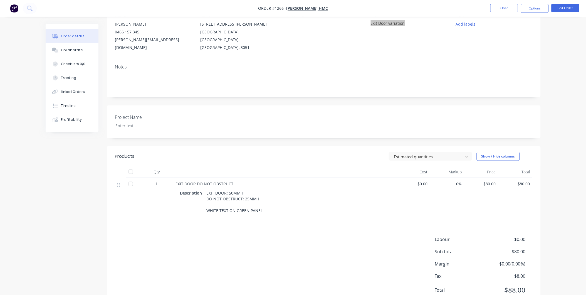
scroll to position [62, 0]
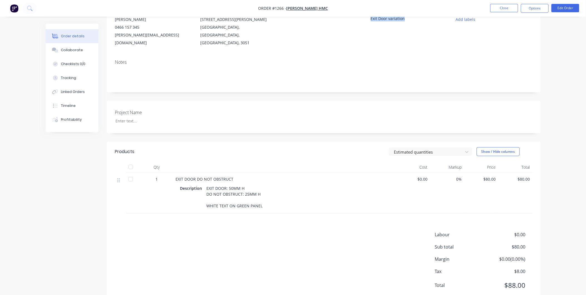
drag, startPoint x: 176, startPoint y: 171, endPoint x: 311, endPoint y: 202, distance: 138.6
click at [311, 202] on div "EXIT DOOR DO NOT OBSTRUCT Description EXIT DOOR: 50MM H DO NOT OBSTRUCT: 25MM H…" at bounding box center [285, 193] width 222 height 41
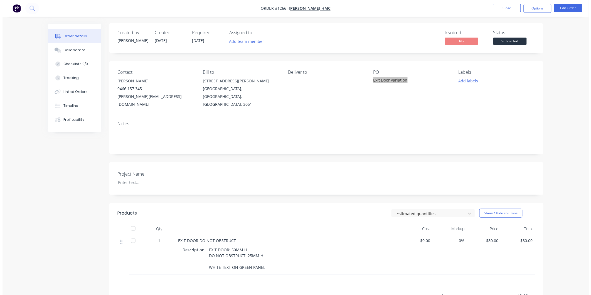
scroll to position [0, 0]
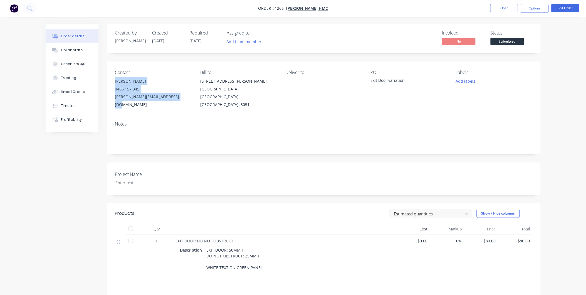
drag, startPoint x: 115, startPoint y: 81, endPoint x: 188, endPoint y: 97, distance: 74.4
click at [188, 97] on div "[PERSON_NAME] 0466 157 345 [PERSON_NAME][EMAIL_ADDRESS][DOMAIN_NAME]" at bounding box center [153, 92] width 76 height 31
click at [533, 8] on button "Options" at bounding box center [535, 8] width 28 height 9
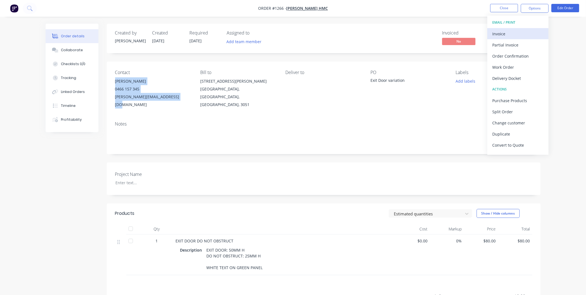
click at [503, 32] on div "Invoice" at bounding box center [518, 34] width 51 height 8
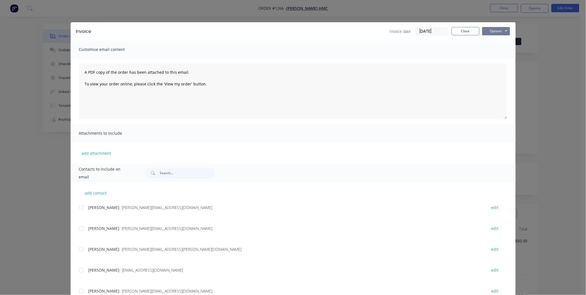
click at [497, 29] on button "Options" at bounding box center [496, 31] width 28 height 8
click at [494, 48] on button "Print" at bounding box center [500, 50] width 36 height 9
click at [458, 32] on button "Close" at bounding box center [466, 31] width 28 height 8
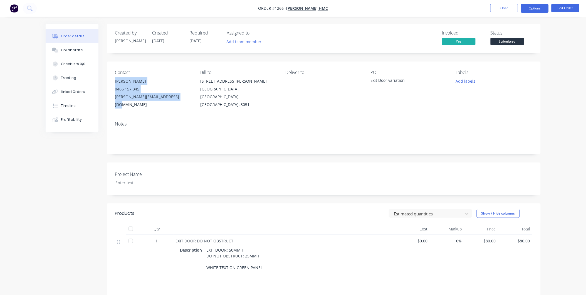
click at [534, 9] on button "Options" at bounding box center [535, 8] width 28 height 9
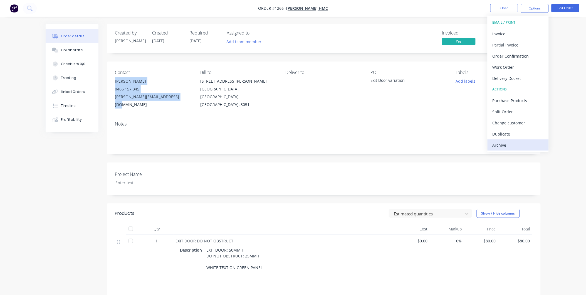
click at [516, 145] on div "Archive" at bounding box center [518, 145] width 51 height 8
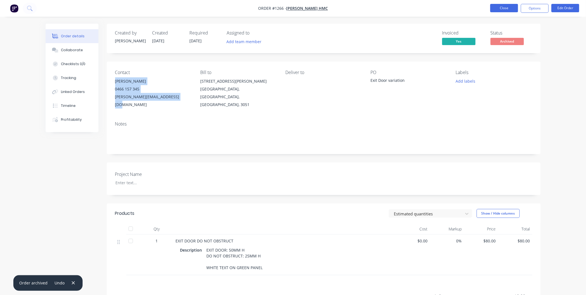
click at [506, 9] on button "Close" at bounding box center [504, 8] width 28 height 8
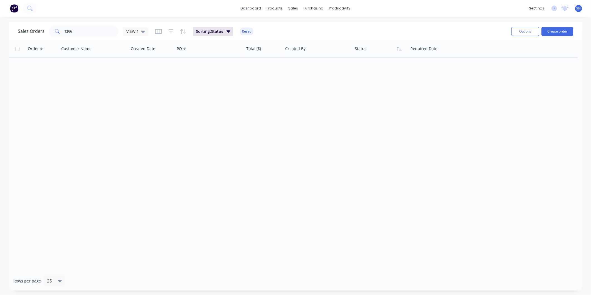
drag, startPoint x: 281, startPoint y: 105, endPoint x: 345, endPoint y: 71, distance: 72.4
click at [284, 103] on div "Order # Customer Name Created Date PO # Total ($) Created By Status Required Da…" at bounding box center [295, 155] width 573 height 231
